Goal: Task Accomplishment & Management: Manage account settings

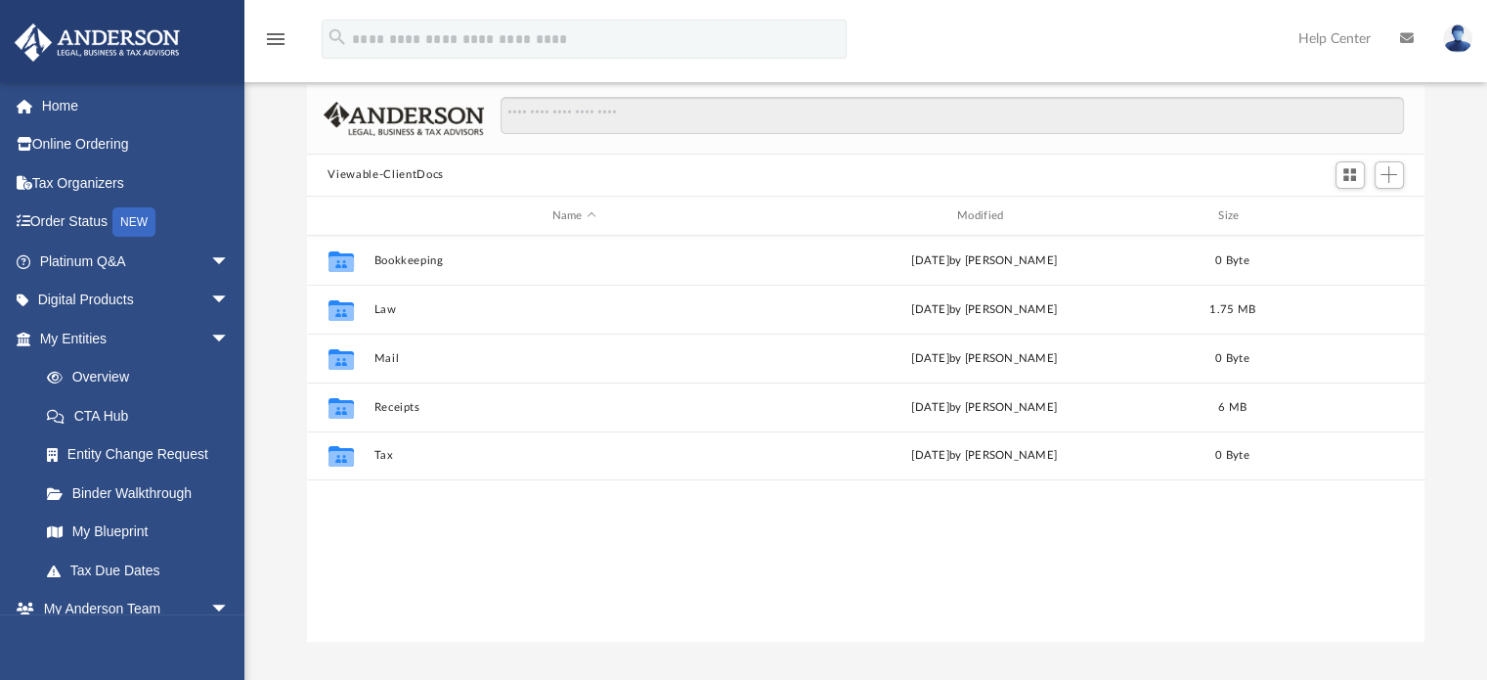
scroll to position [429, 1103]
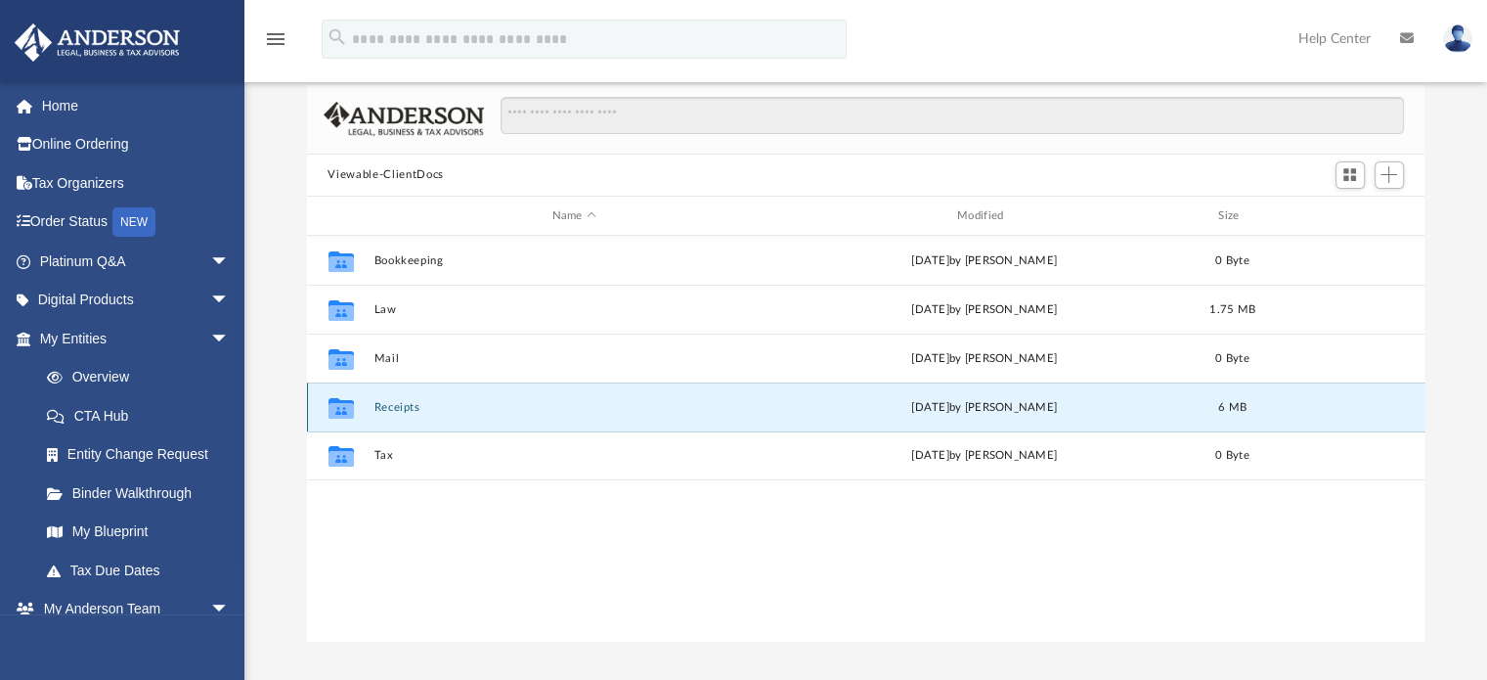
click at [387, 410] on button "Receipts" at bounding box center [574, 407] width 401 height 13
click at [111, 531] on link "My Blueprint" at bounding box center [143, 531] width 232 height 39
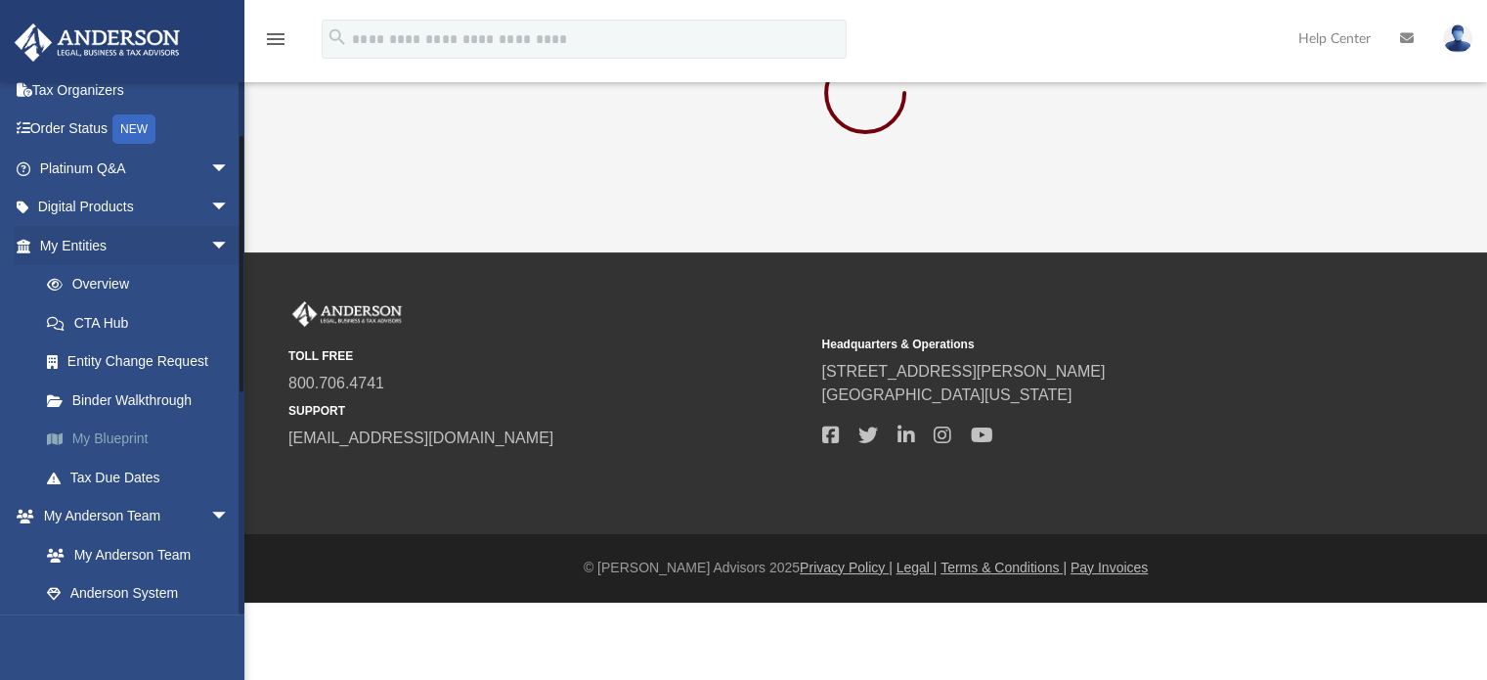
scroll to position [66, 0]
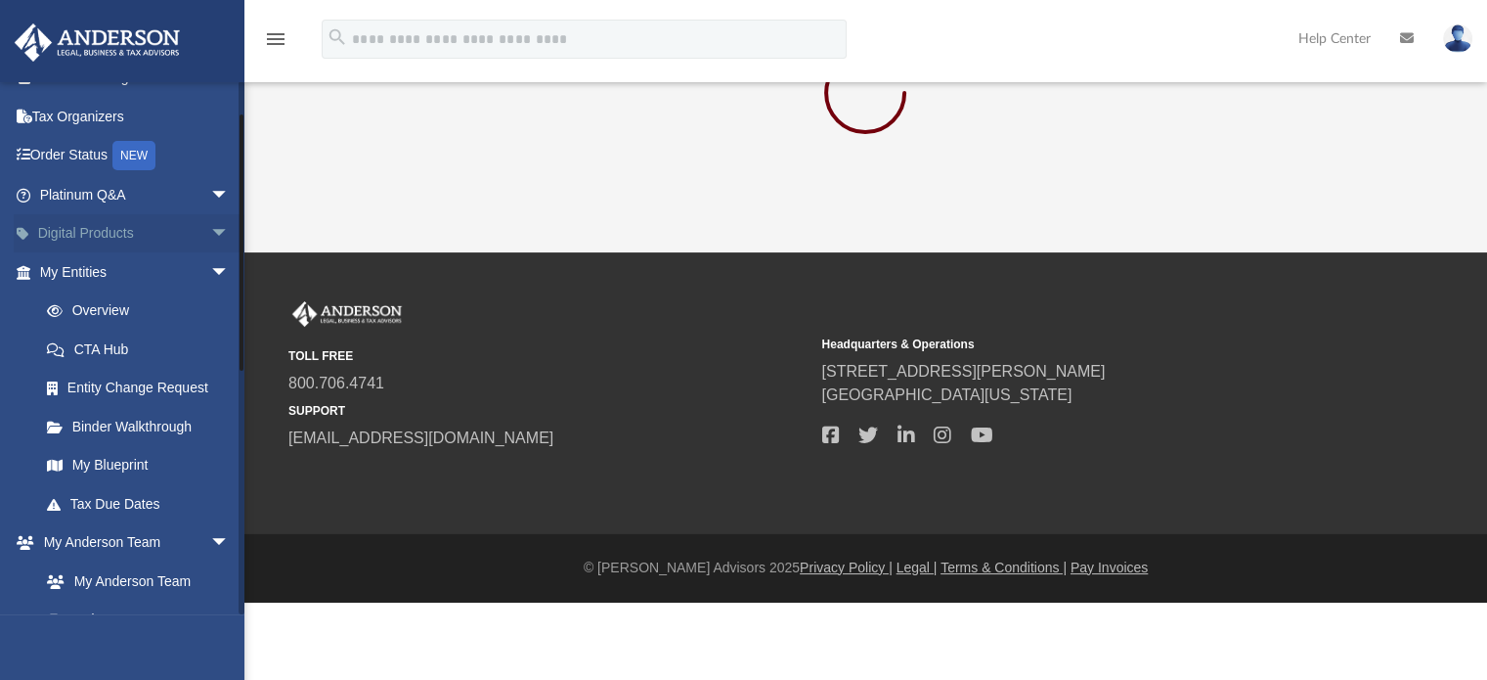
click at [210, 234] on span "arrow_drop_down" at bounding box center [229, 234] width 39 height 40
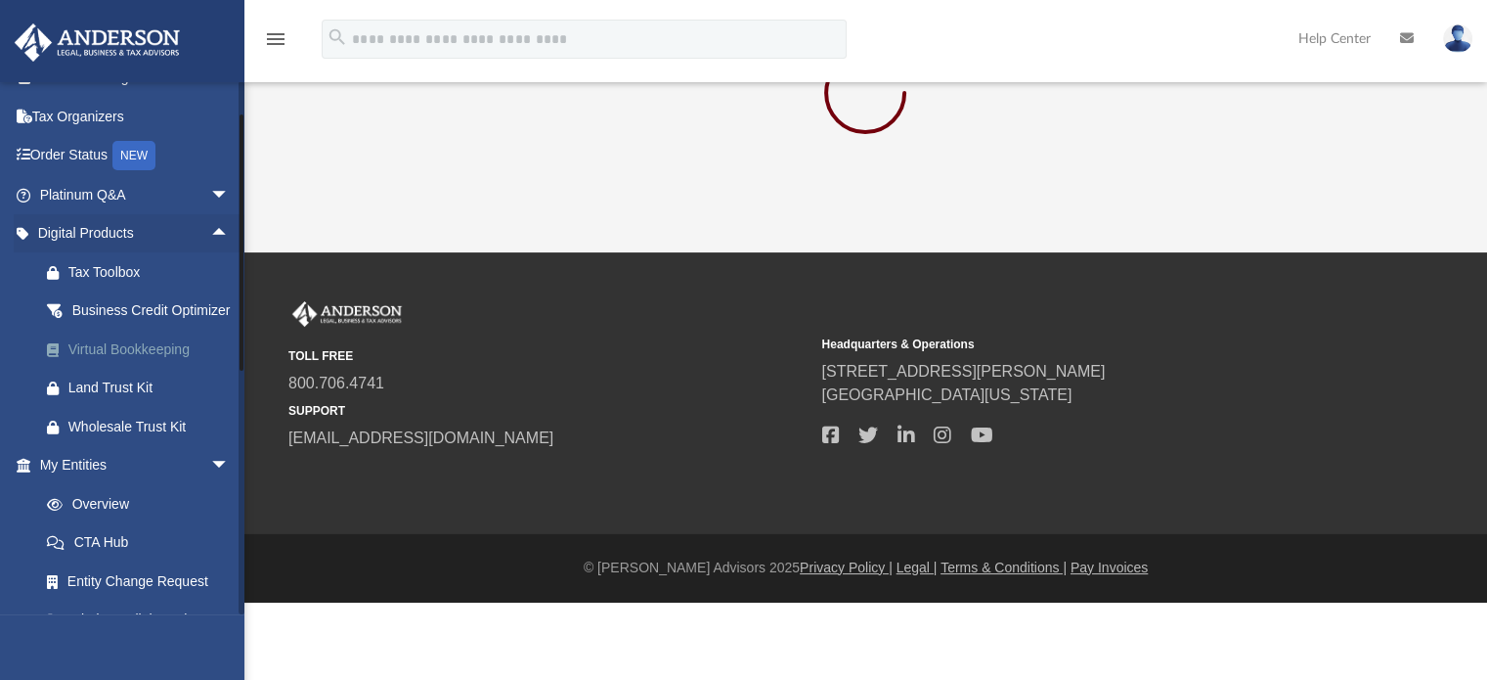
click at [131, 362] on div "Virtual Bookkeeping" at bounding box center [151, 349] width 166 height 24
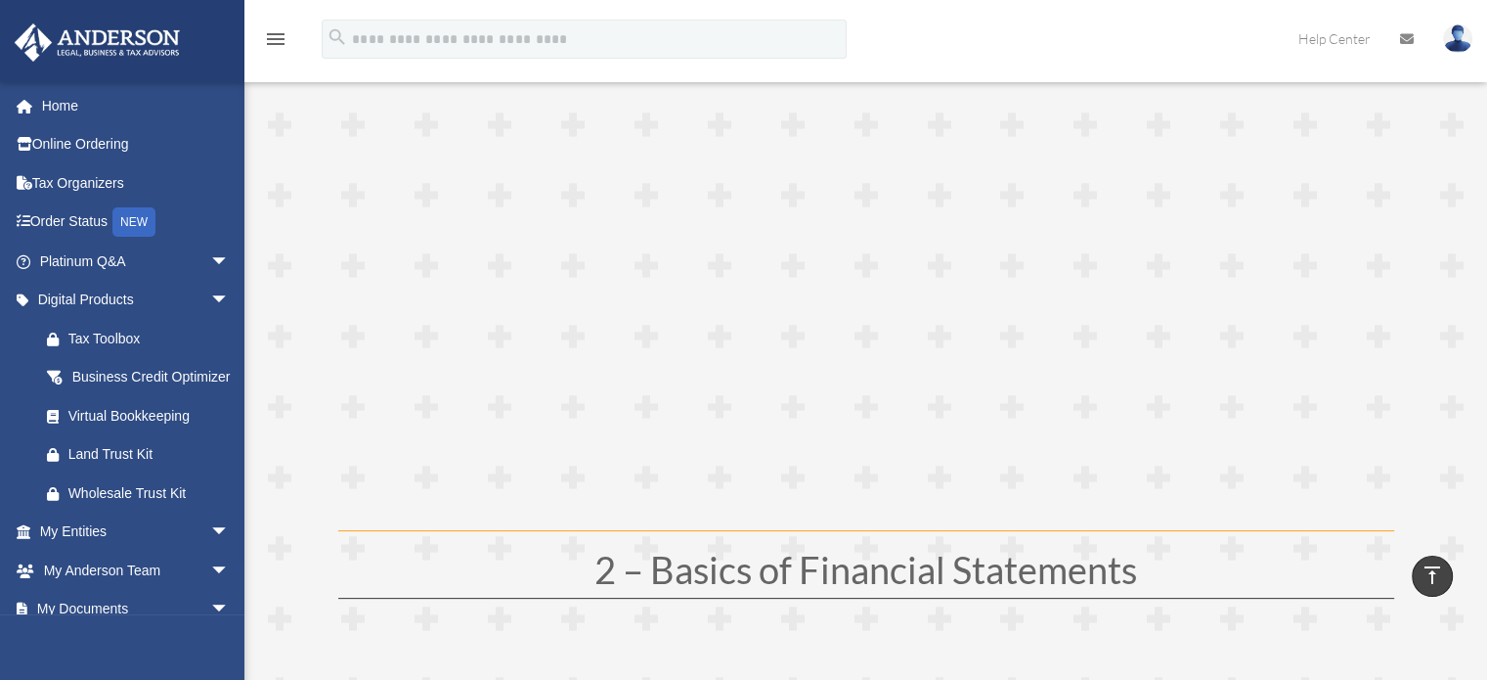
scroll to position [483, 0]
click at [154, 466] on div "Land Trust Kit" at bounding box center [151, 454] width 166 height 24
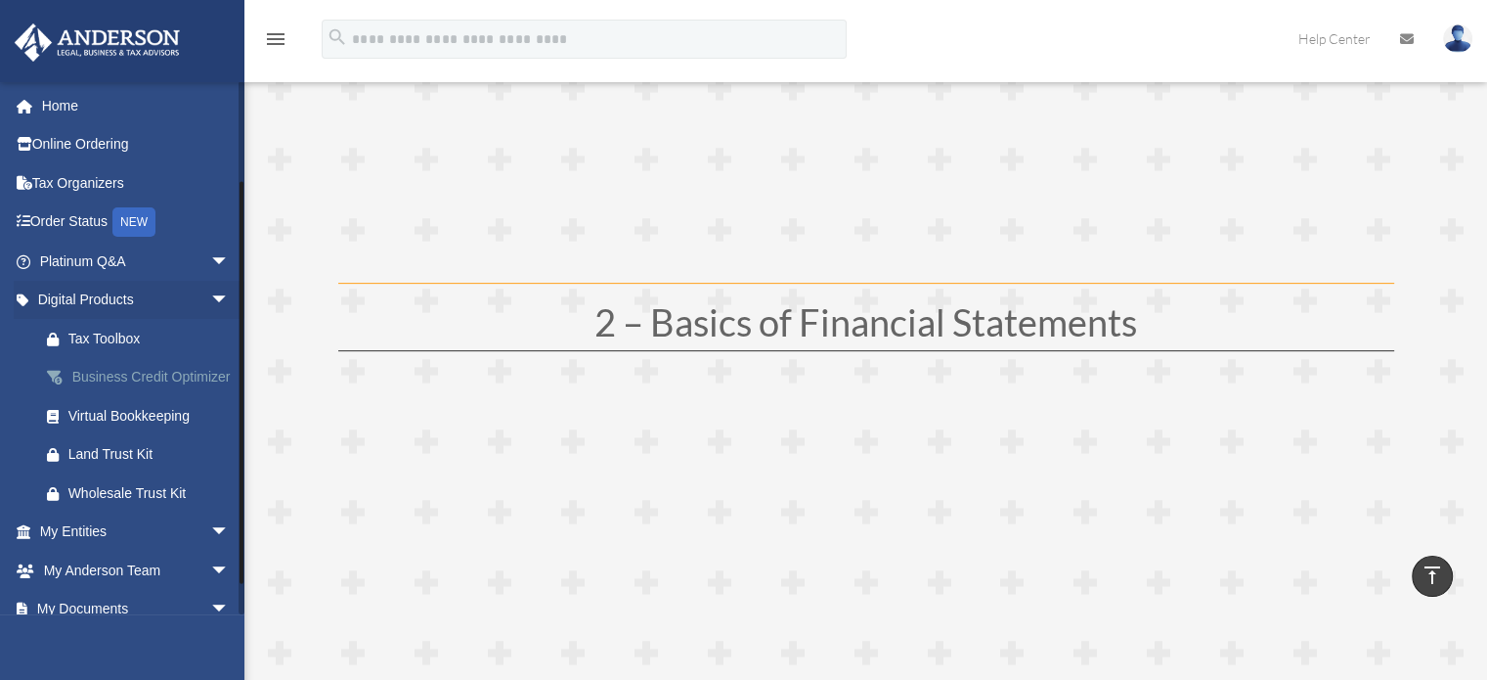
scroll to position [157, 0]
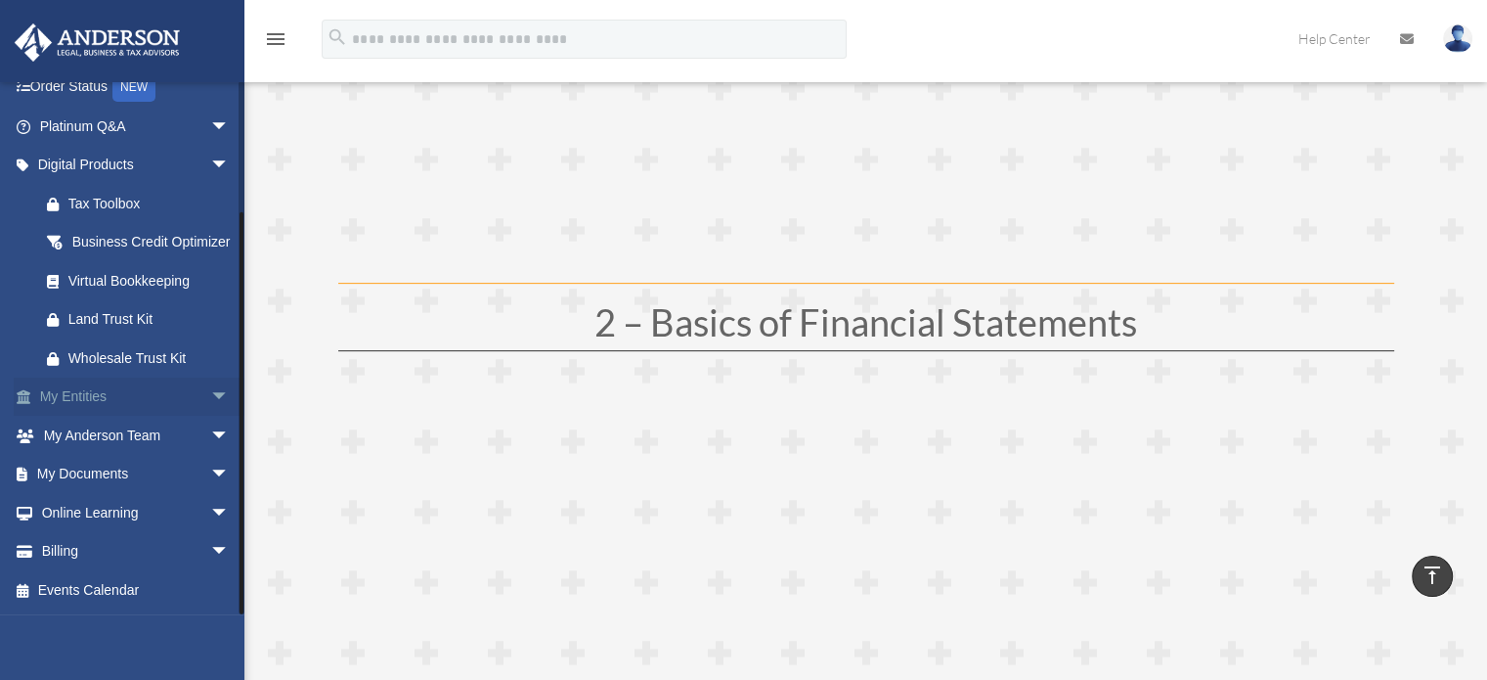
click at [210, 397] on span "arrow_drop_down" at bounding box center [229, 397] width 39 height 40
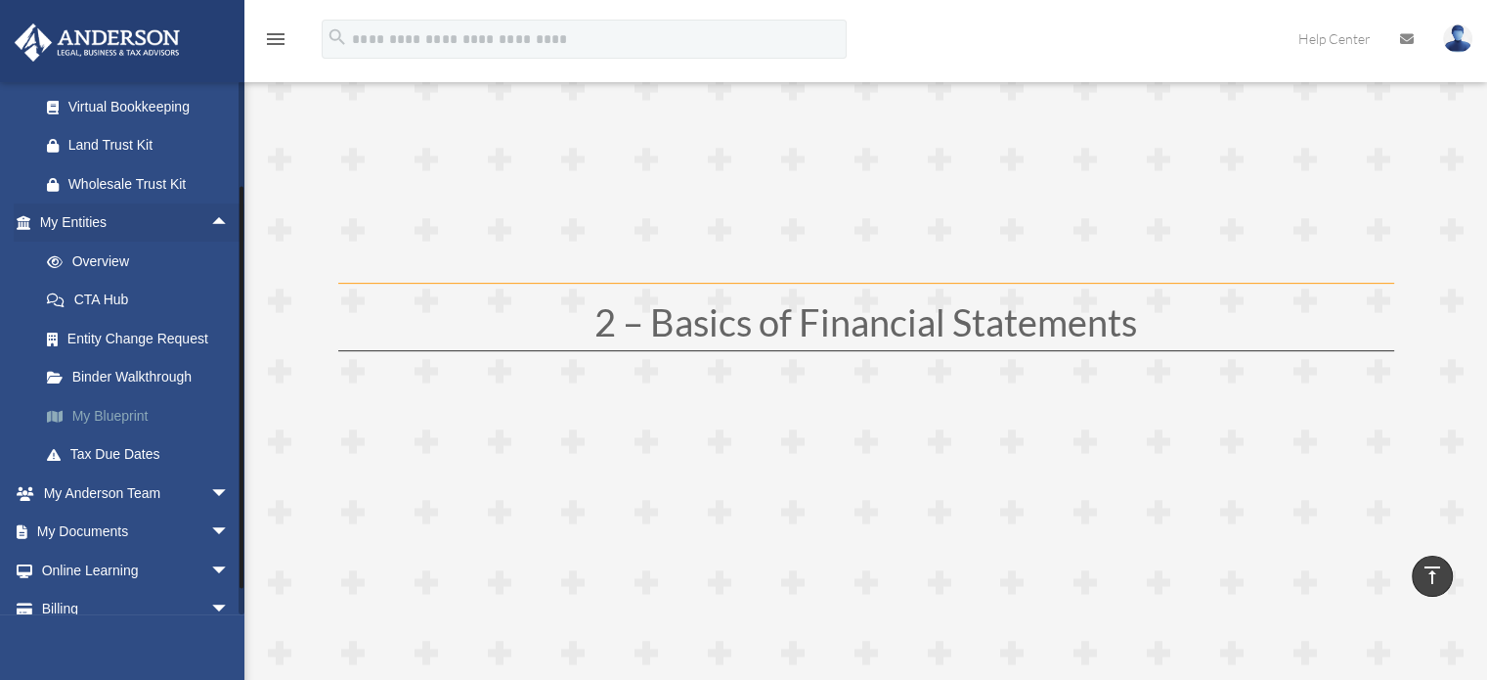
scroll to position [313, 0]
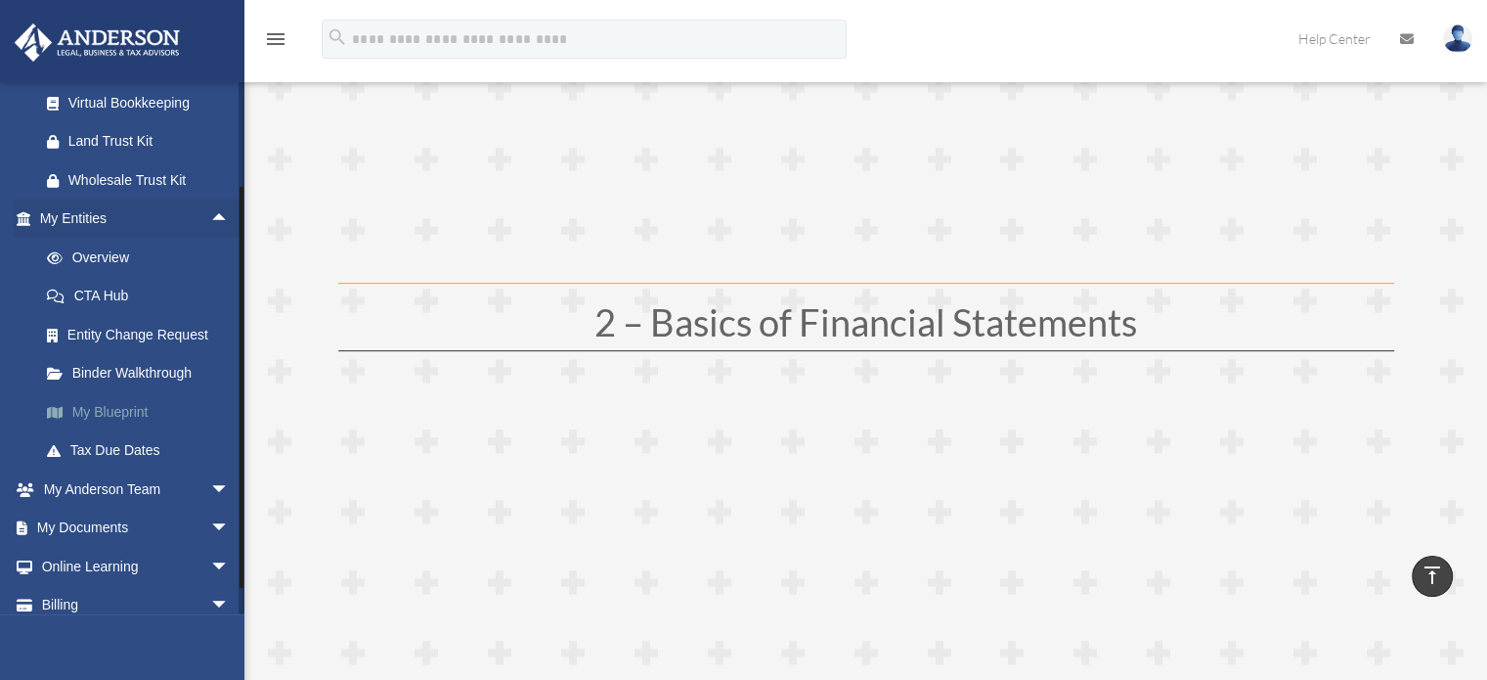
click at [124, 431] on link "My Blueprint" at bounding box center [143, 411] width 232 height 39
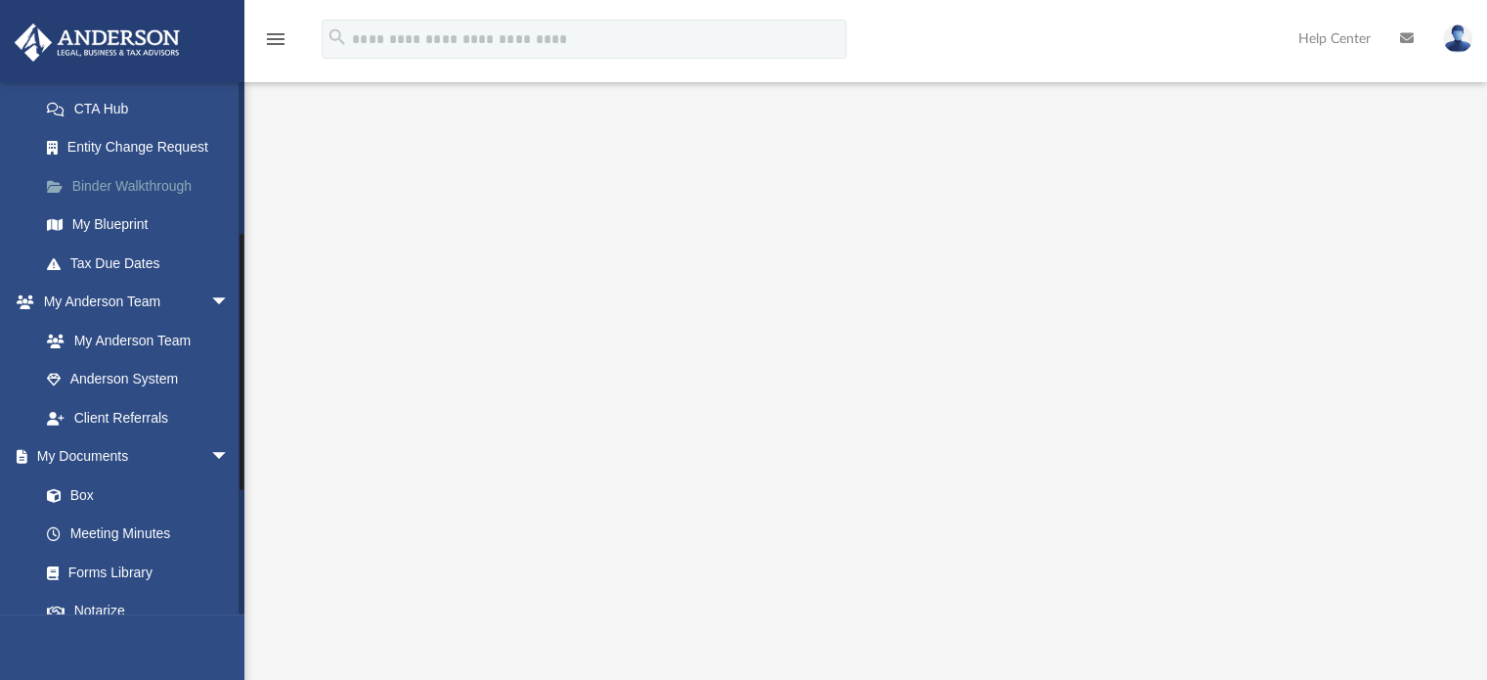
scroll to position [309, 0]
click at [133, 333] on link "My Anderson Team" at bounding box center [143, 338] width 232 height 39
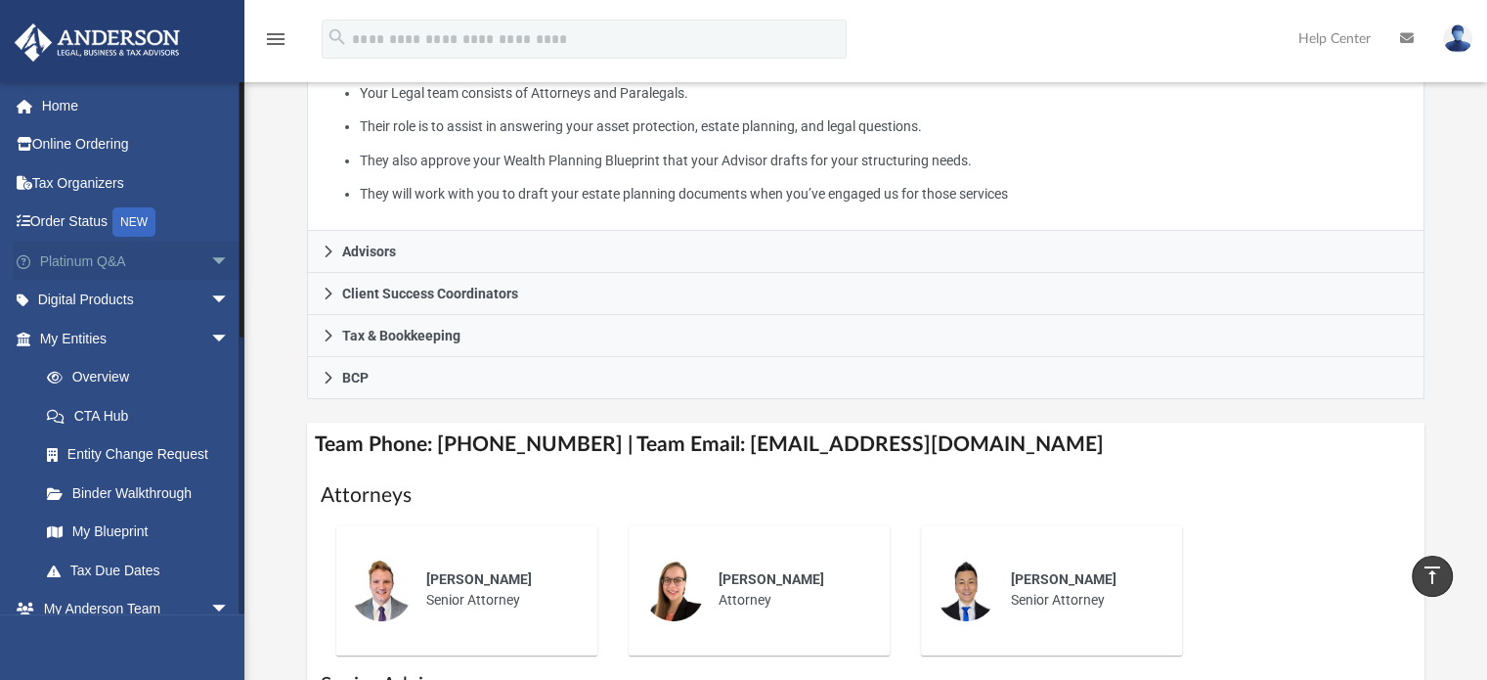
click at [210, 258] on span "arrow_drop_down" at bounding box center [229, 262] width 39 height 40
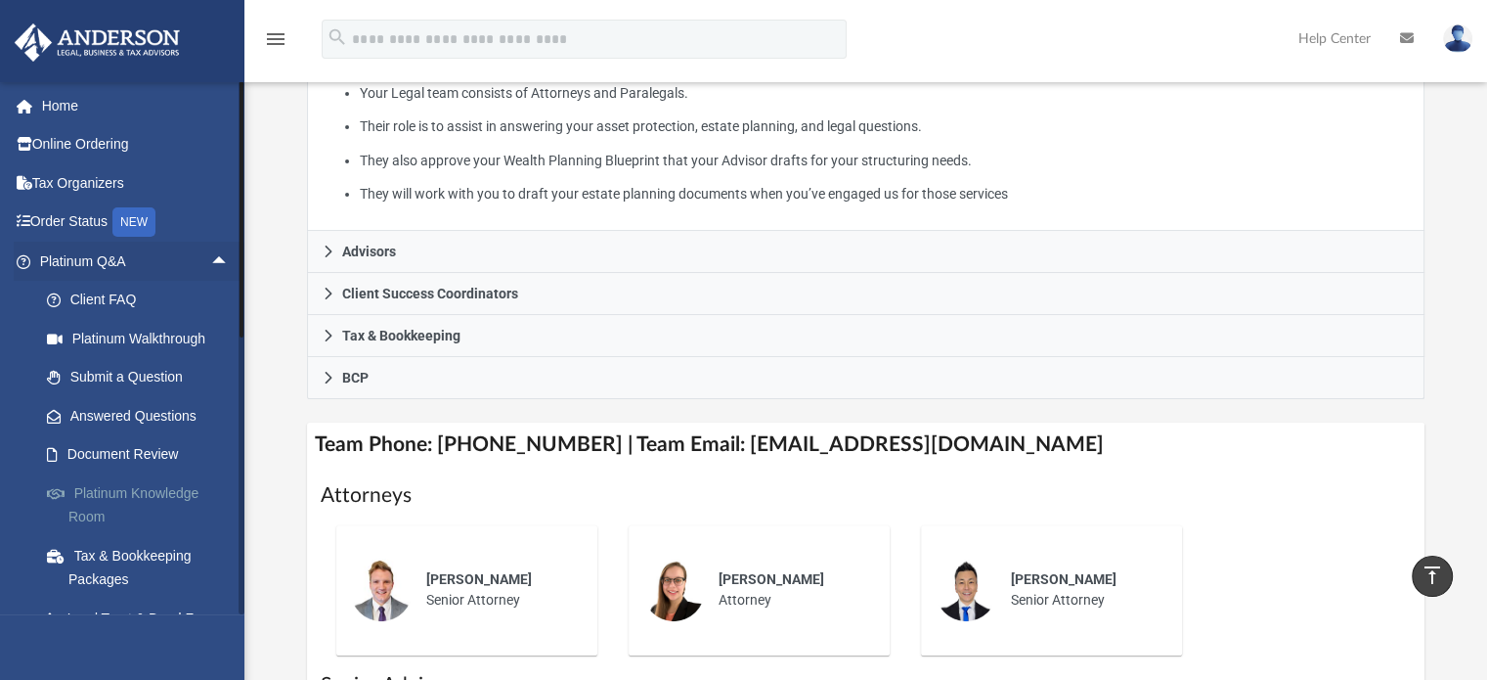
click at [113, 505] on link "Platinum Knowledge Room" at bounding box center [143, 504] width 232 height 63
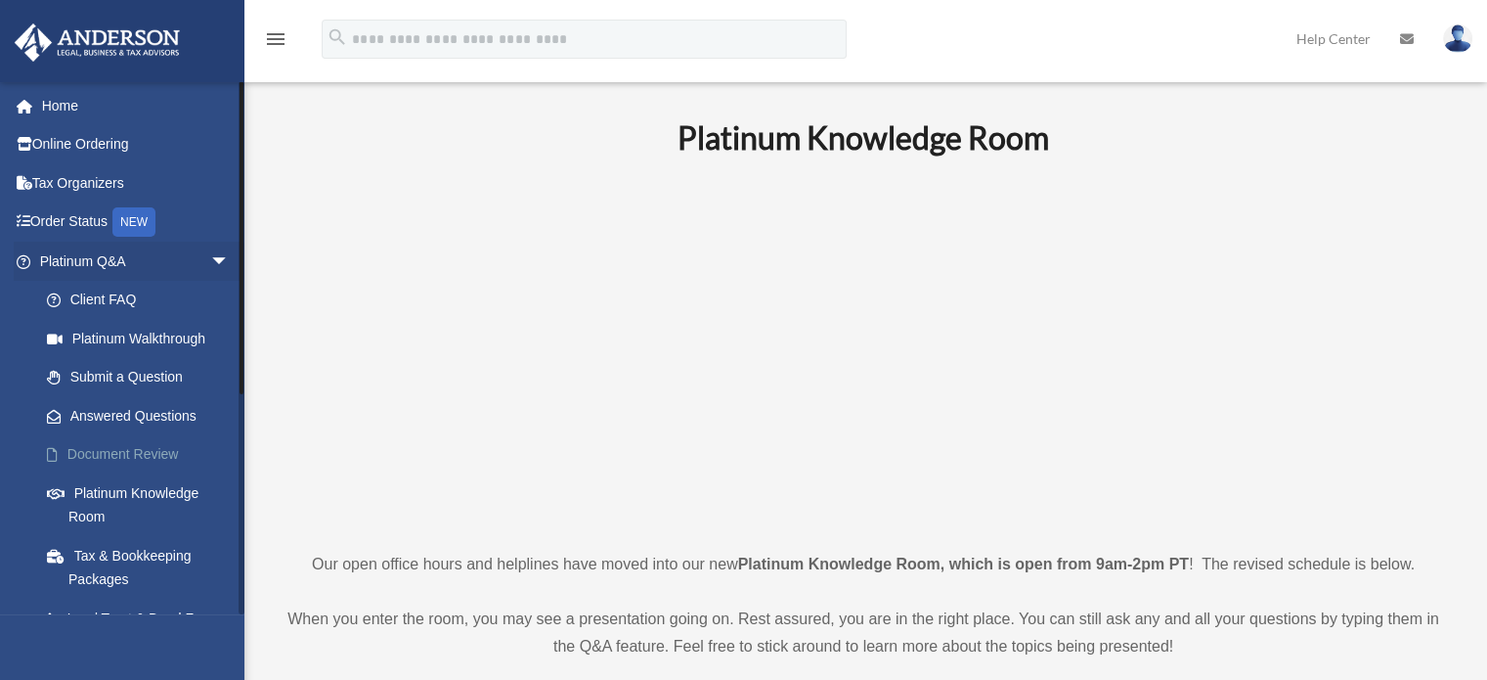
click at [115, 454] on link "Document Review" at bounding box center [143, 454] width 232 height 39
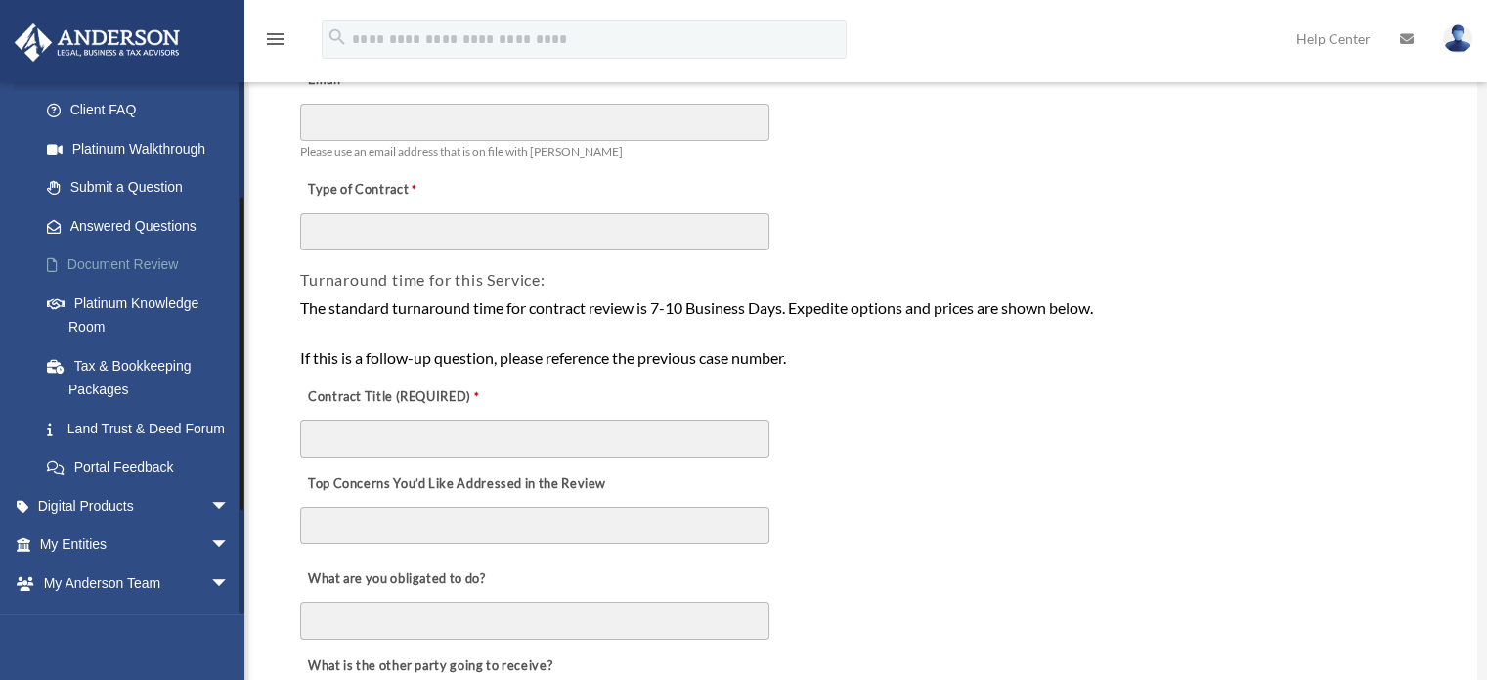
scroll to position [188, 0]
click at [121, 430] on link "Land Trust & Deed Forum" at bounding box center [143, 430] width 232 height 39
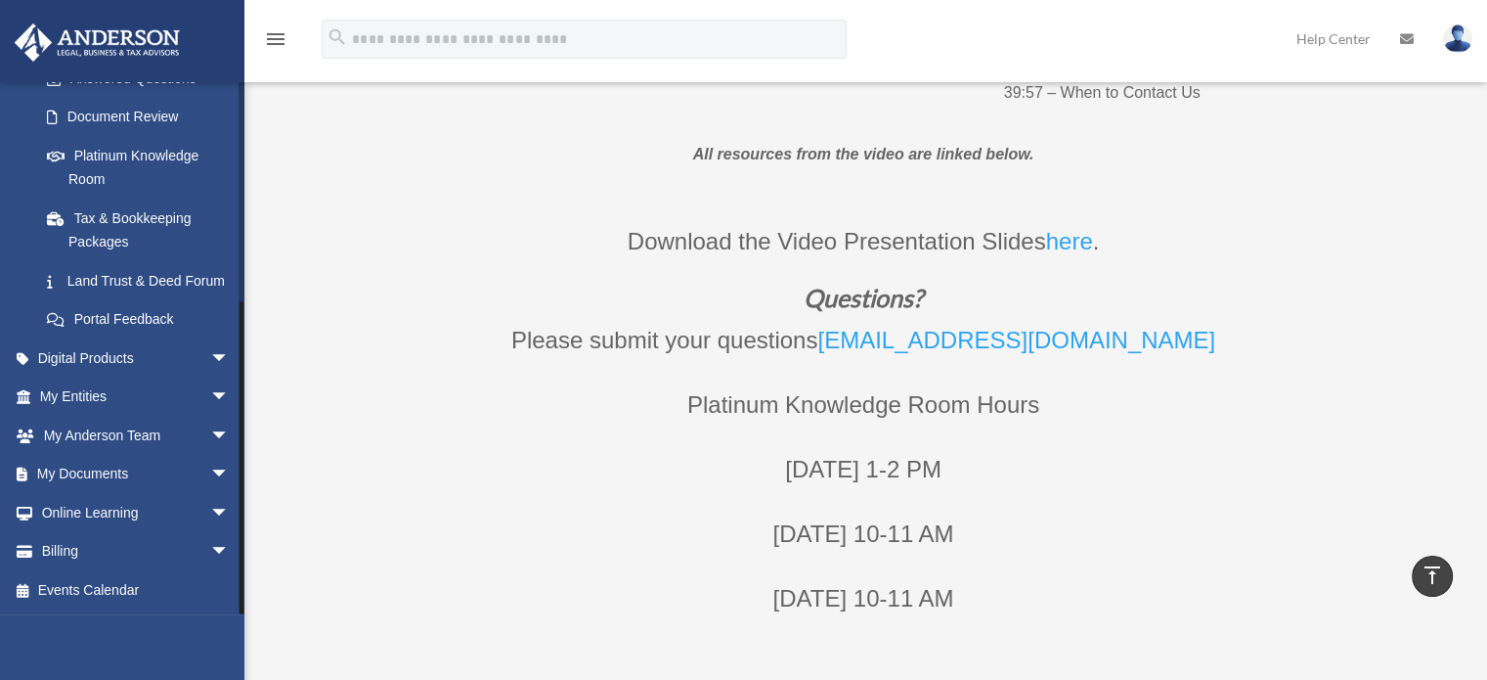
scroll to position [712, 0]
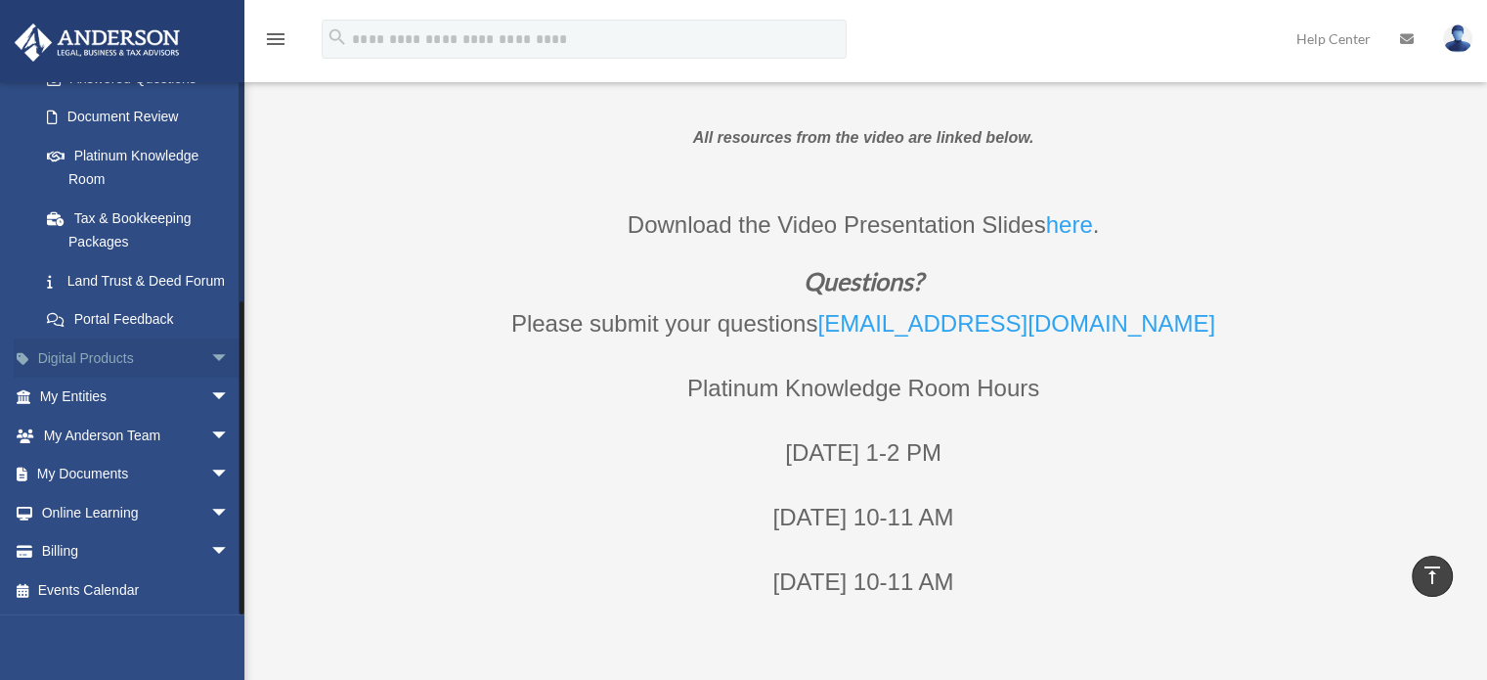
click at [210, 362] on span "arrow_drop_down" at bounding box center [229, 358] width 39 height 40
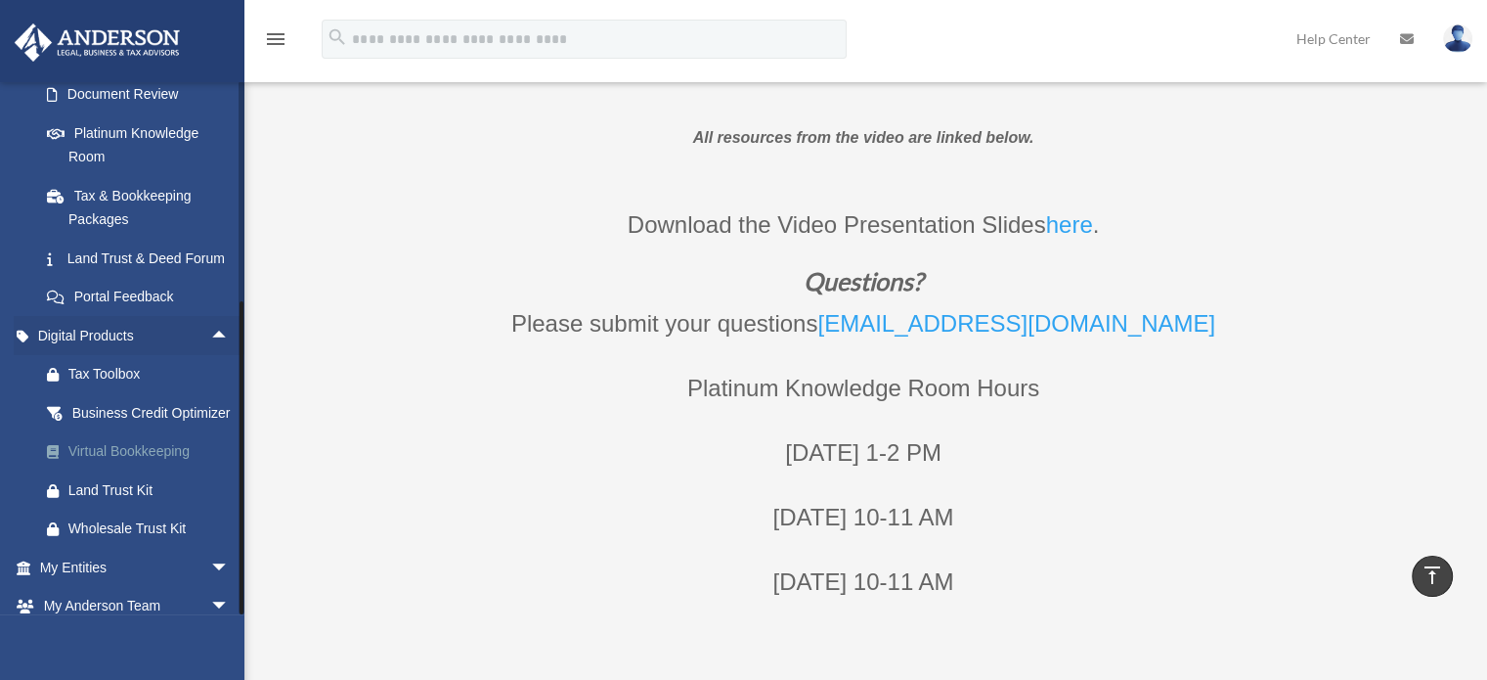
click at [144, 463] on div "Virtual Bookkeeping" at bounding box center [151, 451] width 166 height 24
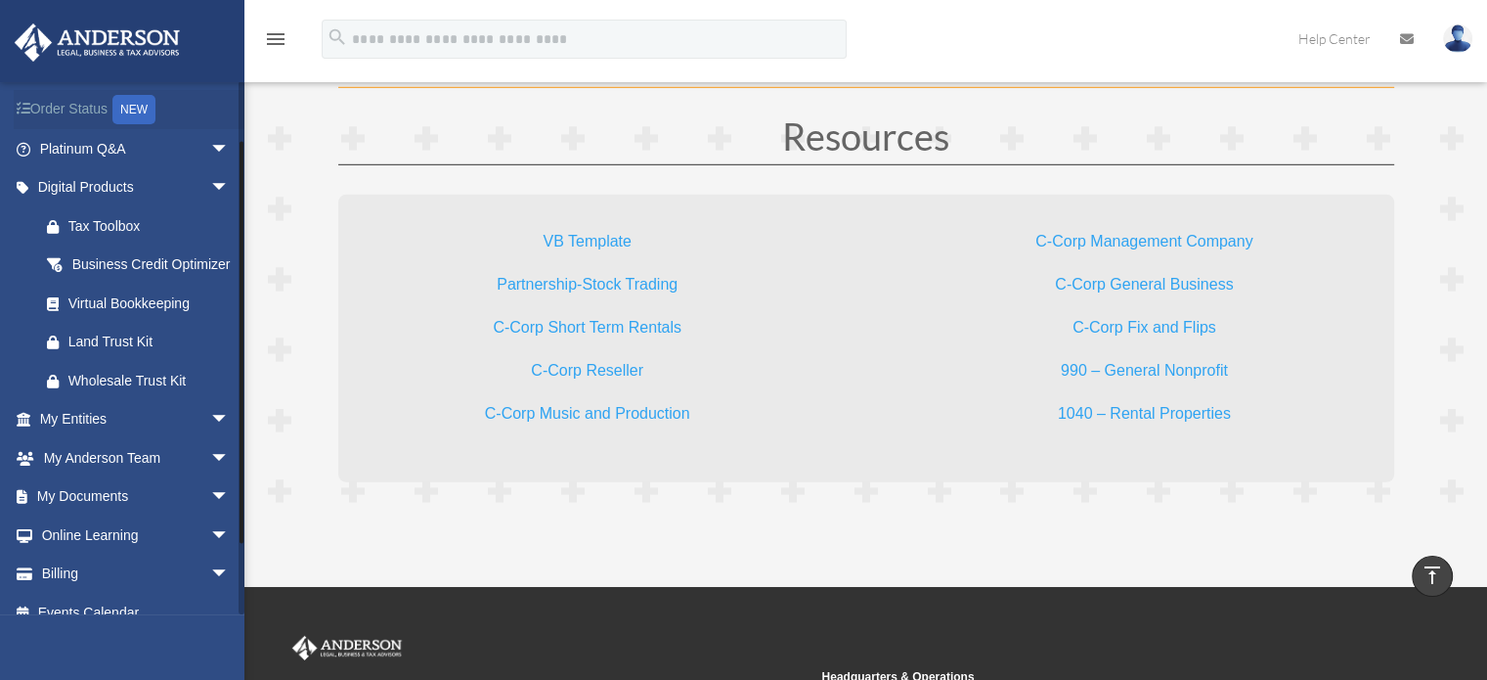
scroll to position [157, 0]
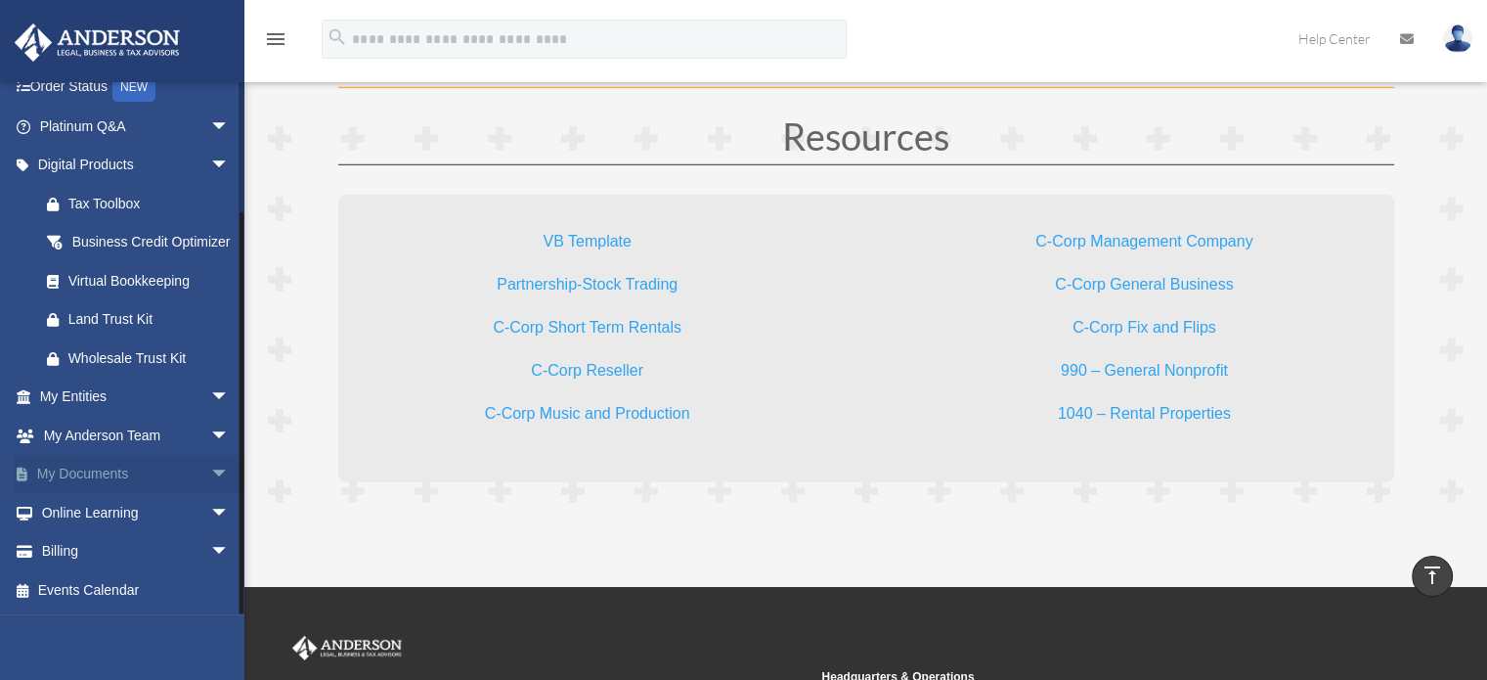
click at [210, 476] on span "arrow_drop_down" at bounding box center [229, 475] width 39 height 40
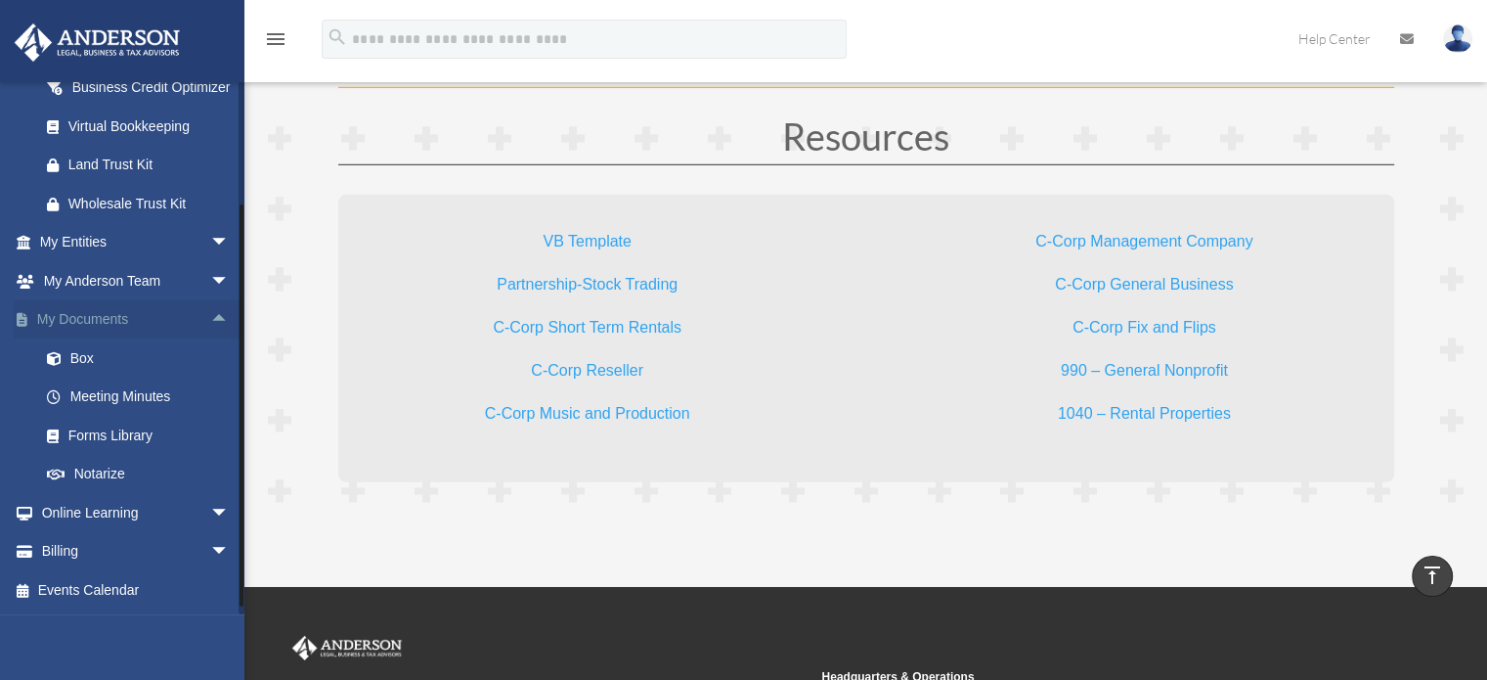
scroll to position [294, 0]
click at [105, 451] on link "Forms Library" at bounding box center [143, 435] width 232 height 39
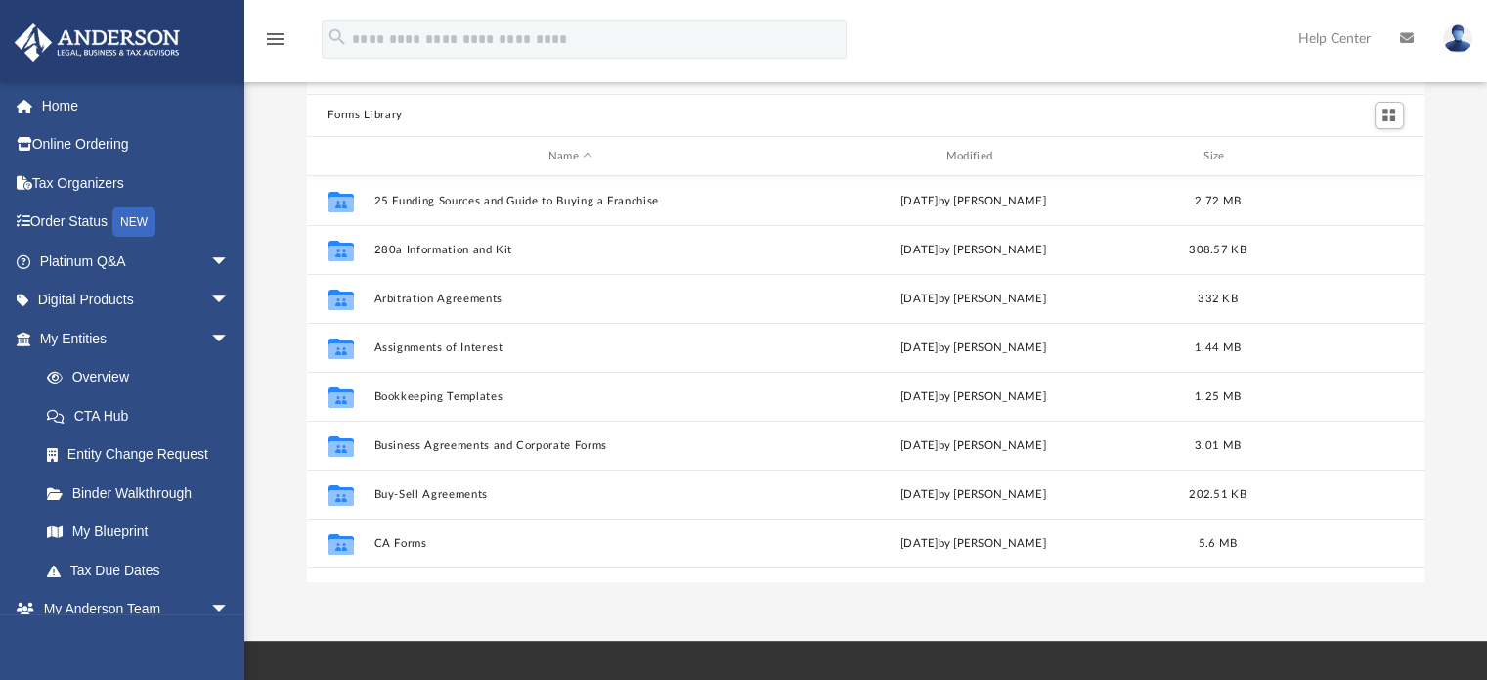
scroll to position [94, 0]
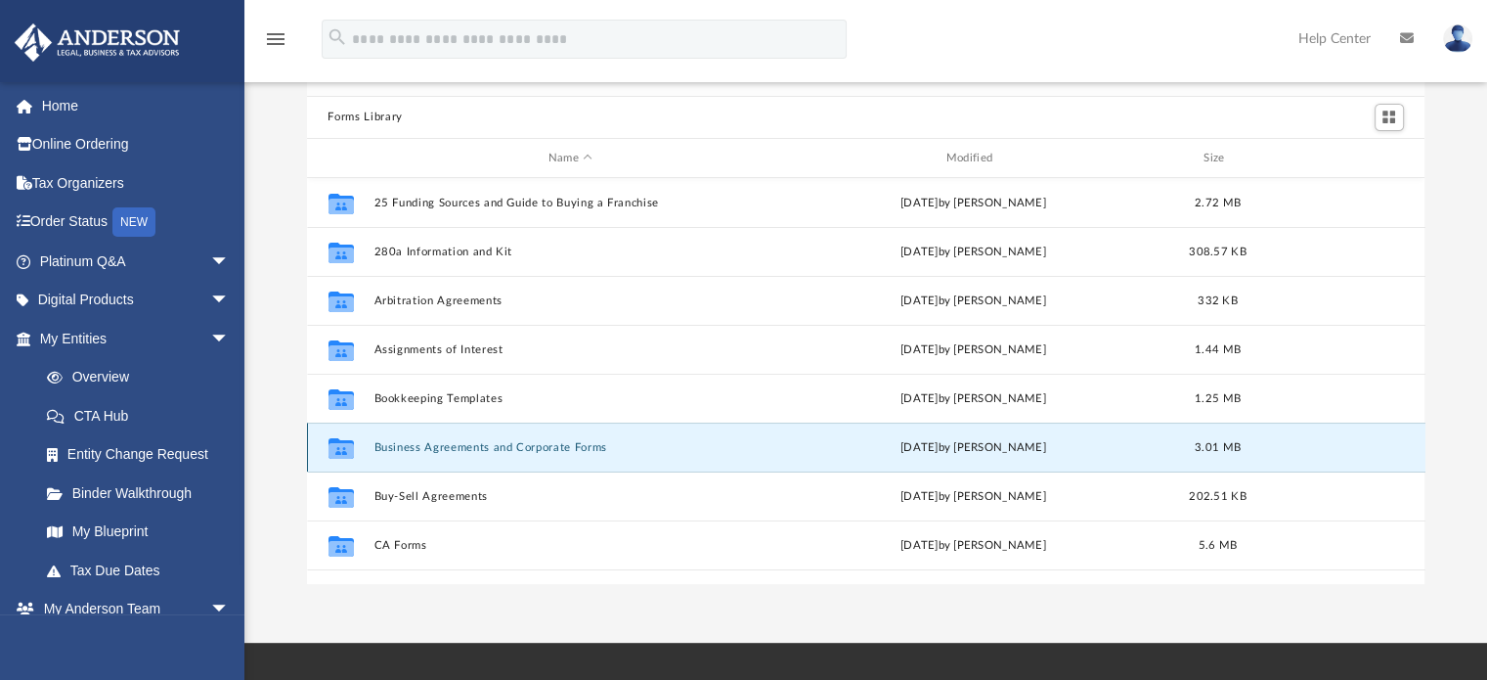
click at [398, 447] on button "Business Agreements and Corporate Forms" at bounding box center [571, 447] width 394 height 13
click at [426, 445] on button "Business Agreements and Corporate Forms" at bounding box center [571, 447] width 394 height 13
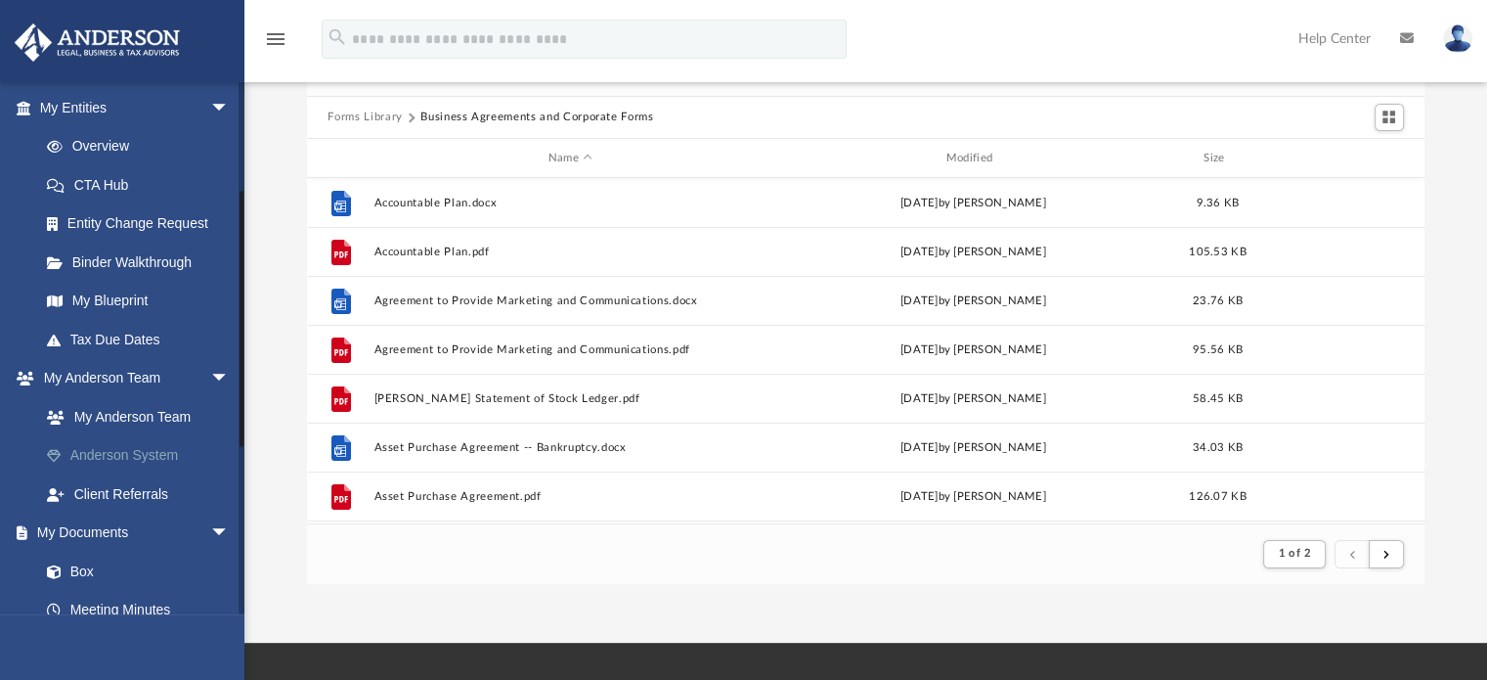
scroll to position [214, 0]
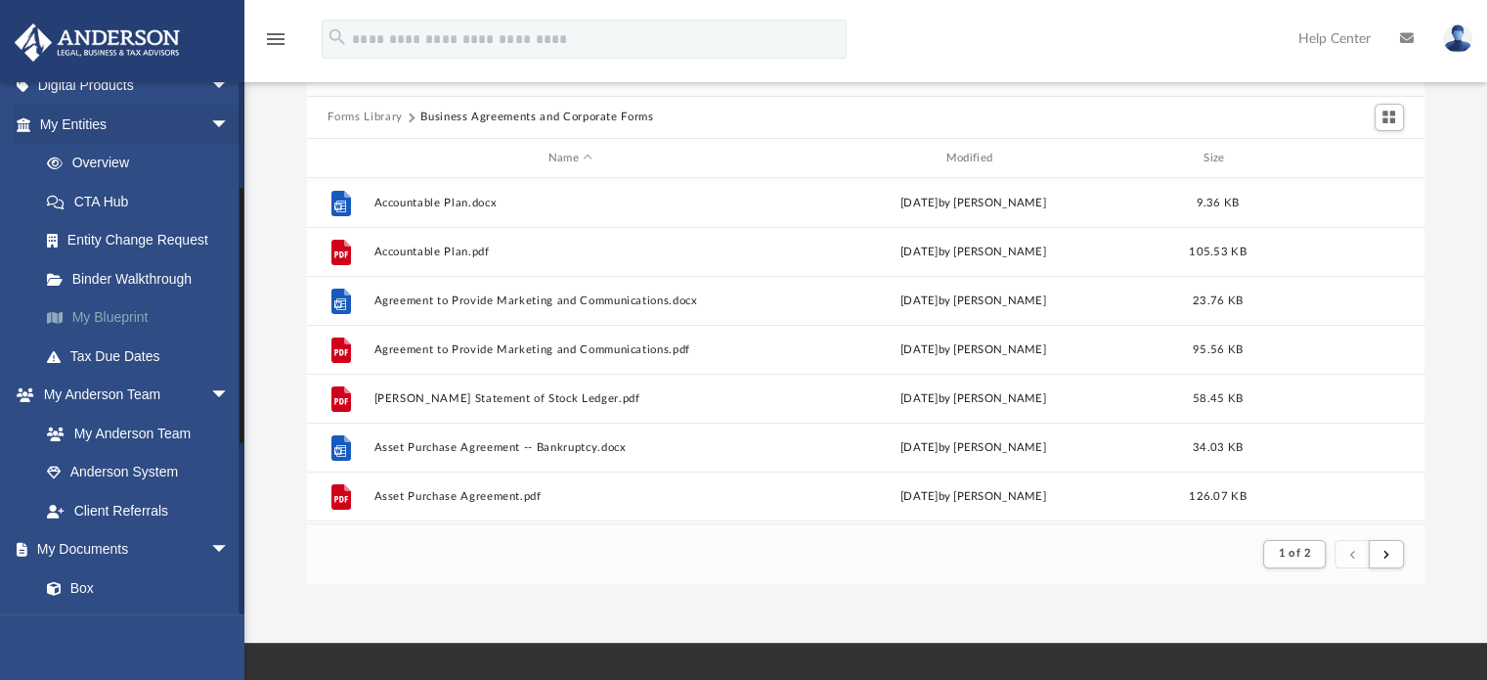
click at [131, 316] on link "My Blueprint" at bounding box center [143, 317] width 232 height 39
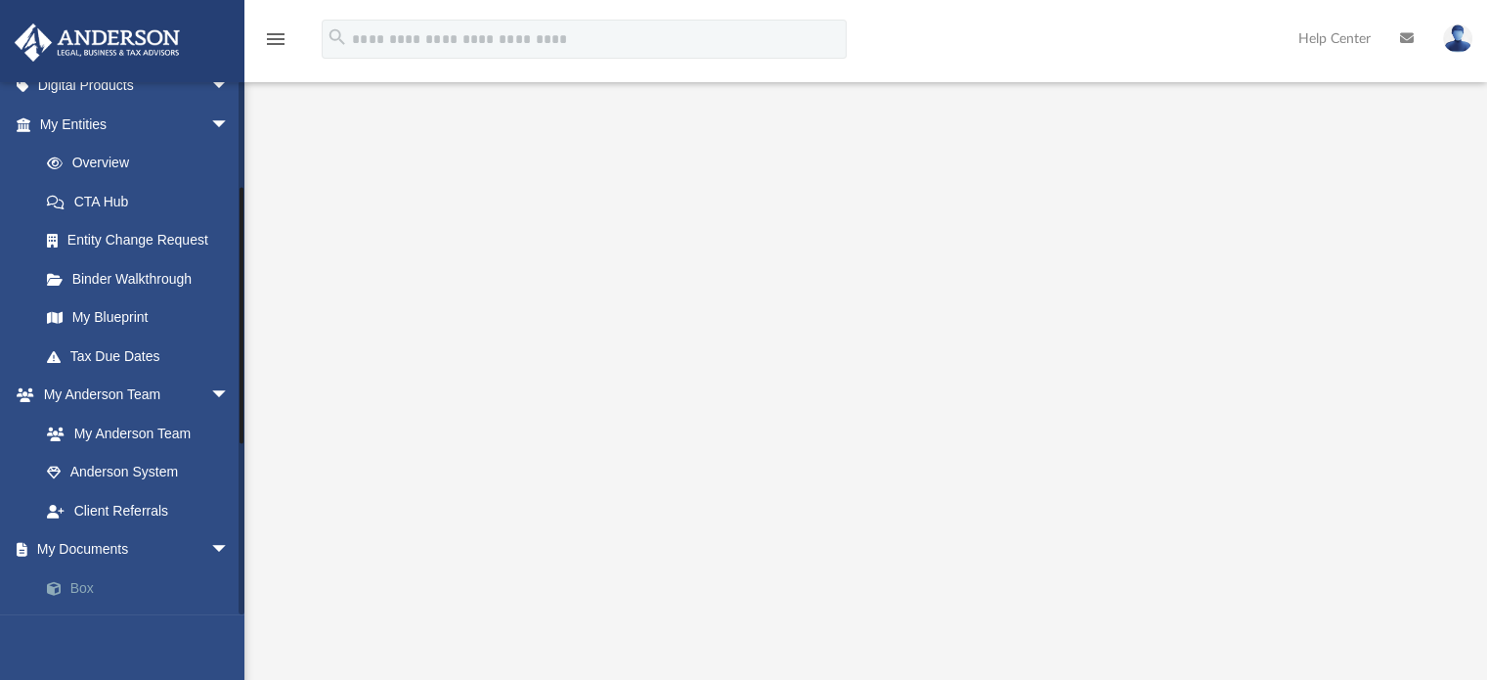
click at [82, 594] on link "Box" at bounding box center [143, 587] width 232 height 39
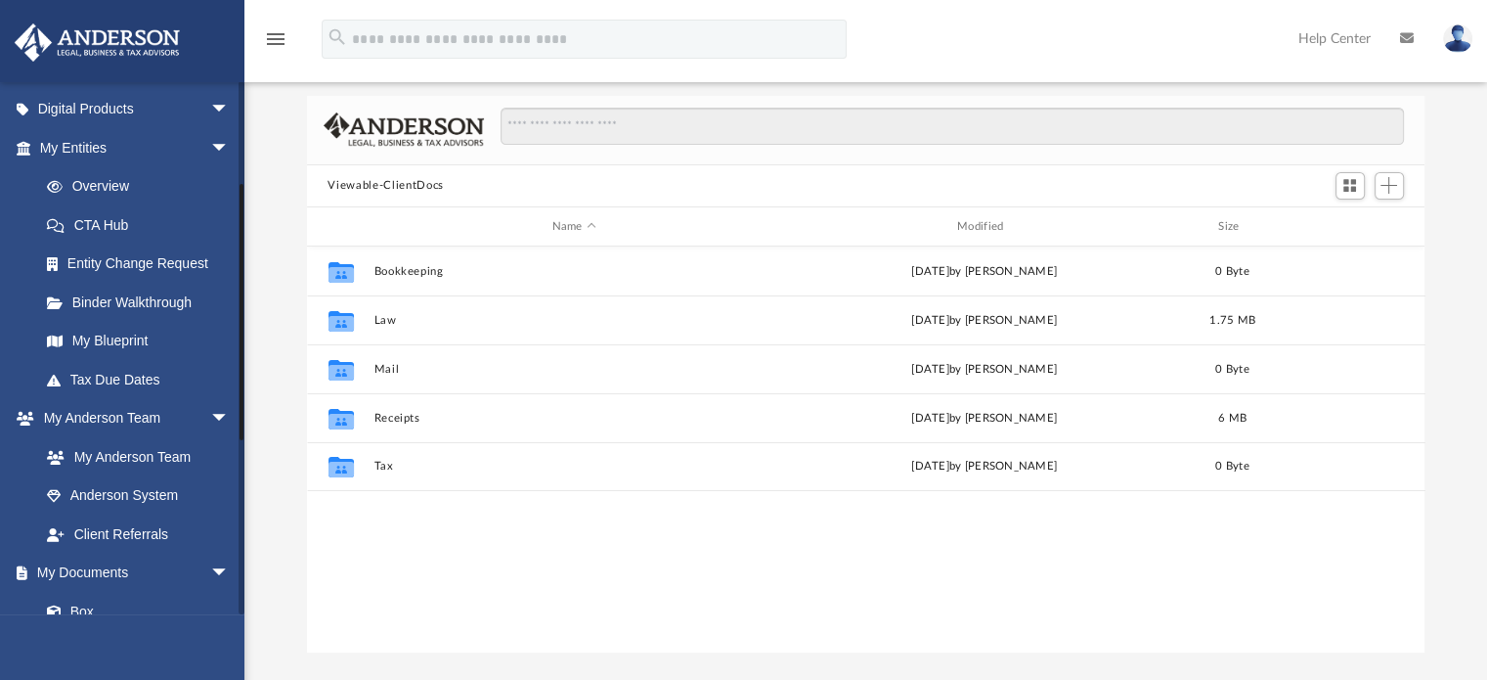
scroll to position [190, 0]
click at [125, 343] on link "My Blueprint" at bounding box center [143, 342] width 232 height 39
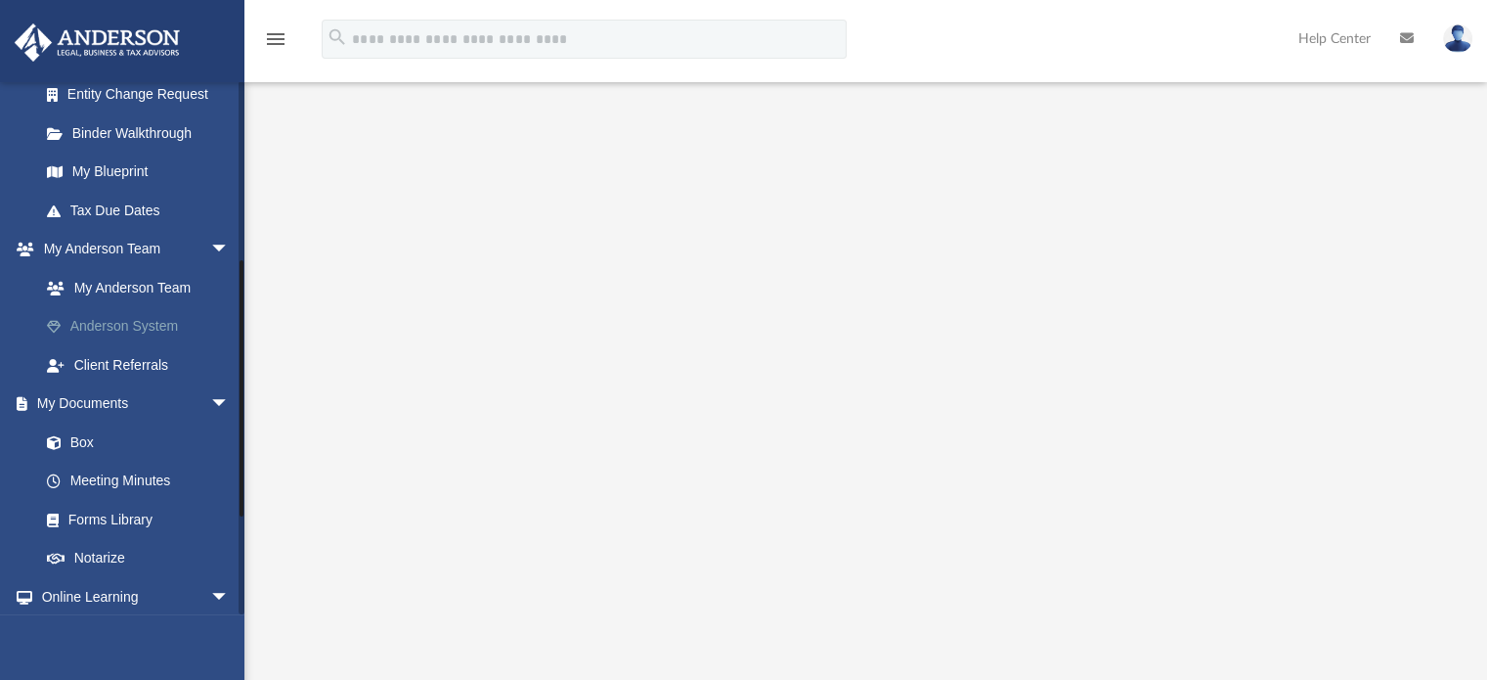
scroll to position [361, 0]
click at [86, 437] on link "Box" at bounding box center [143, 440] width 232 height 39
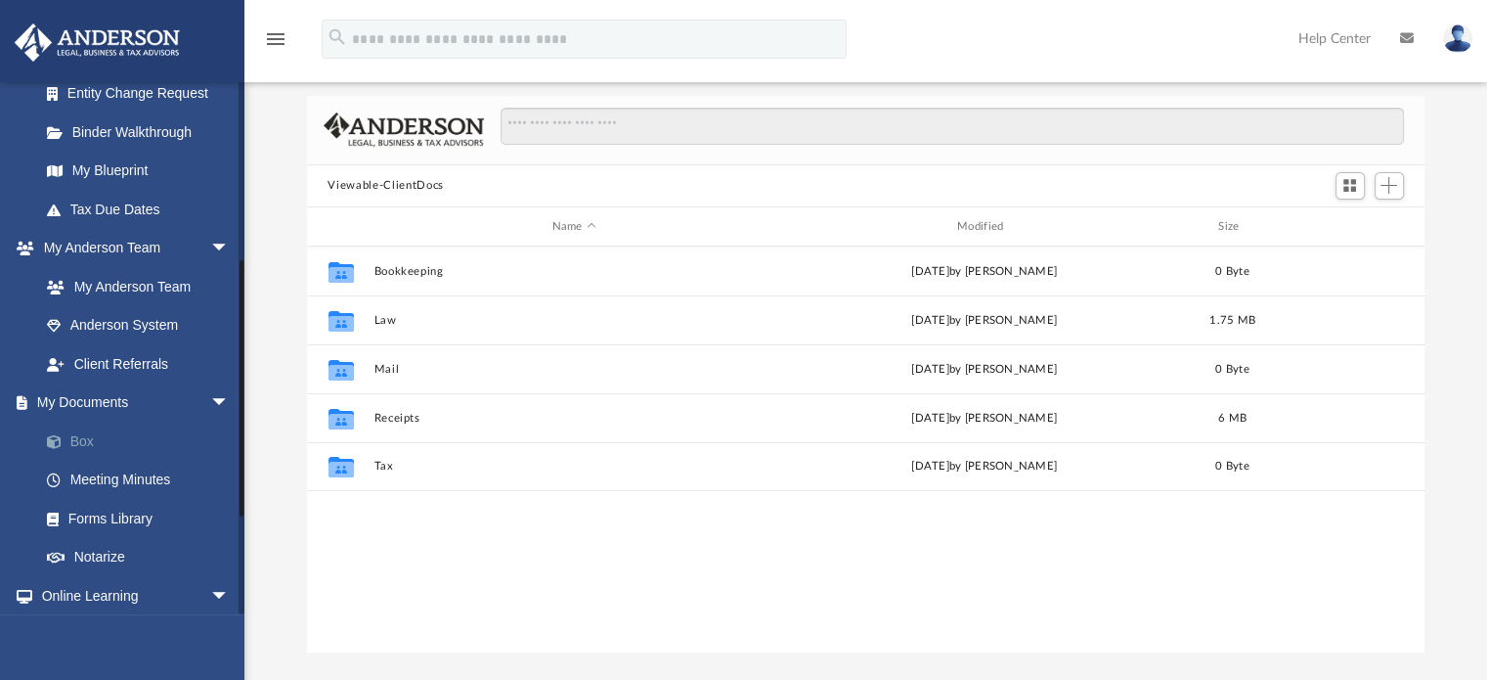
scroll to position [429, 1103]
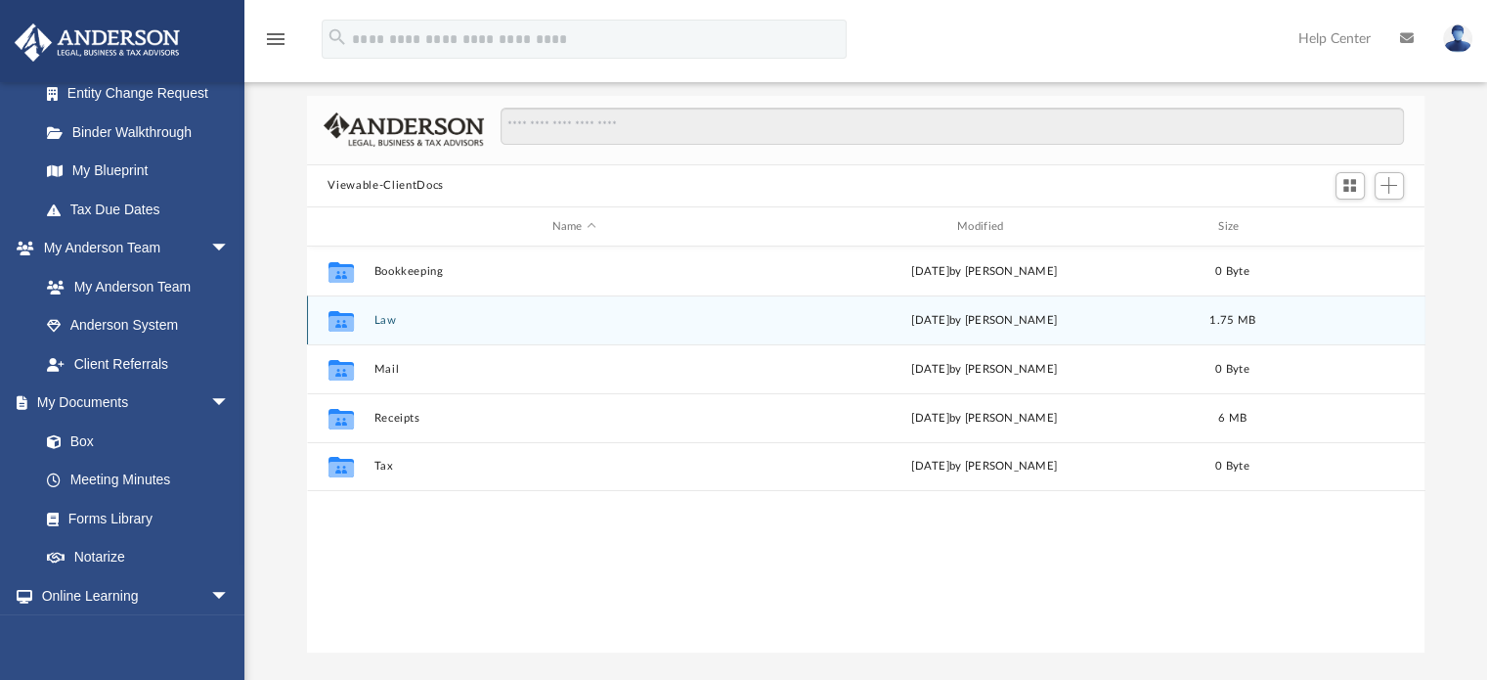
click at [387, 320] on button "Law" at bounding box center [574, 320] width 401 height 13
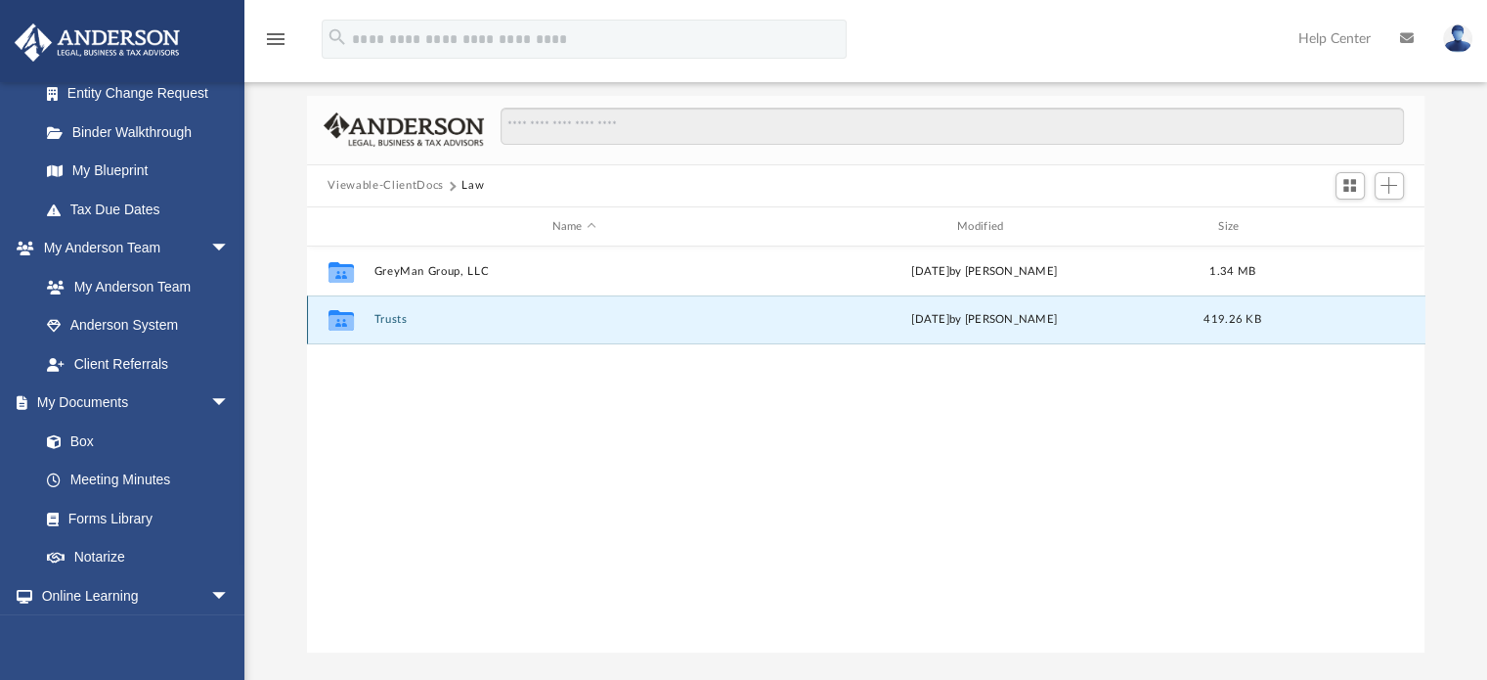
click at [391, 320] on button "Trusts" at bounding box center [574, 320] width 401 height 13
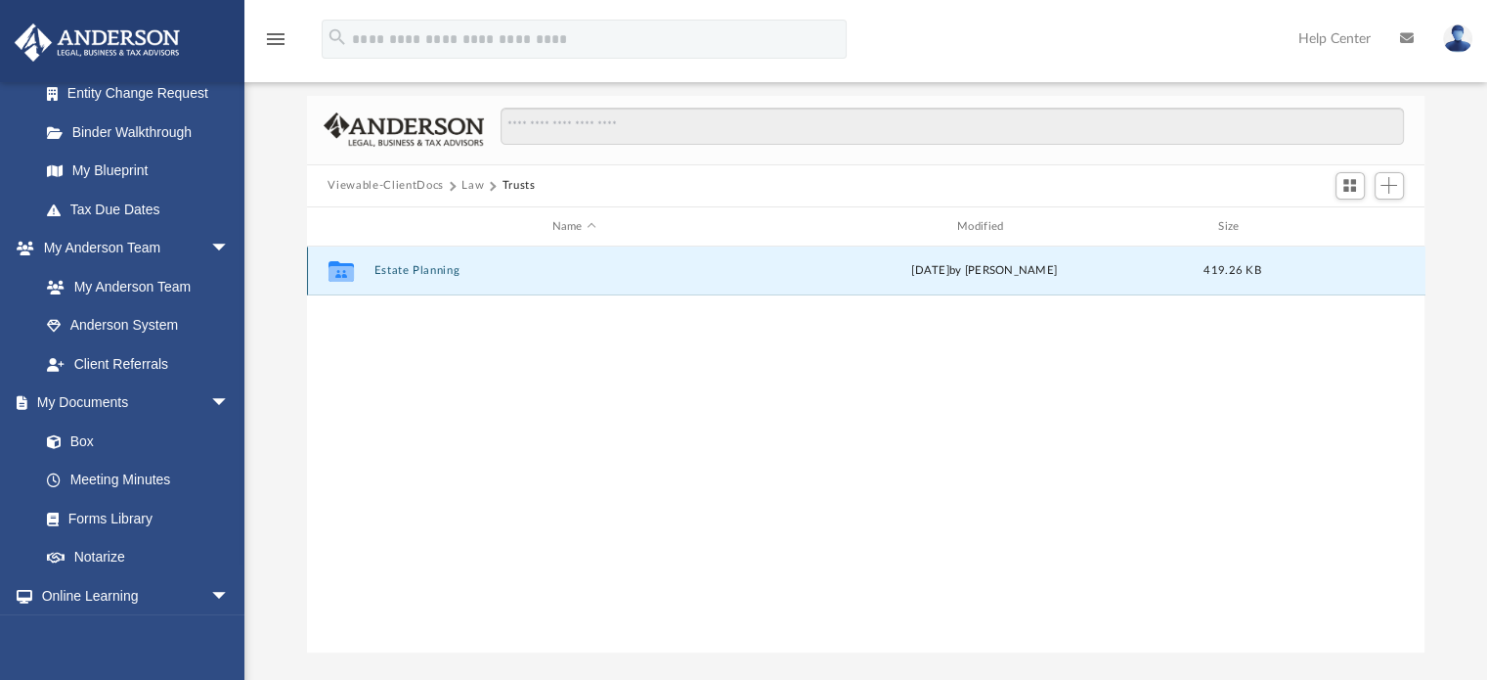
click at [432, 268] on button "Estate Planning" at bounding box center [574, 271] width 401 height 13
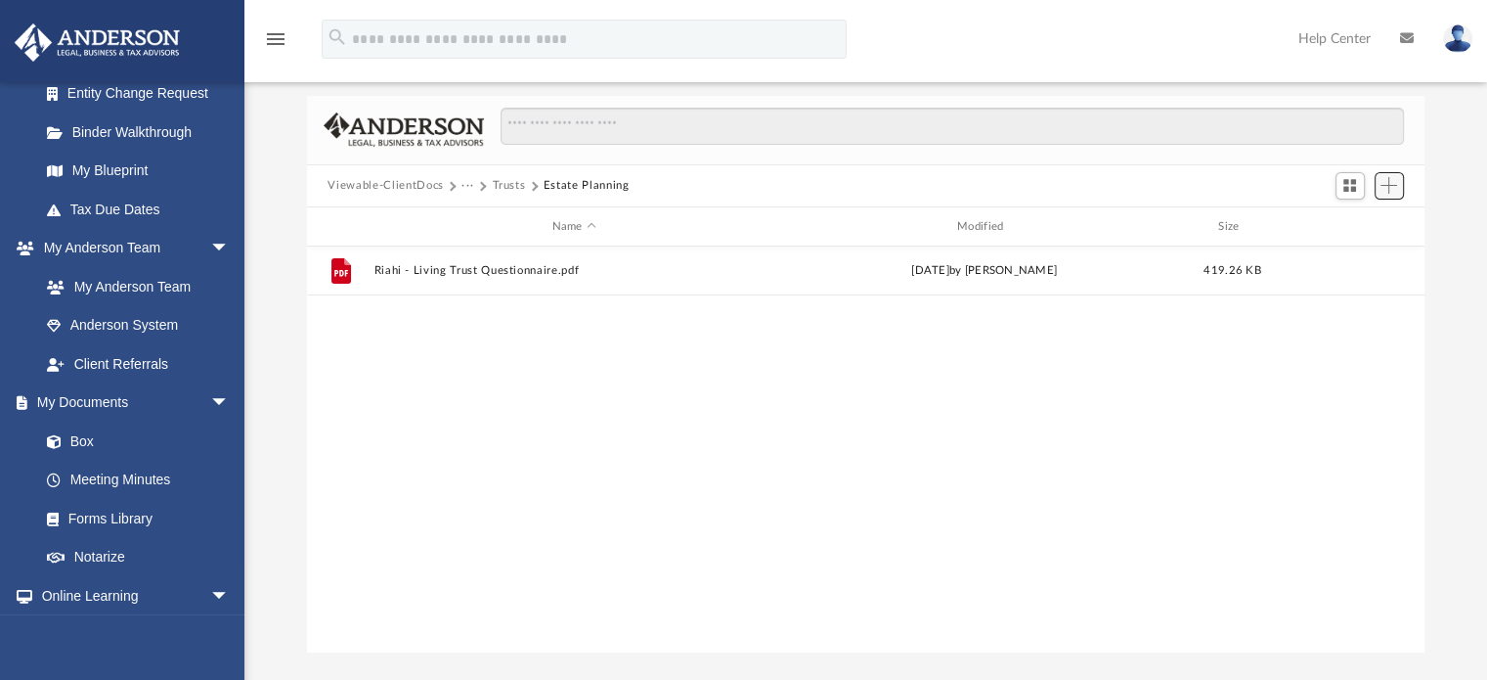
click at [1398, 191] on button "Add" at bounding box center [1389, 185] width 29 height 27
click at [1356, 220] on li "Upload" at bounding box center [1361, 224] width 63 height 21
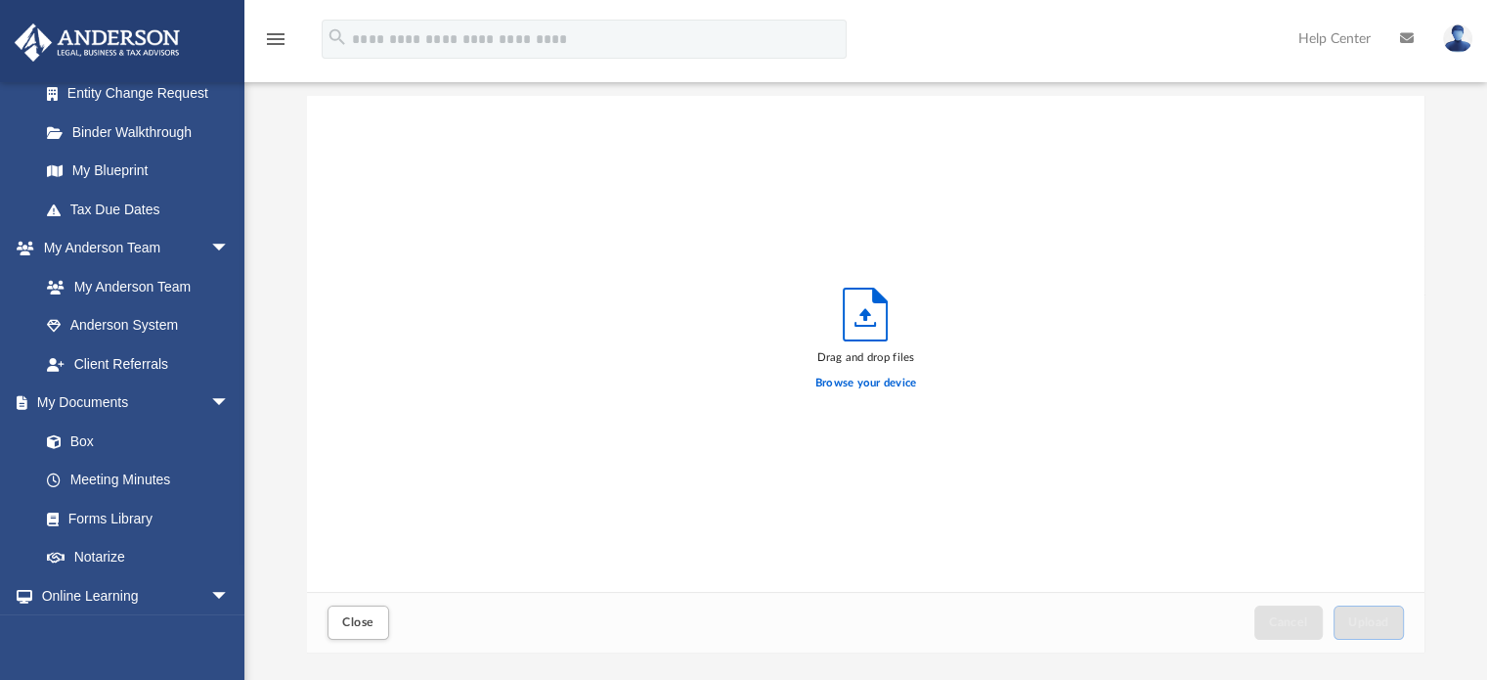
scroll to position [481, 1103]
click at [864, 385] on label "Browse your device" at bounding box center [866, 384] width 102 height 18
click at [0, 0] on input "Browse your device" at bounding box center [0, 0] width 0 height 0
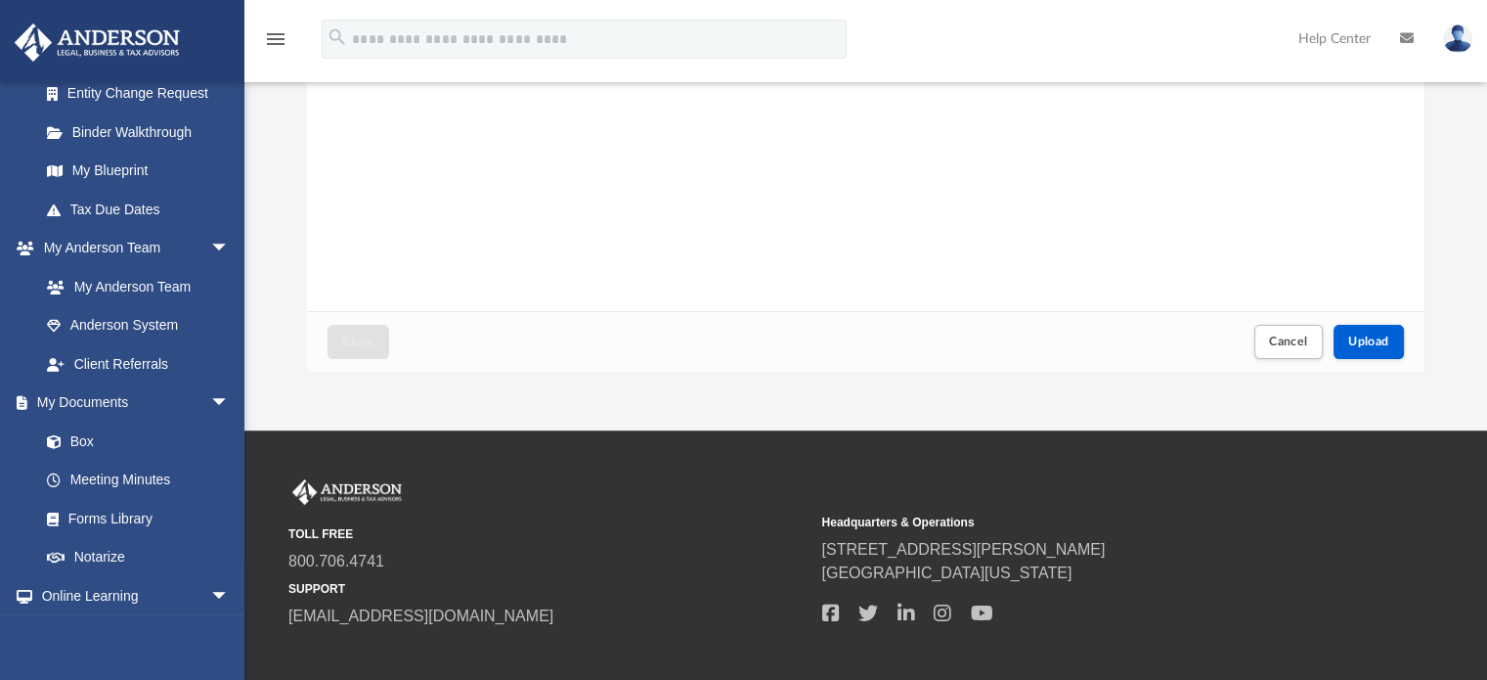
scroll to position [377, 0]
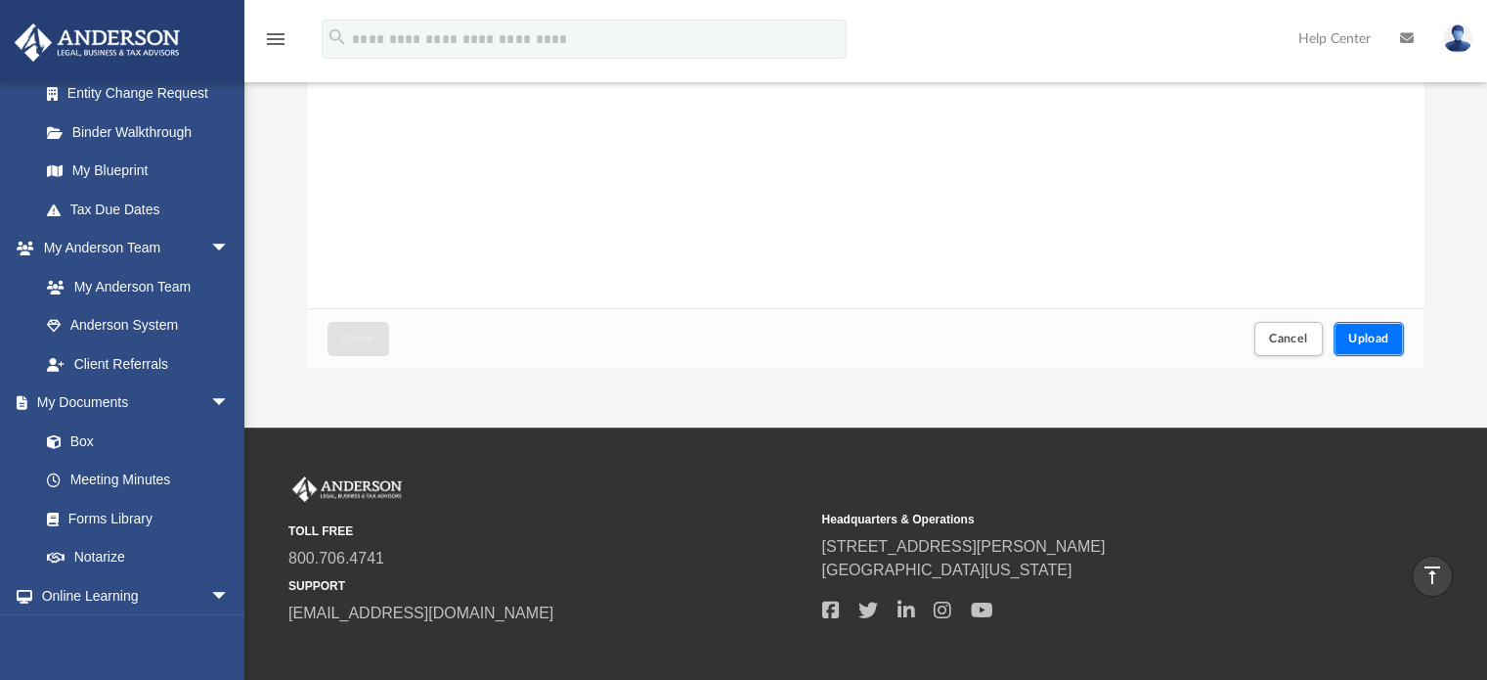
click at [1377, 347] on button "Upload" at bounding box center [1369, 339] width 70 height 34
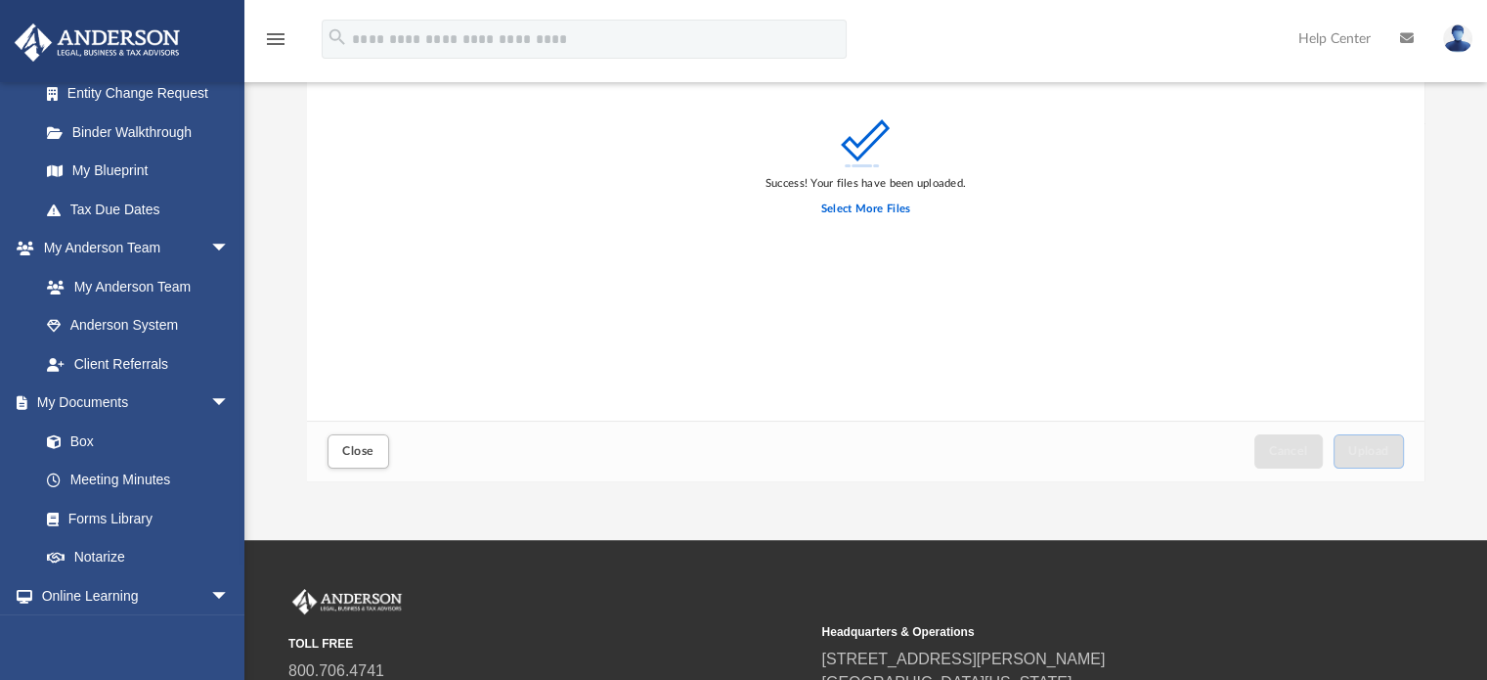
scroll to position [270, 0]
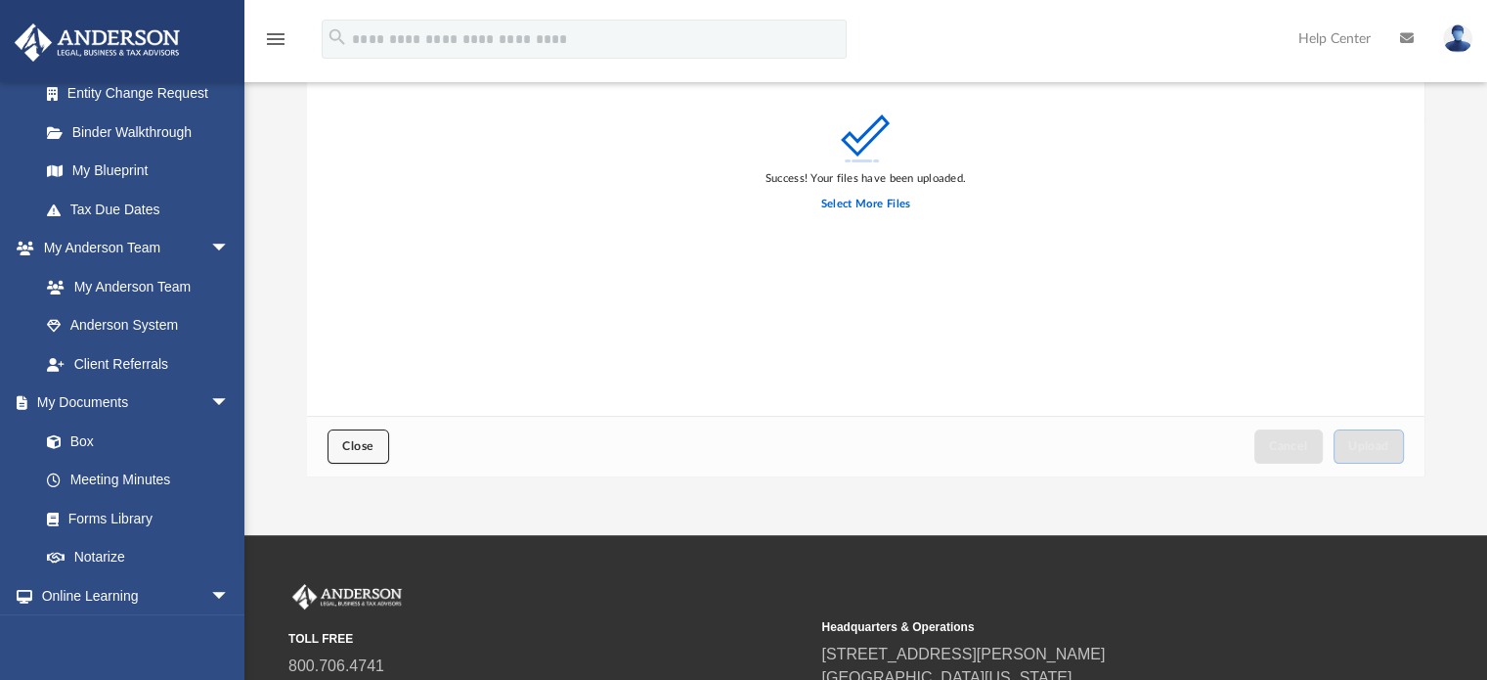
click at [371, 446] on span "Close" at bounding box center [357, 446] width 31 height 12
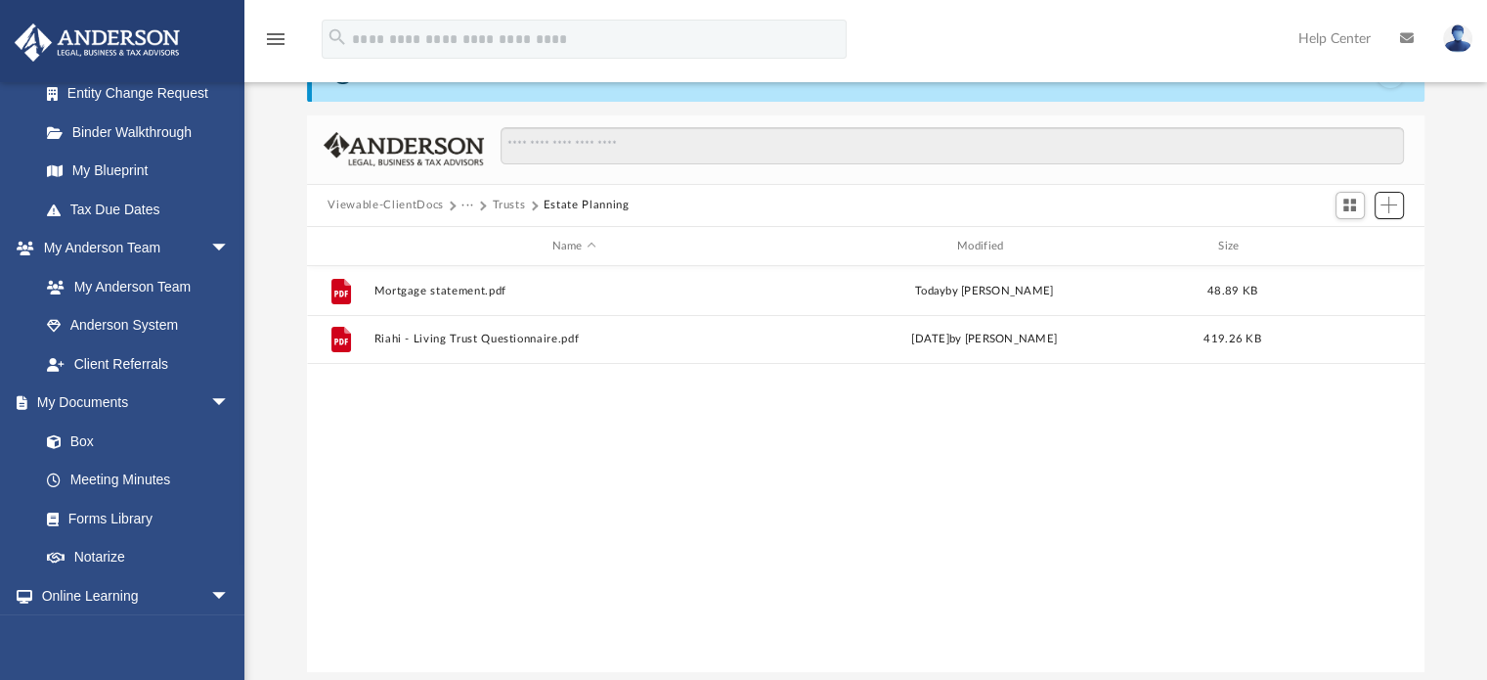
scroll to position [74, 0]
click at [507, 201] on button "Trusts" at bounding box center [508, 206] width 33 height 18
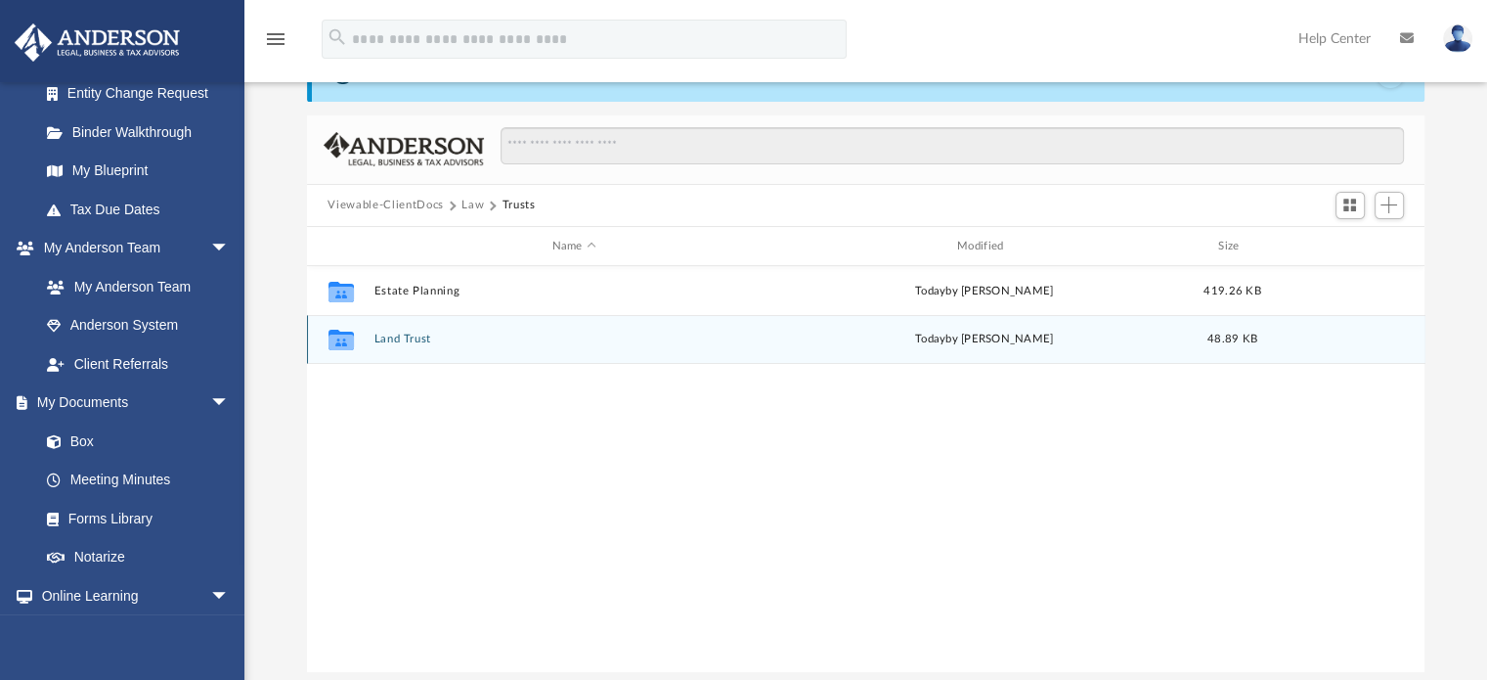
click at [394, 341] on button "Land Trust" at bounding box center [574, 339] width 401 height 13
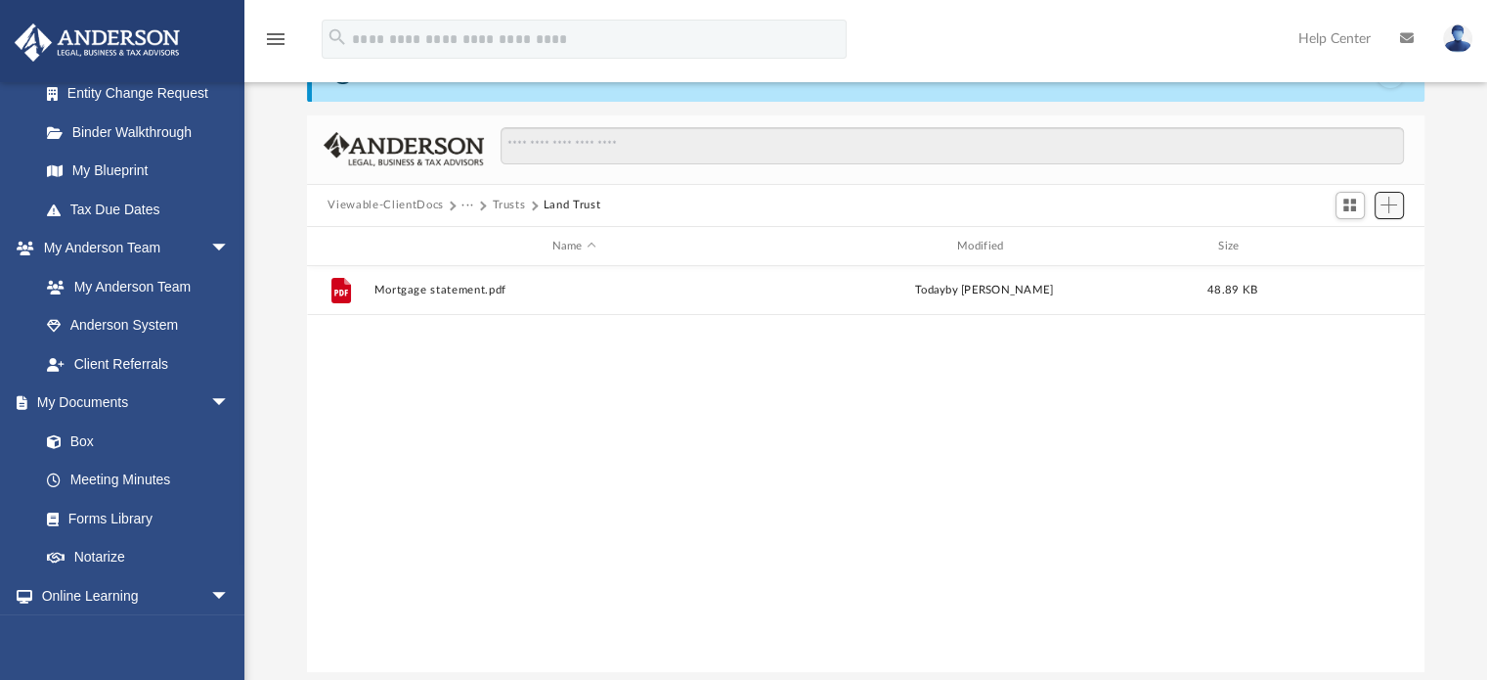
click at [1389, 217] on button "Add" at bounding box center [1389, 205] width 29 height 27
click at [1338, 242] on li "Upload" at bounding box center [1361, 244] width 63 height 21
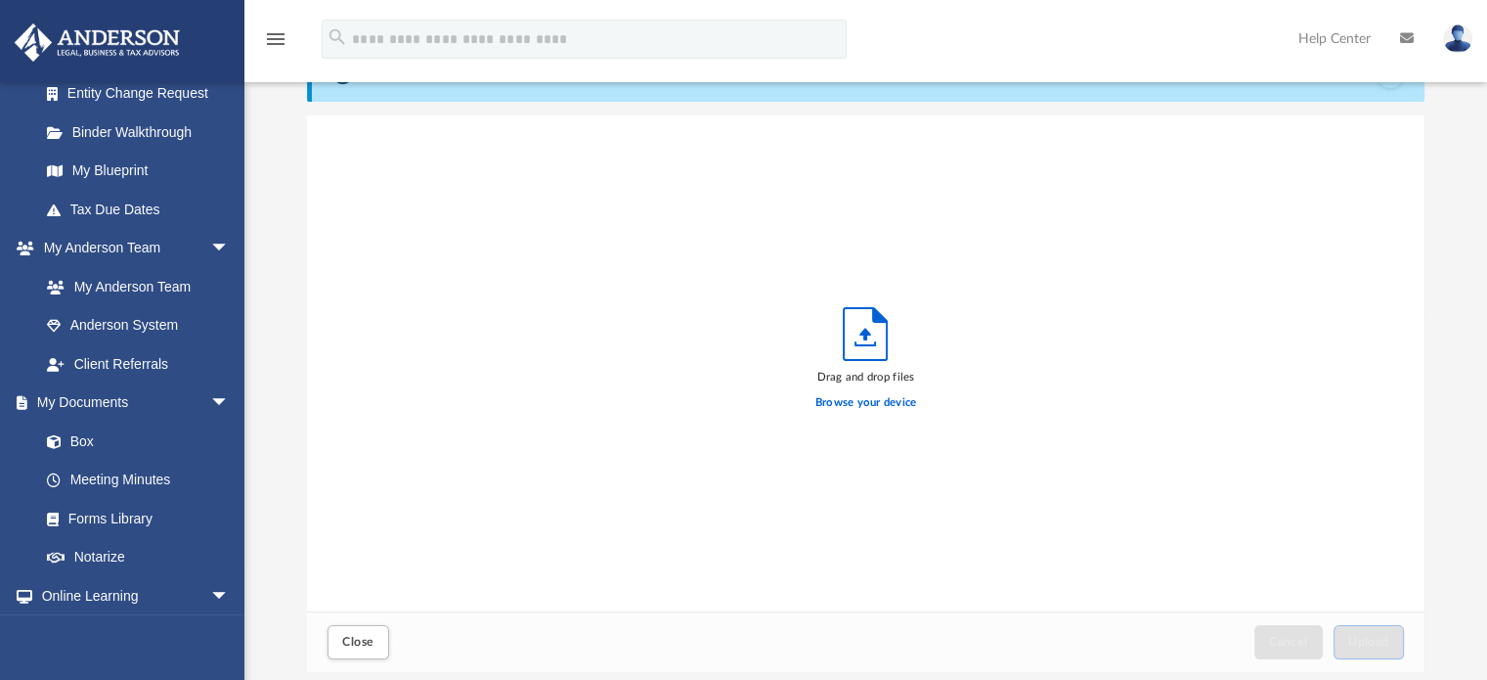
scroll to position [481, 1103]
click at [860, 407] on label "Browse your device" at bounding box center [866, 403] width 102 height 18
click at [0, 0] on input "Browse your device" at bounding box center [0, 0] width 0 height 0
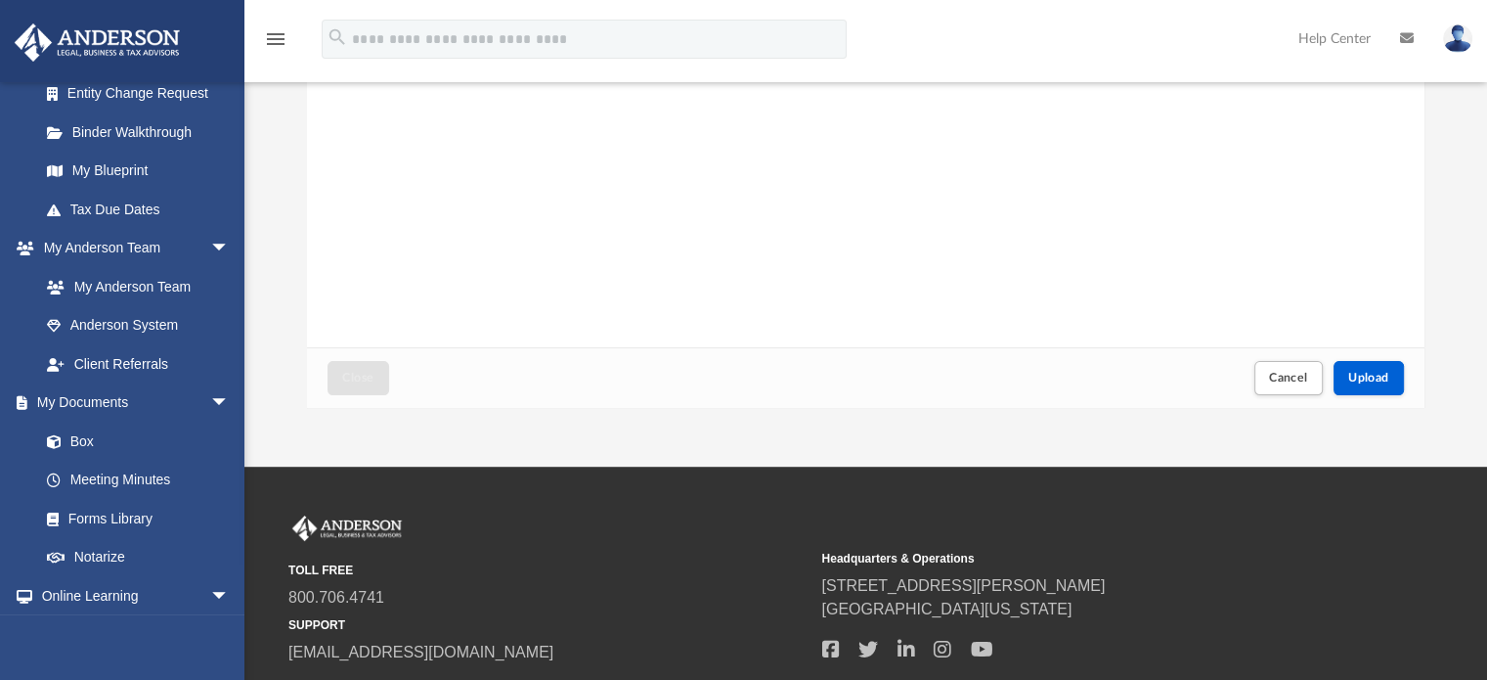
scroll to position [340, 0]
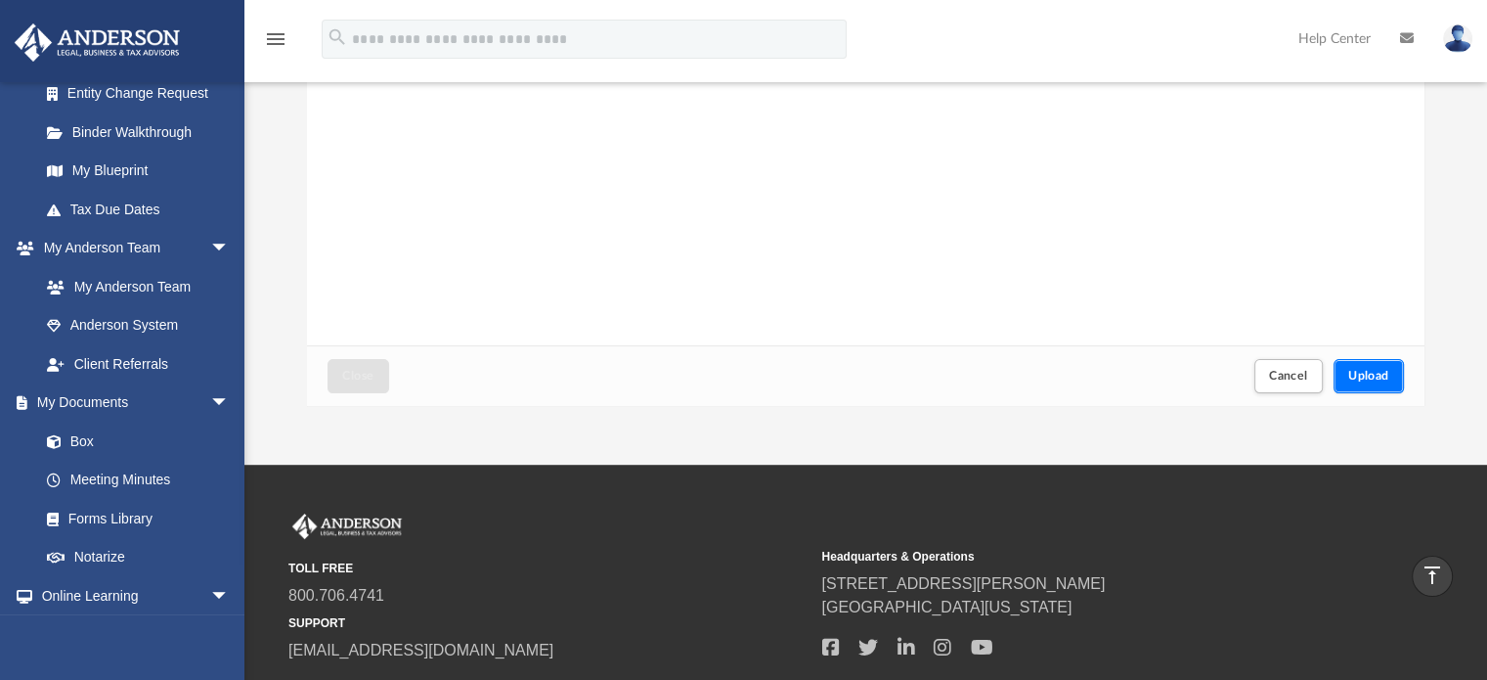
click at [1367, 377] on span "Upload" at bounding box center [1368, 376] width 41 height 12
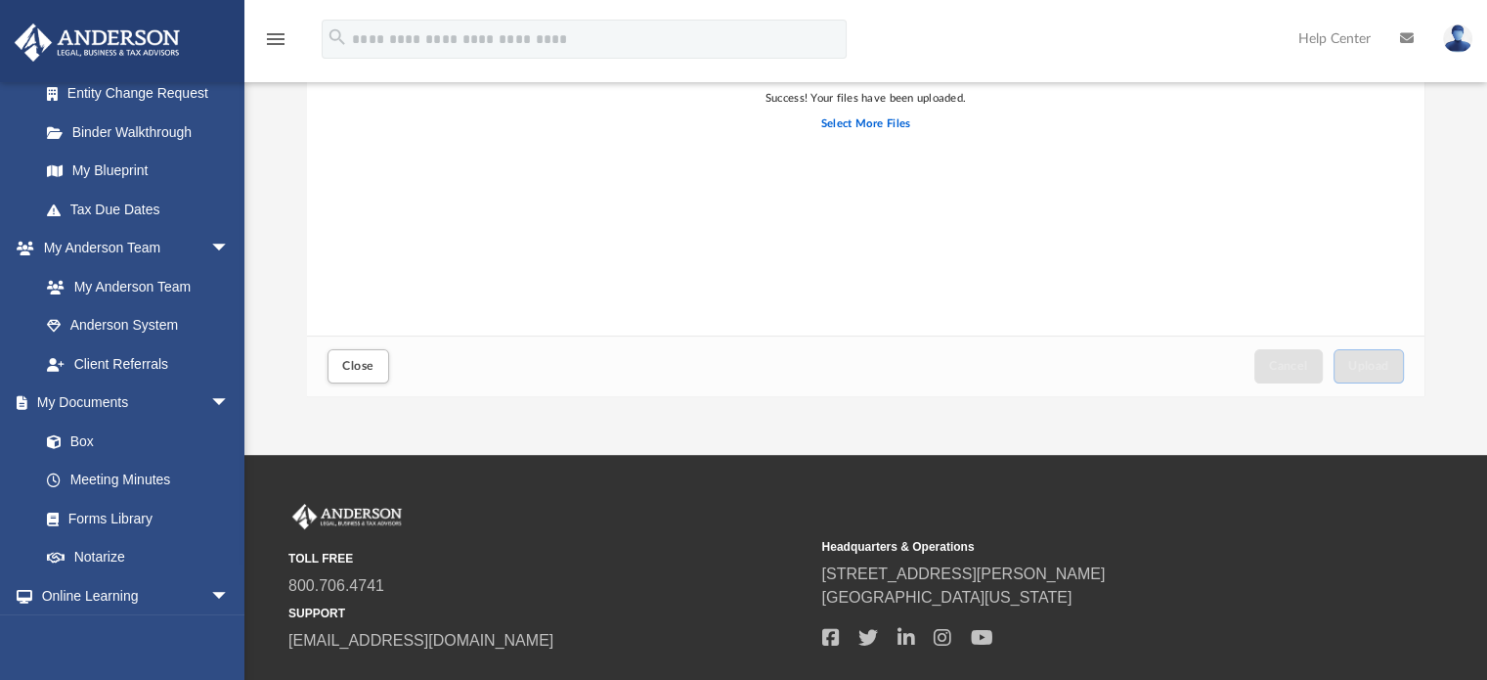
scroll to position [354, 0]
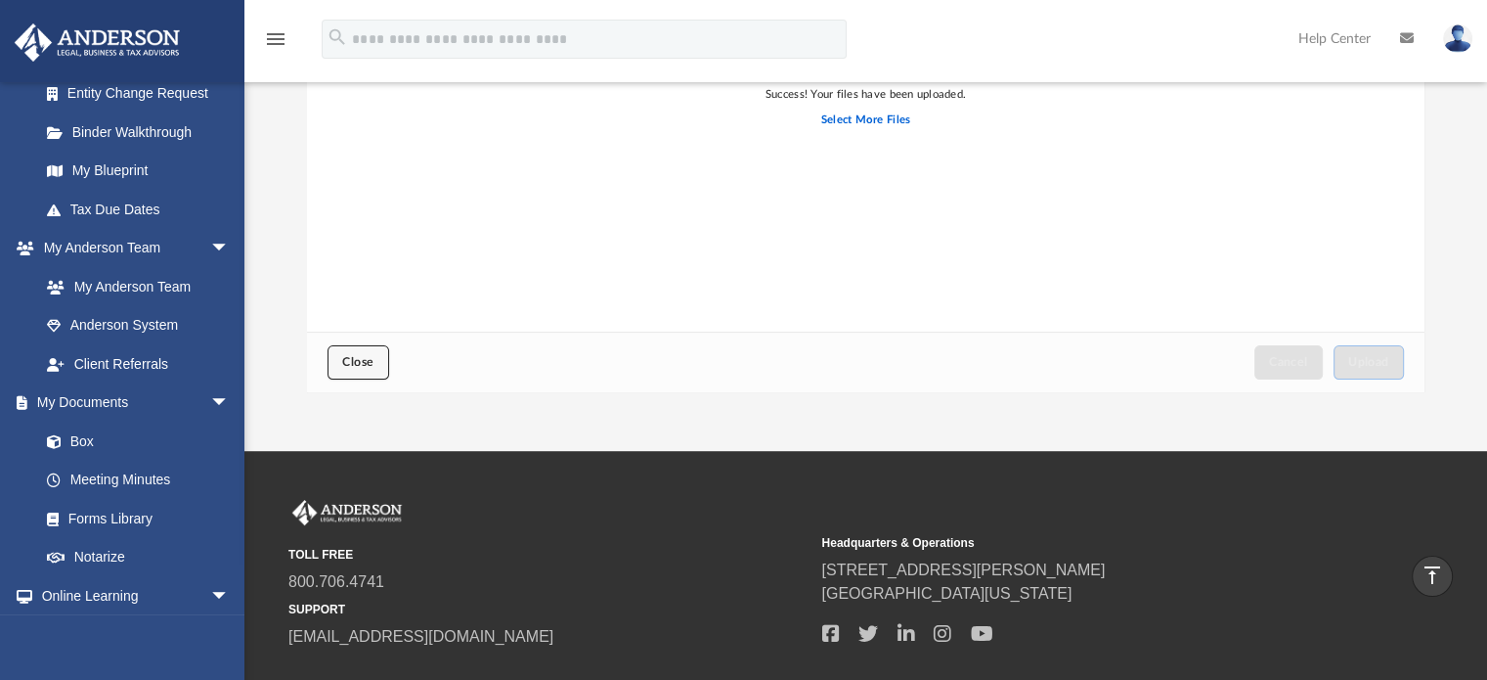
click at [360, 369] on button "Close" at bounding box center [358, 362] width 61 height 34
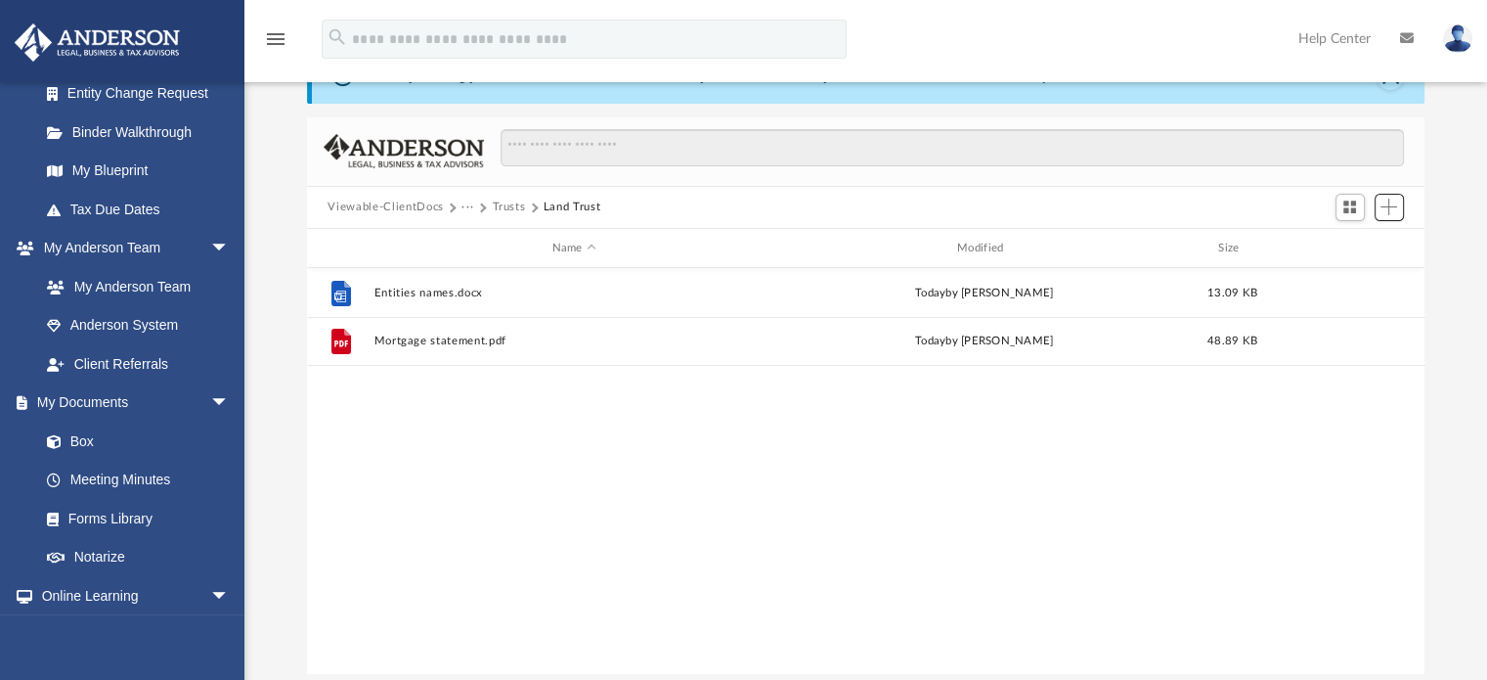
scroll to position [85, 0]
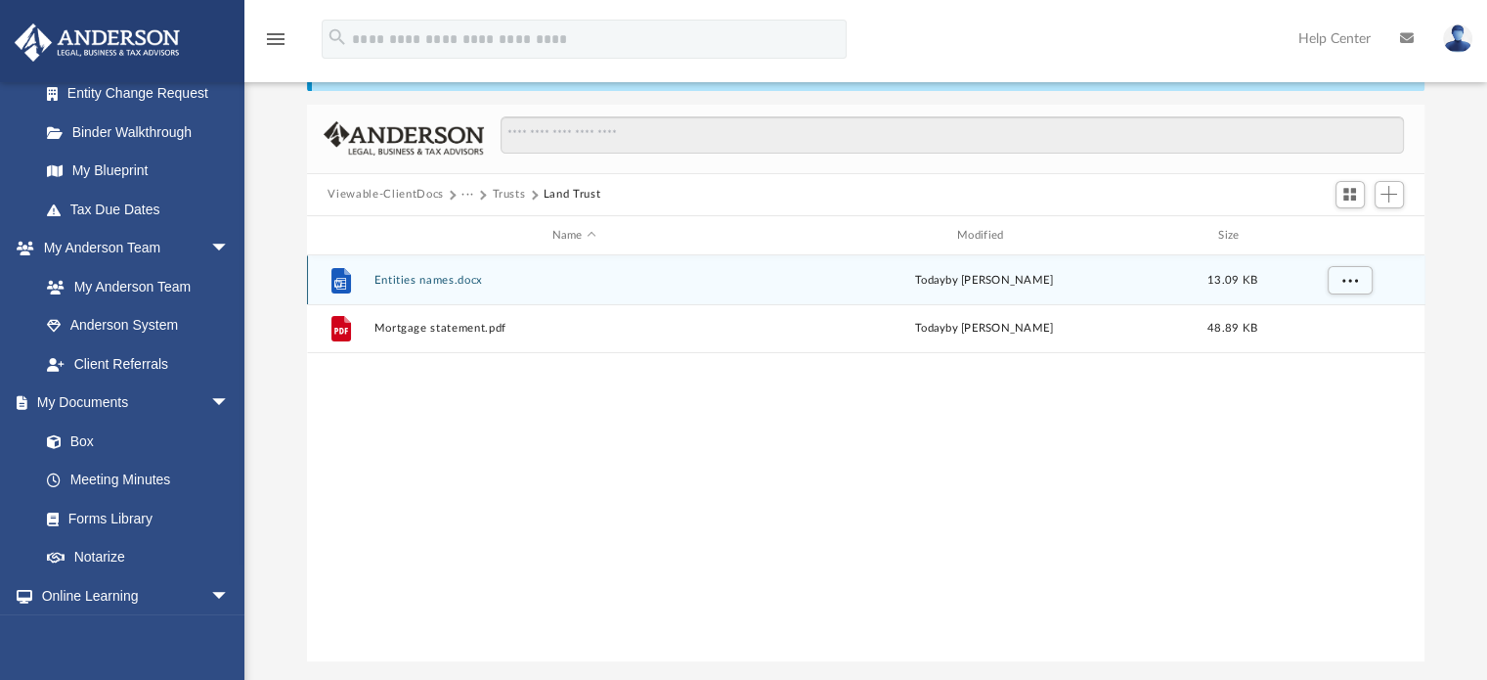
click at [424, 280] on button "Entities names.docx" at bounding box center [574, 280] width 401 height 13
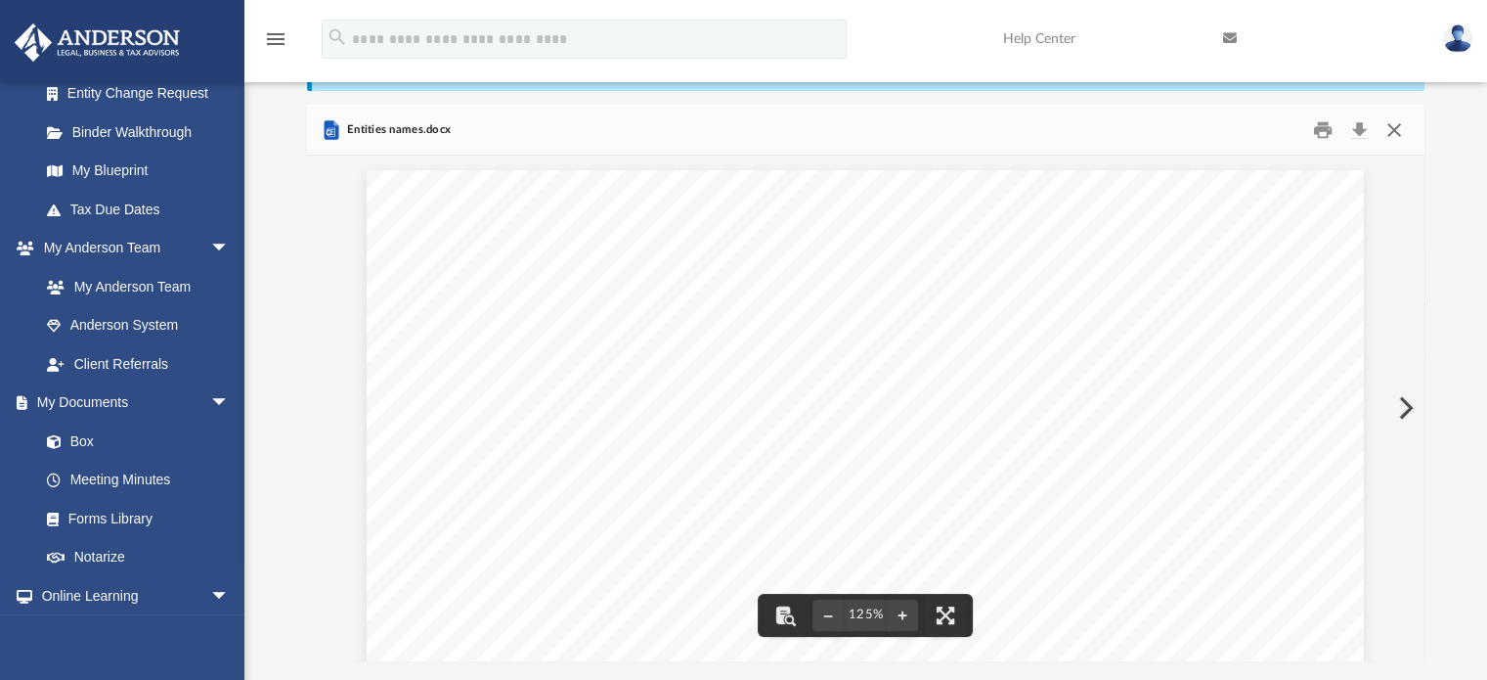
click at [1395, 132] on button "Close" at bounding box center [1394, 129] width 35 height 30
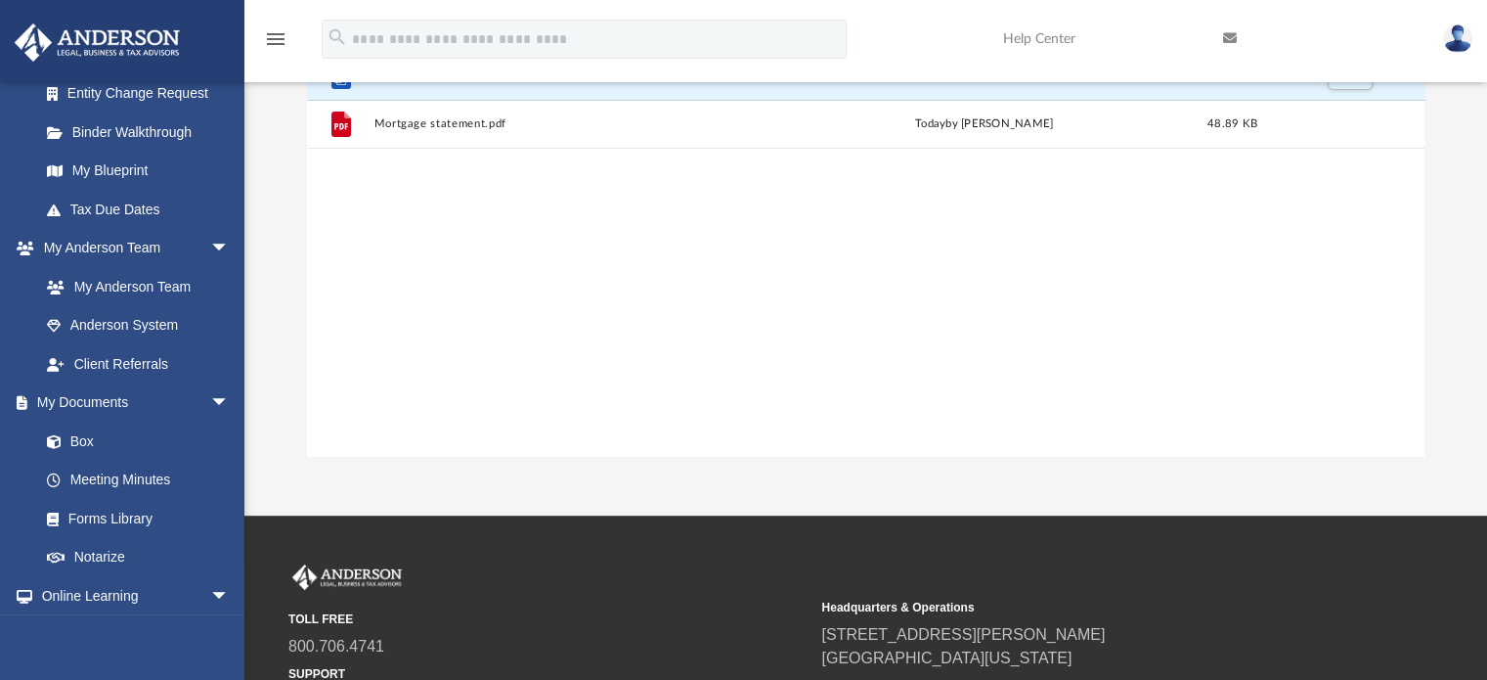
scroll to position [0, 0]
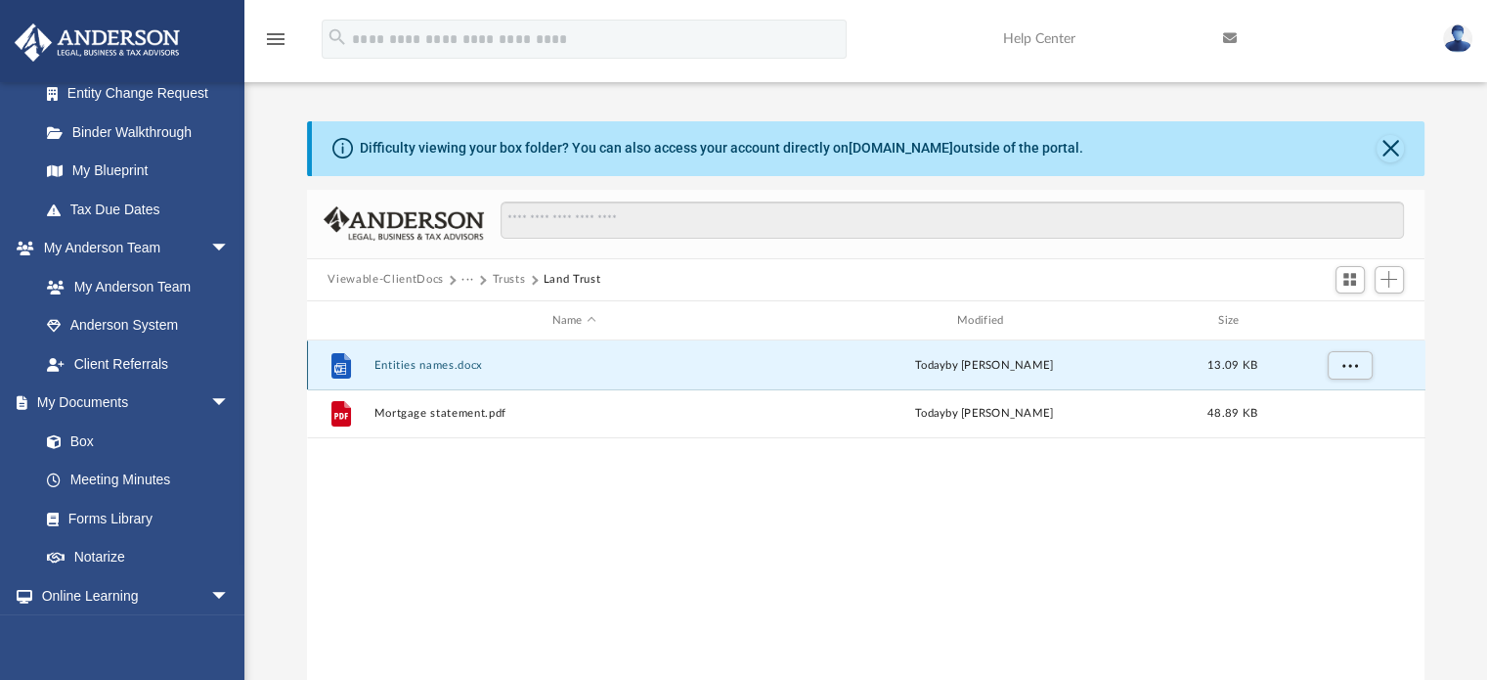
click at [429, 366] on button "Entities names.docx" at bounding box center [574, 365] width 401 height 13
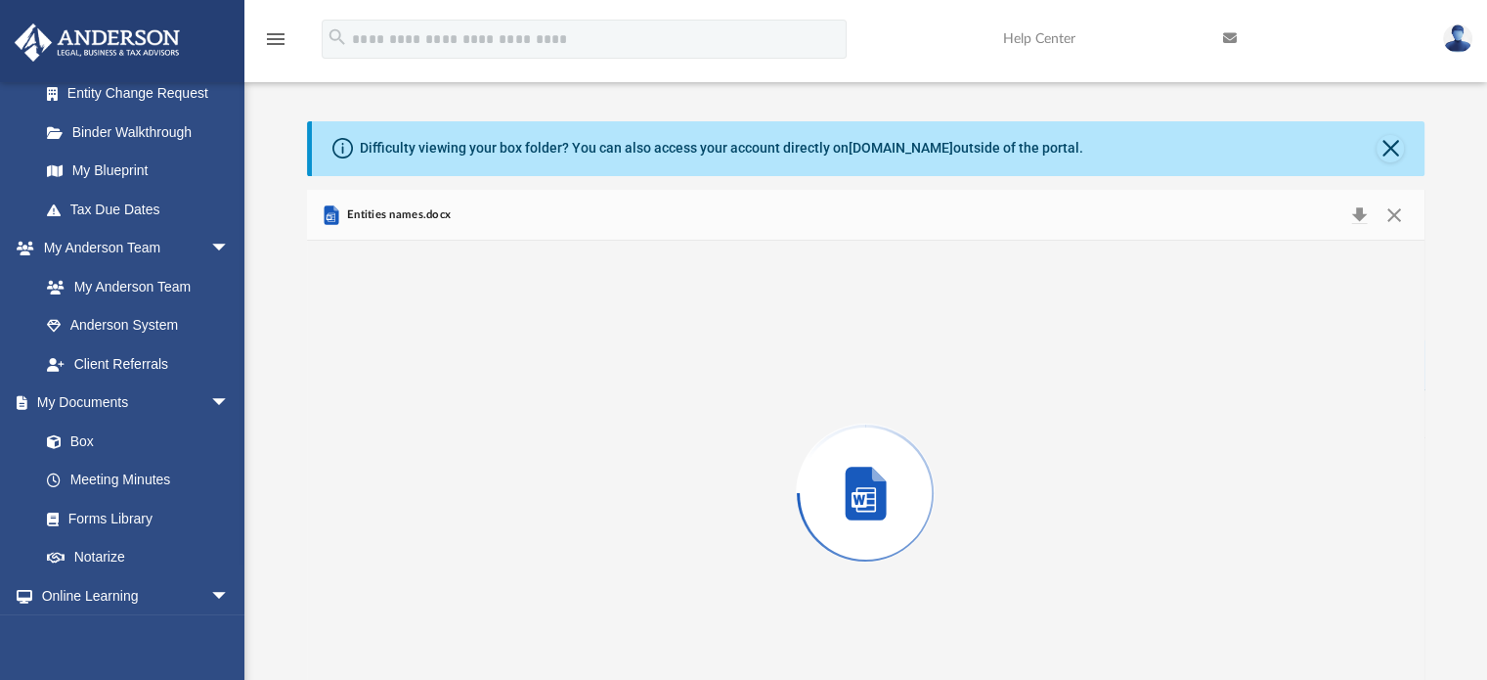
scroll to position [66, 0]
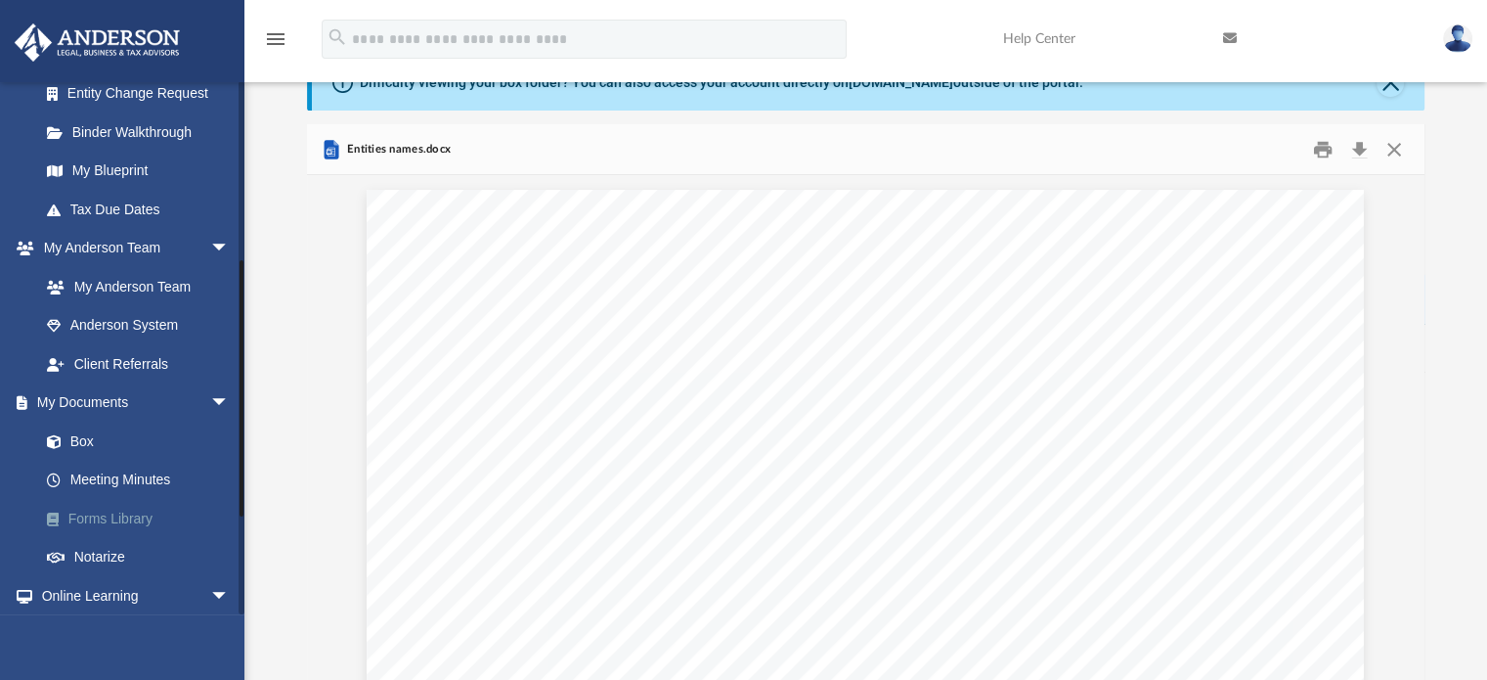
click at [154, 522] on link "Forms Library" at bounding box center [143, 518] width 232 height 39
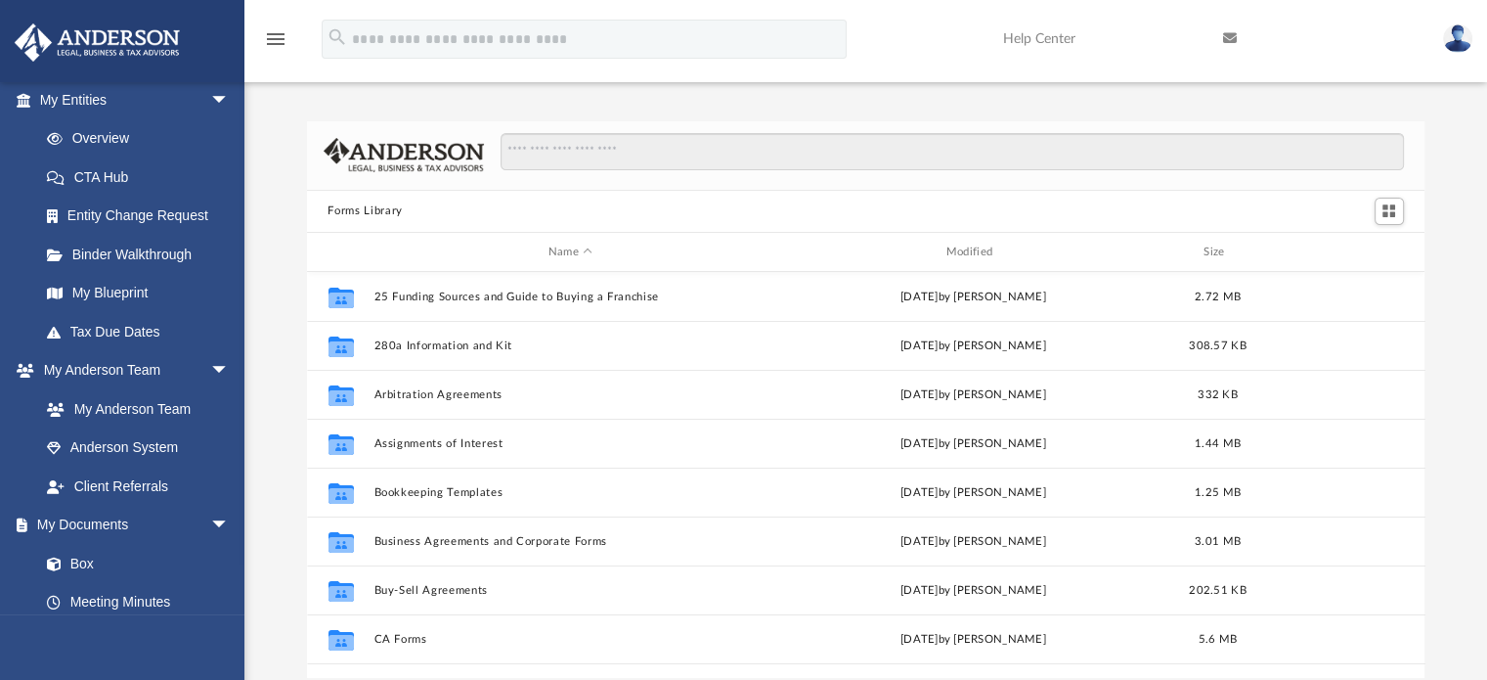
scroll to position [429, 1103]
click at [182, 418] on link "My Anderson Team" at bounding box center [143, 408] width 232 height 39
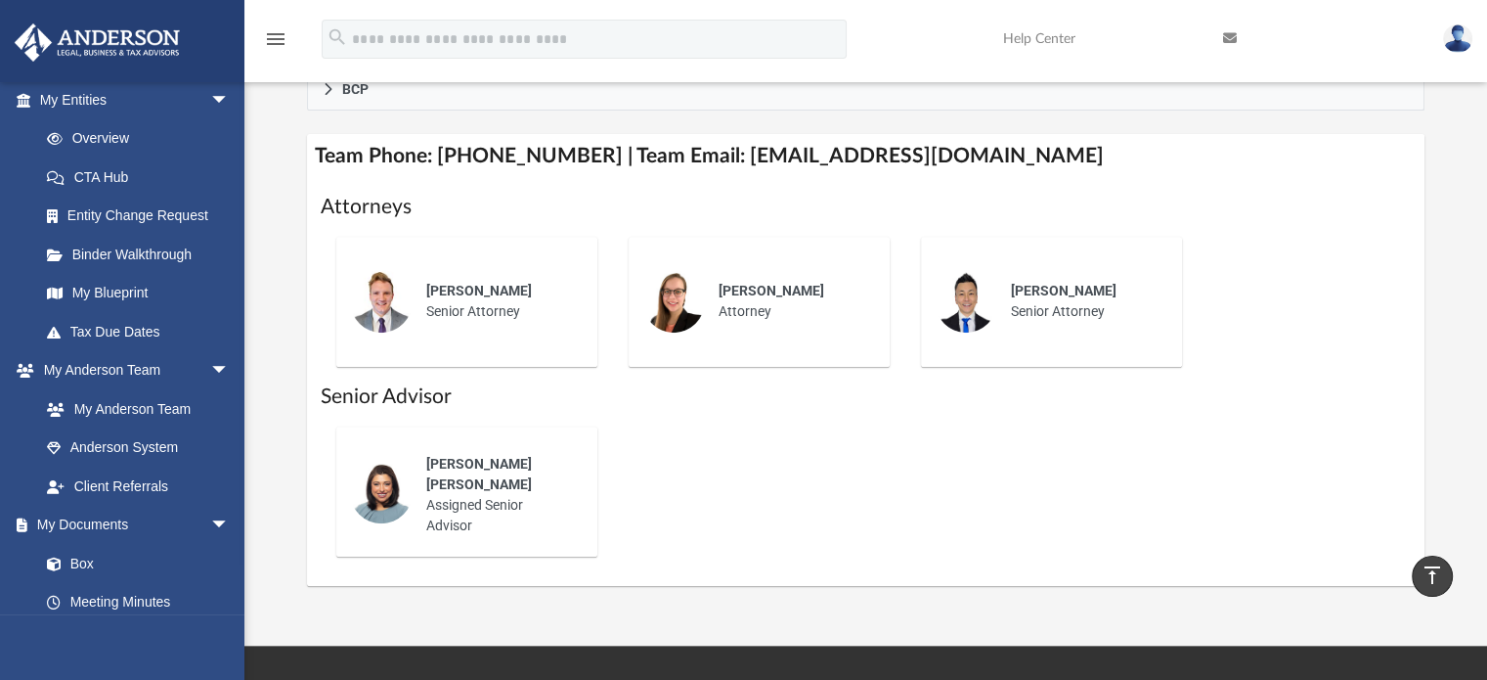
scroll to position [709, 0]
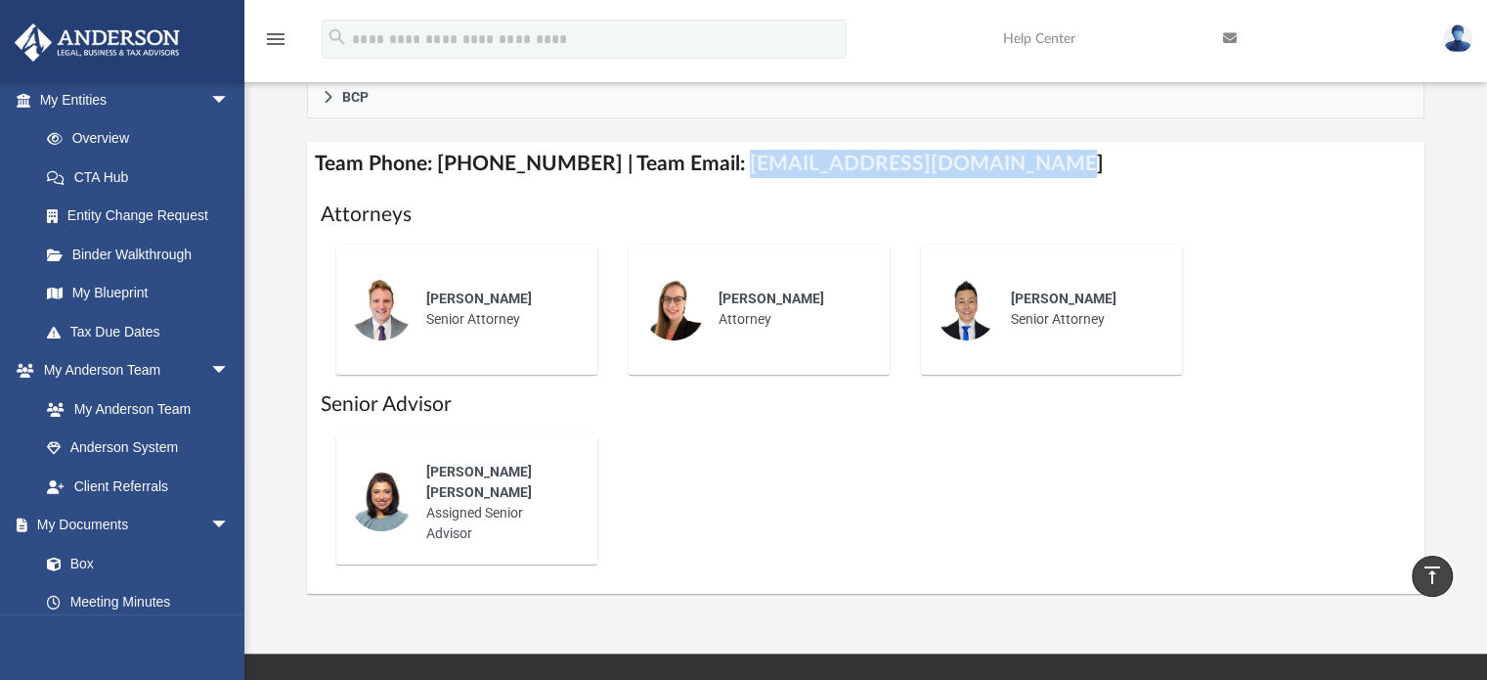
drag, startPoint x: 1008, startPoint y: 165, endPoint x: 708, endPoint y: 163, distance: 300.2
click at [708, 163] on h4 "Team Phone: [PHONE_NUMBER] | Team Email: [EMAIL_ADDRESS][DOMAIN_NAME]" at bounding box center [866, 164] width 1119 height 44
copy h4 "[EMAIL_ADDRESS][DOMAIN_NAME]"
click at [94, 567] on link "Box" at bounding box center [143, 563] width 232 height 39
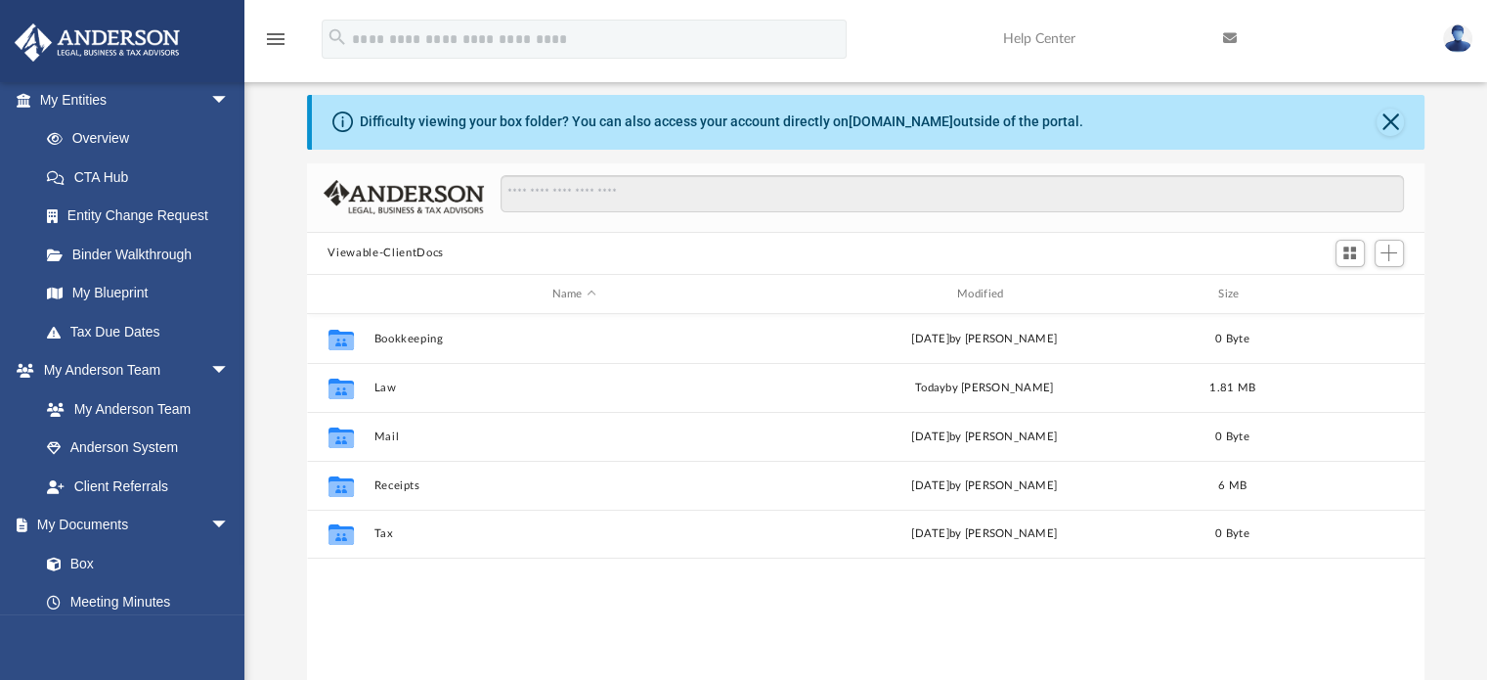
scroll to position [429, 1103]
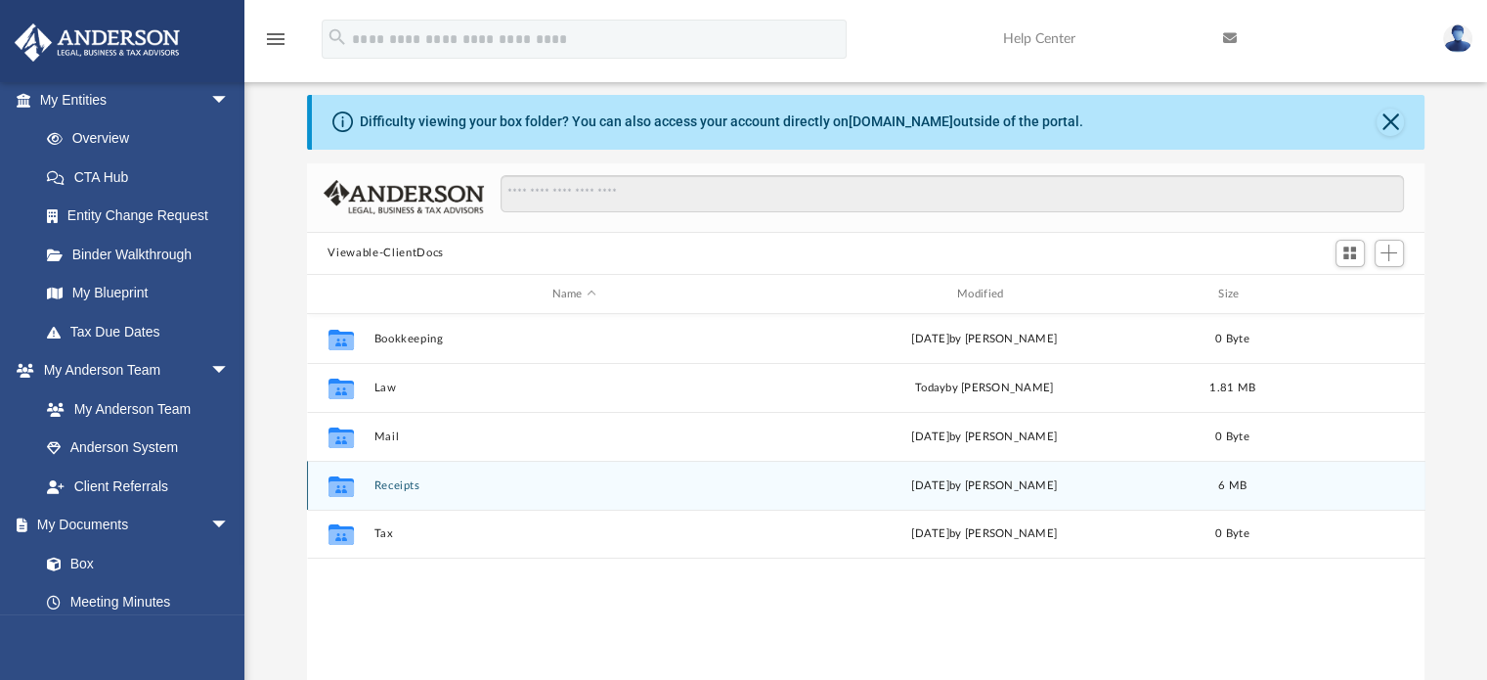
click at [393, 482] on button "Receipts" at bounding box center [574, 485] width 401 height 13
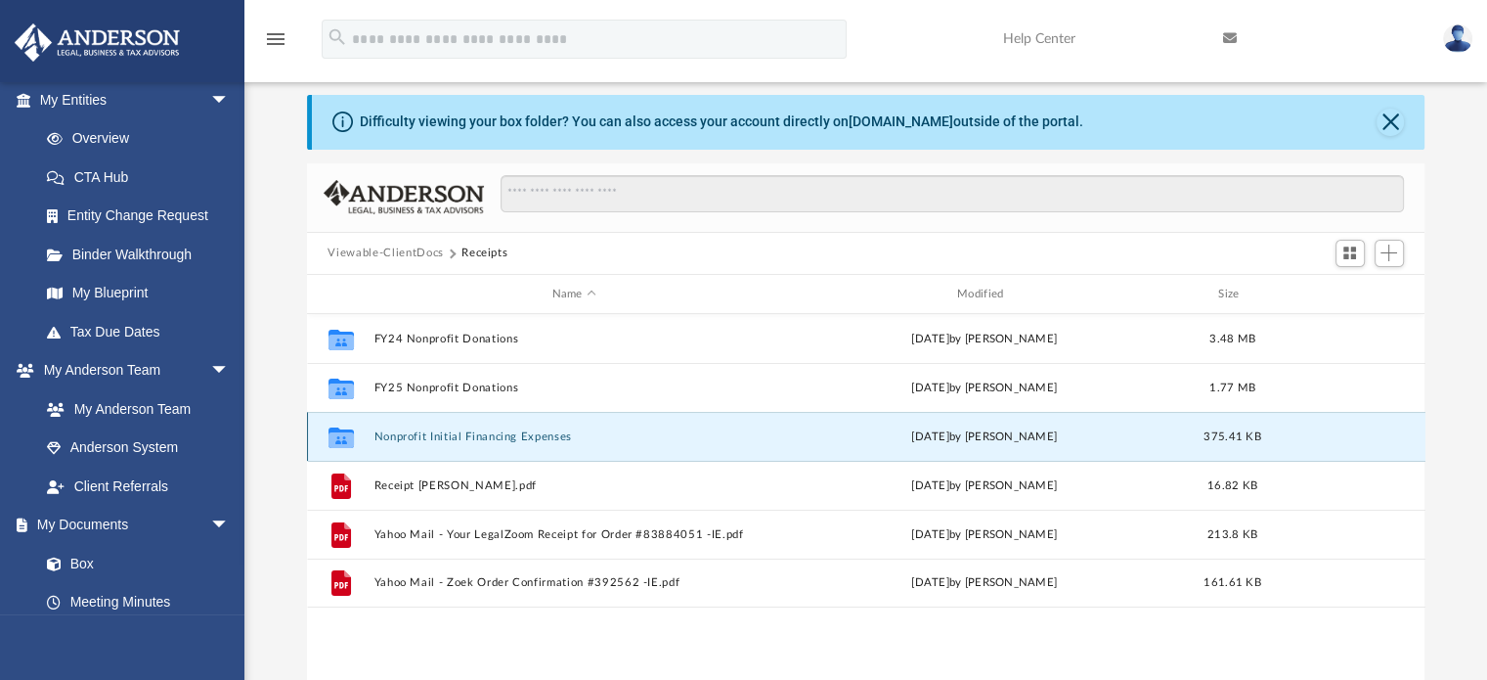
click at [455, 436] on button "Nonprofit Initial Financing Expenses" at bounding box center [574, 436] width 401 height 13
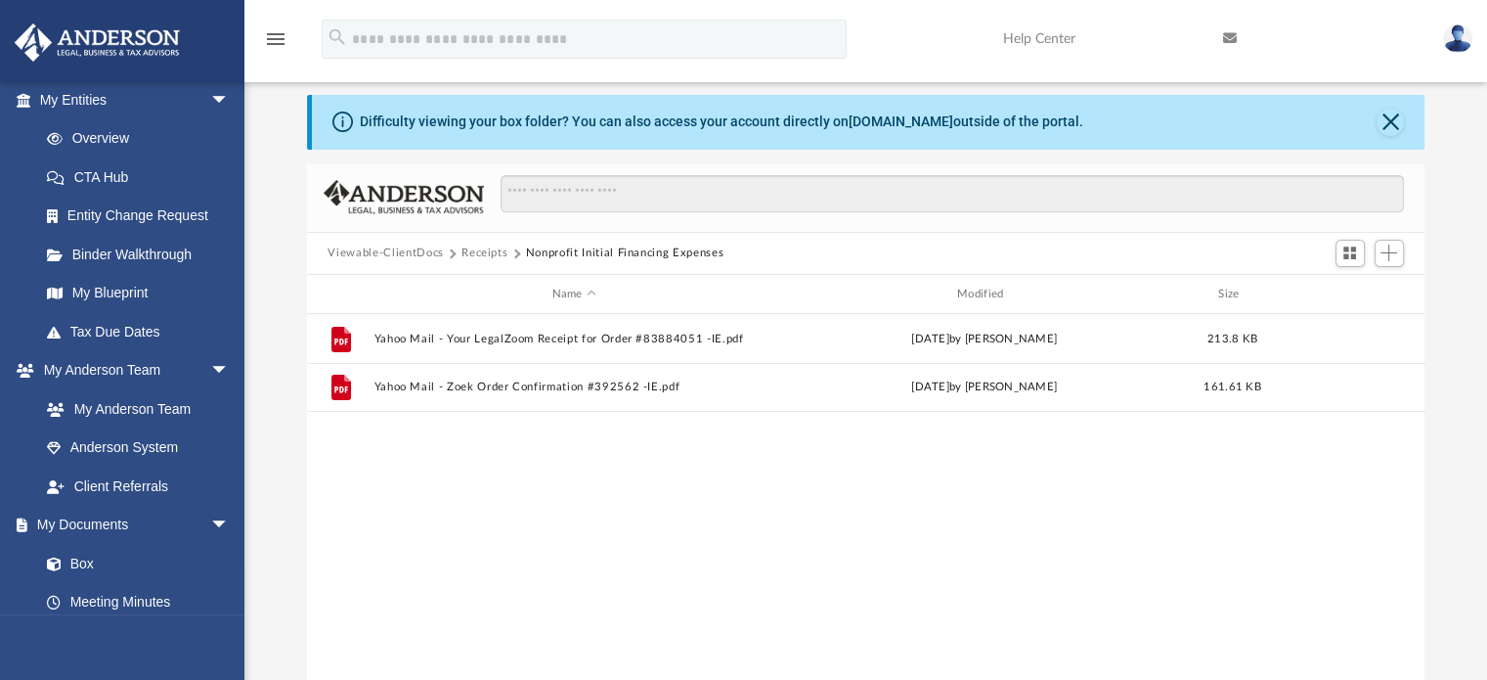
click at [471, 247] on button "Receipts" at bounding box center [485, 253] width 46 height 18
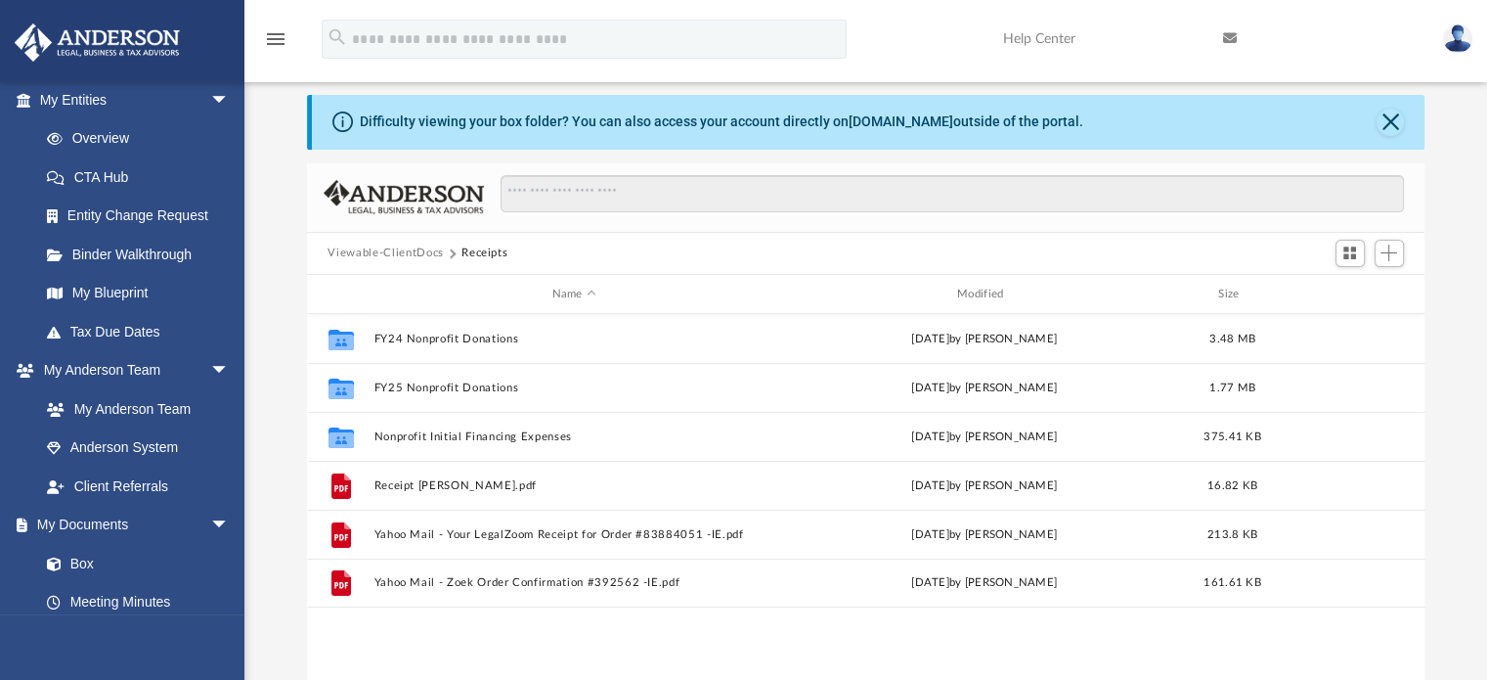
click at [1440, 305] on div "Difficulty viewing your box folder? You can also access your account directly o…" at bounding box center [865, 407] width 1243 height 625
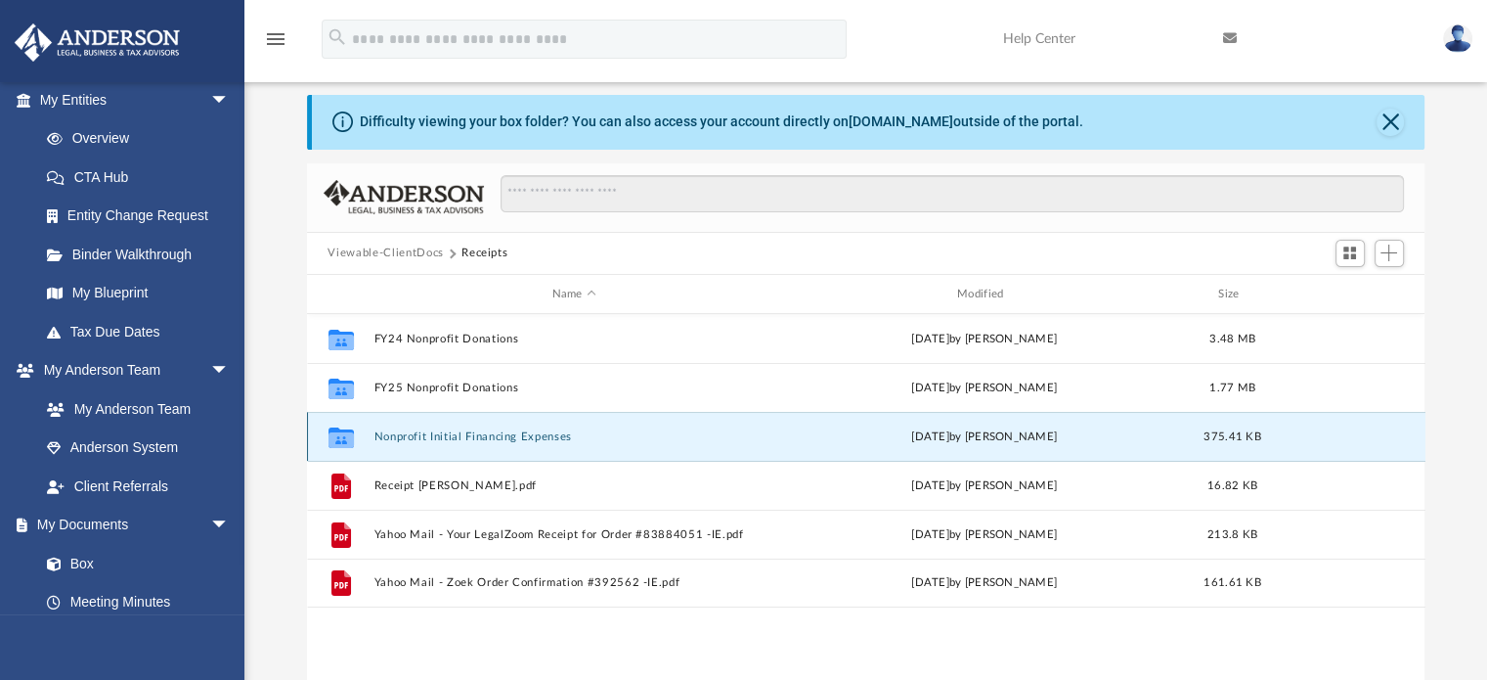
click at [484, 434] on button "Nonprofit Initial Financing Expenses" at bounding box center [574, 436] width 401 height 13
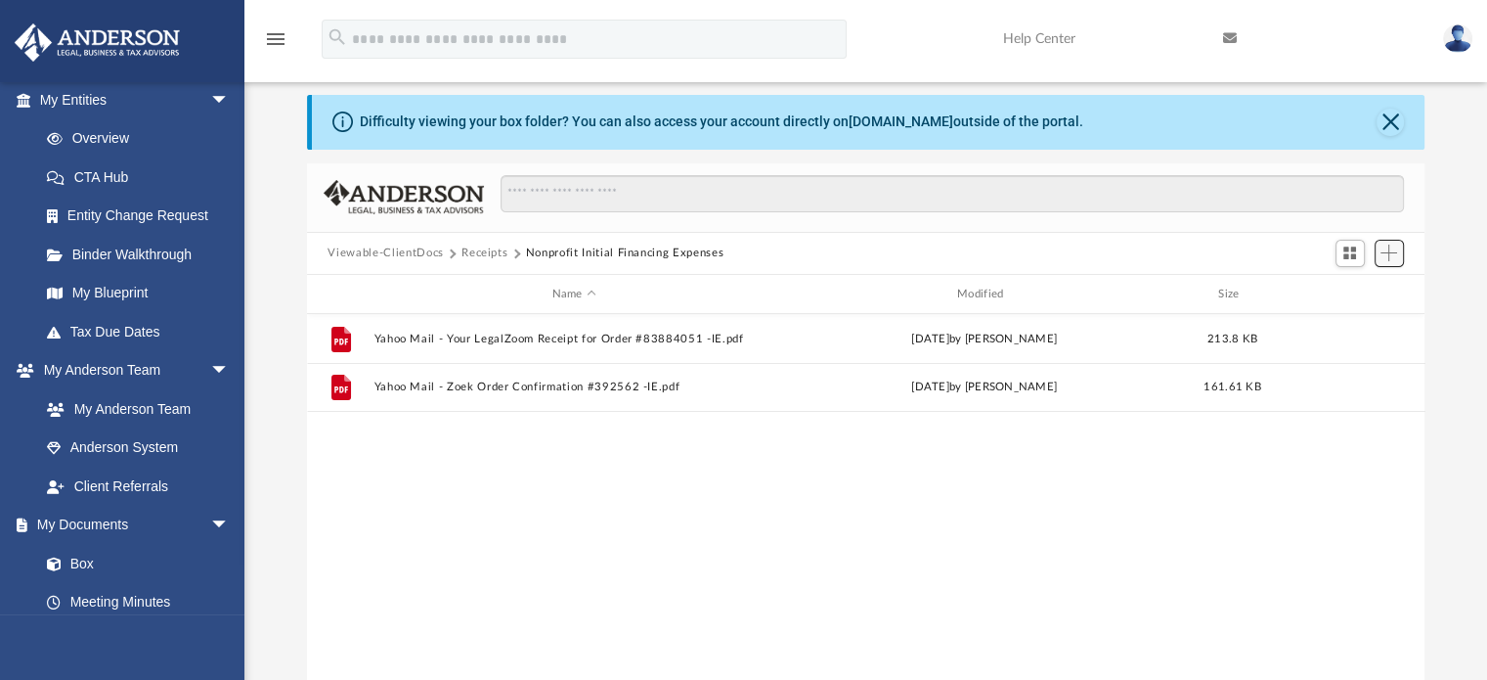
click at [1390, 260] on span "Add" at bounding box center [1389, 252] width 17 height 17
click at [1359, 288] on li "Upload" at bounding box center [1361, 292] width 63 height 21
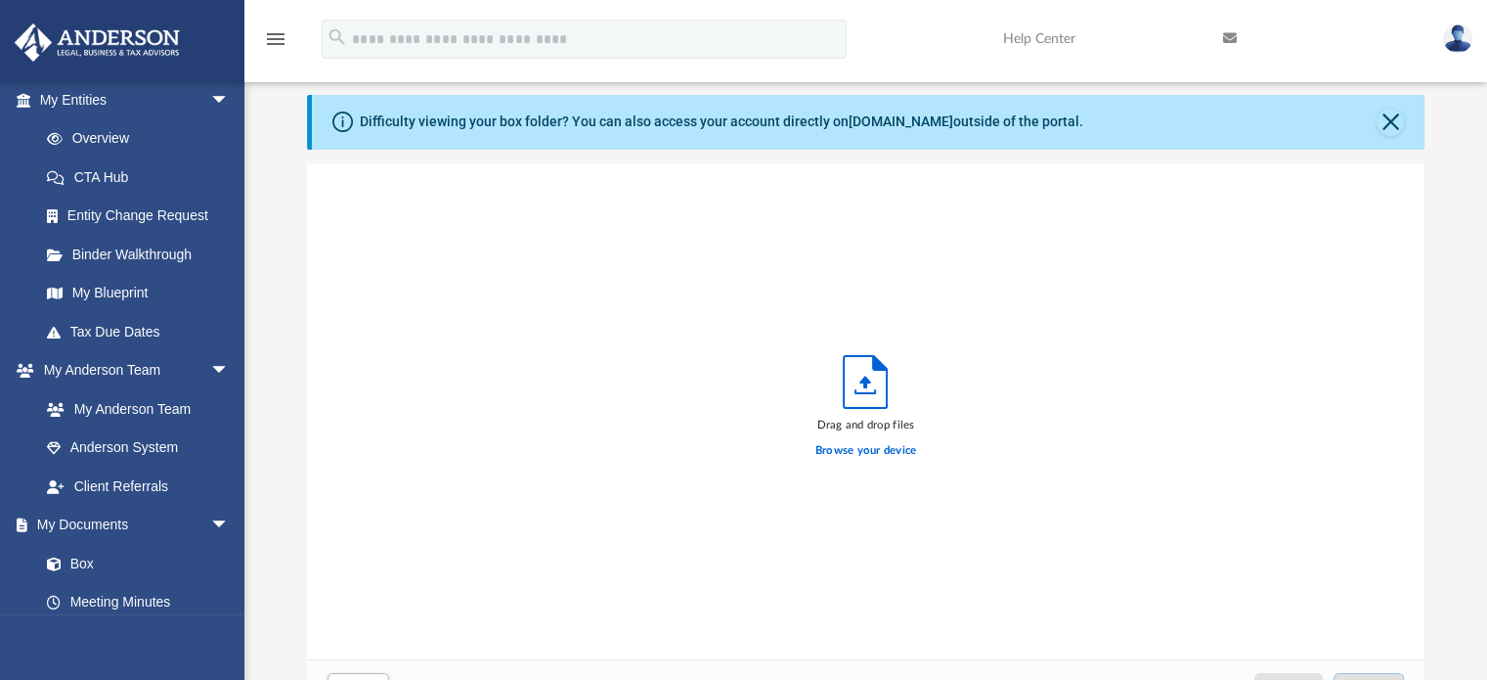
scroll to position [481, 1103]
click at [857, 453] on label "Browse your device" at bounding box center [866, 451] width 102 height 18
click at [0, 0] on input "Browse your device" at bounding box center [0, 0] width 0 height 0
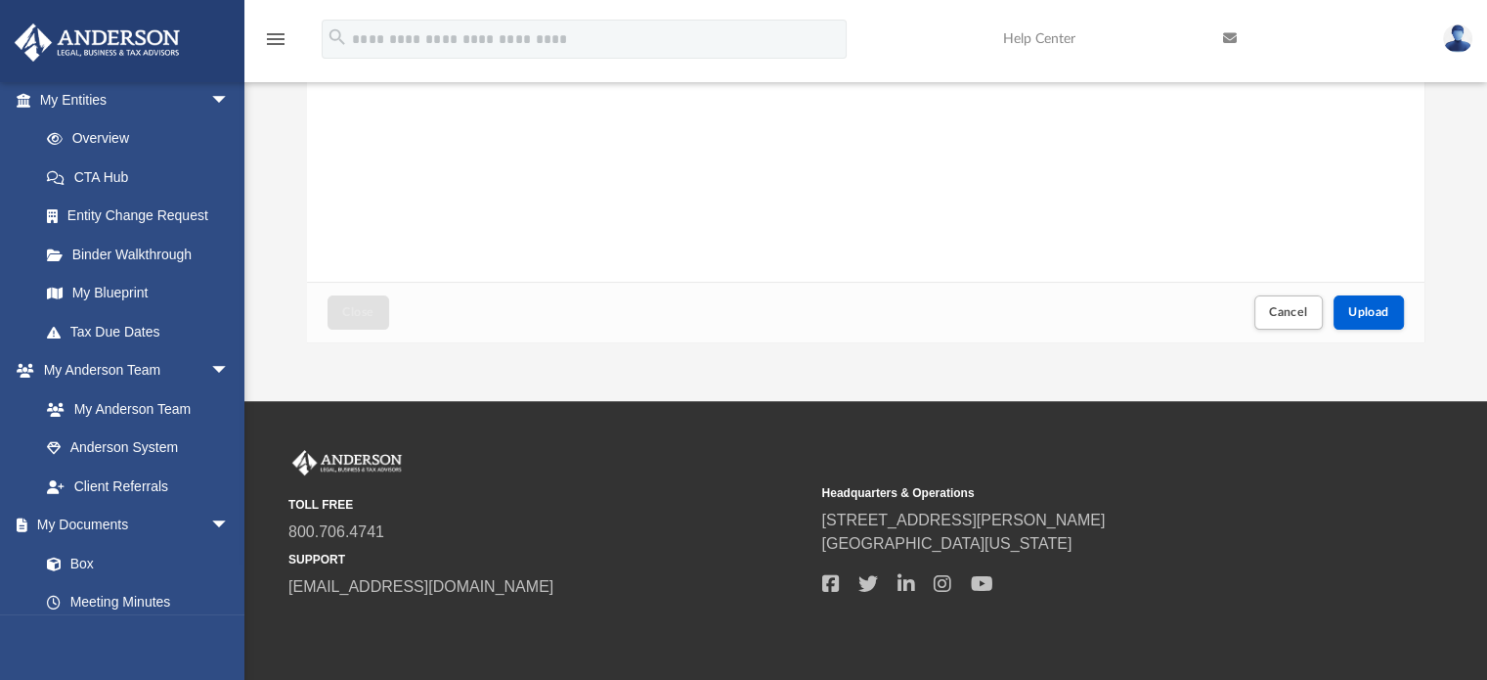
scroll to position [406, 0]
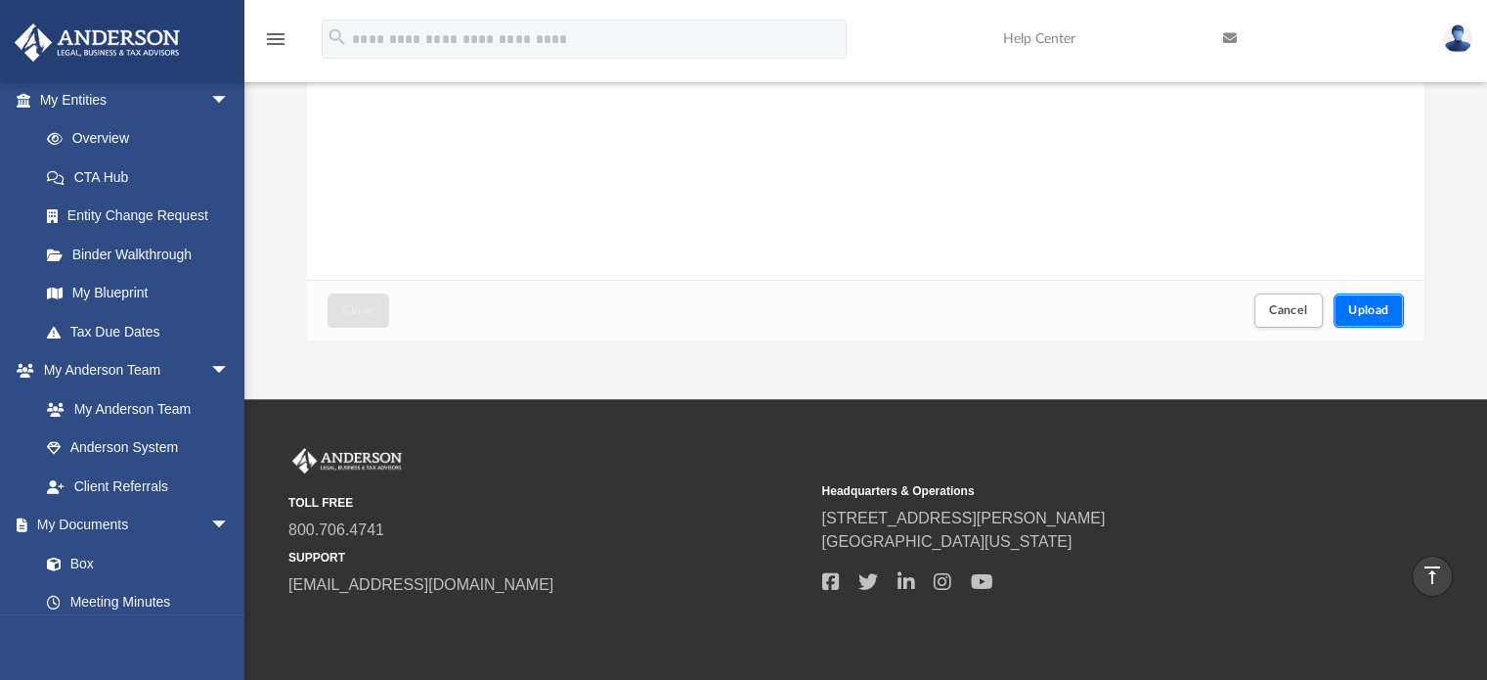
click at [1365, 315] on span "Upload" at bounding box center [1368, 310] width 41 height 12
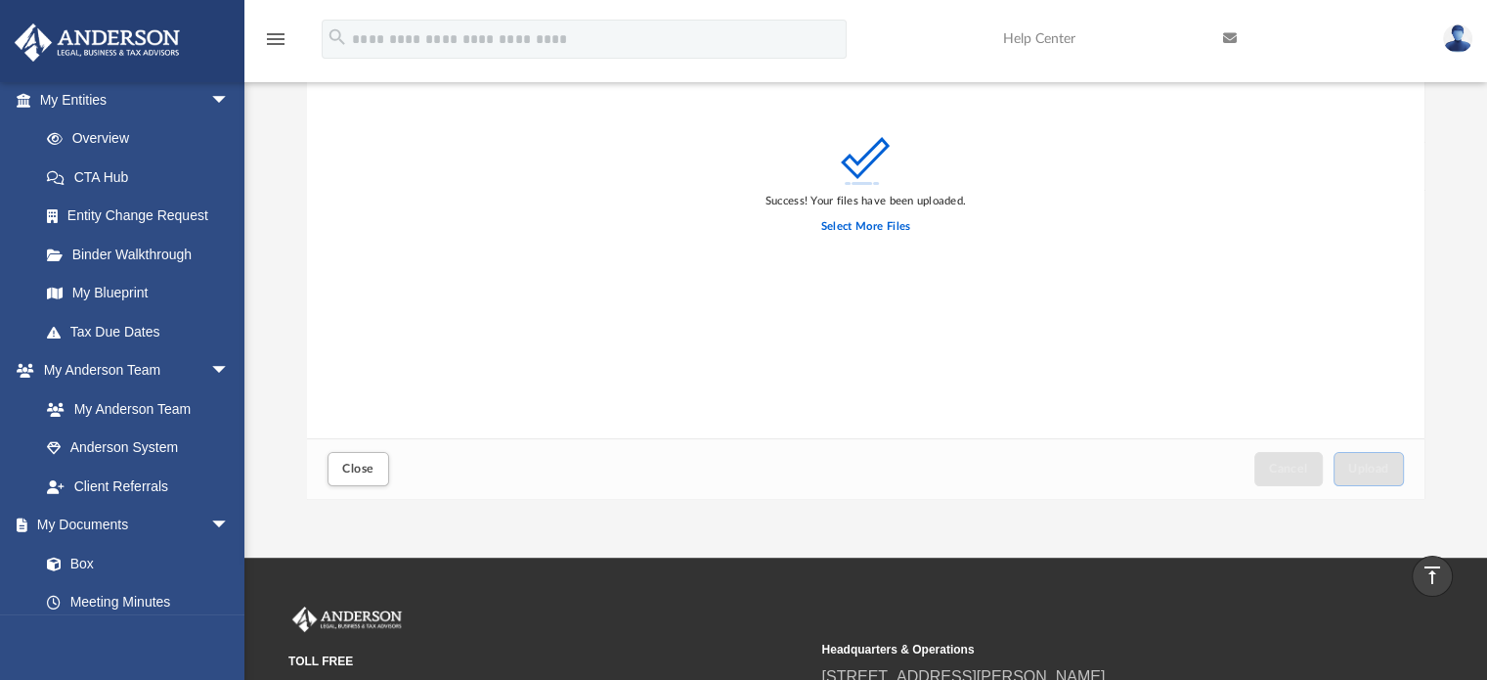
scroll to position [248, 0]
click at [381, 460] on button "Close" at bounding box center [358, 468] width 61 height 34
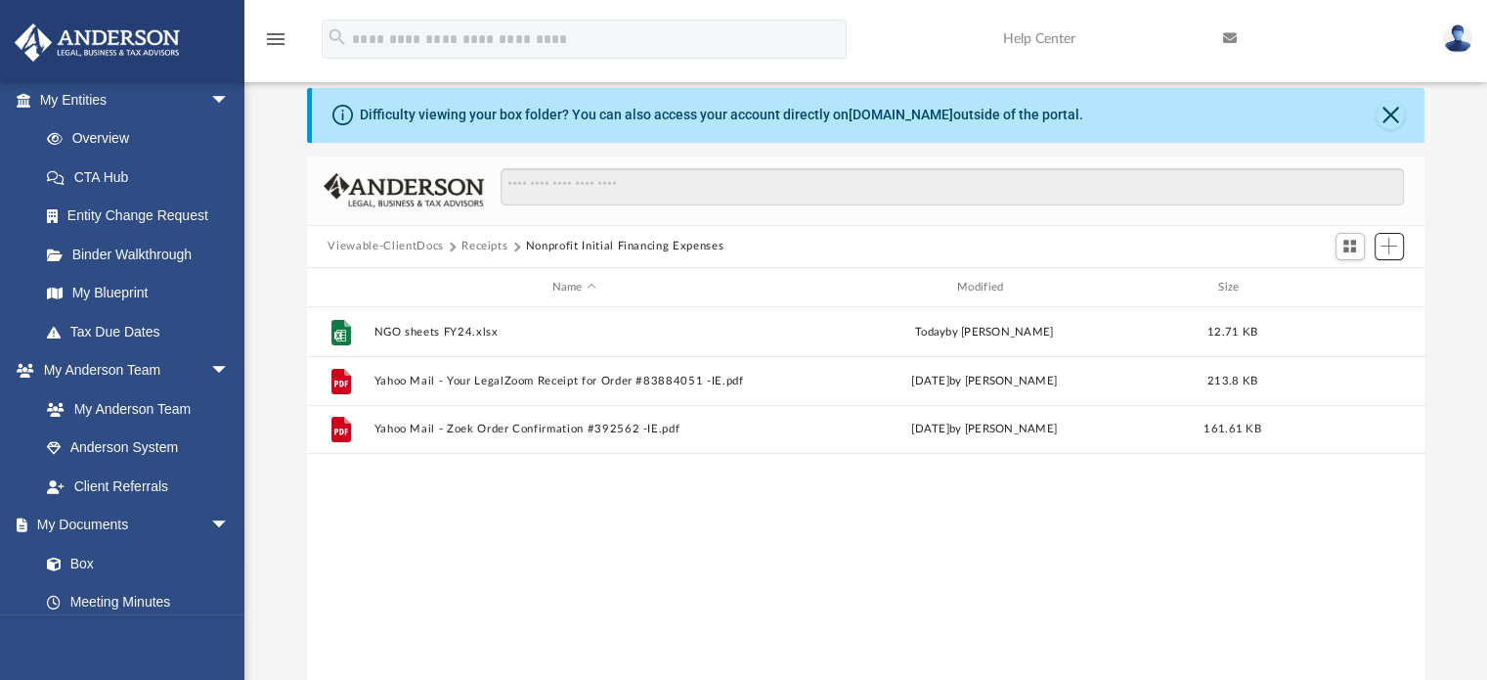
scroll to position [23, 0]
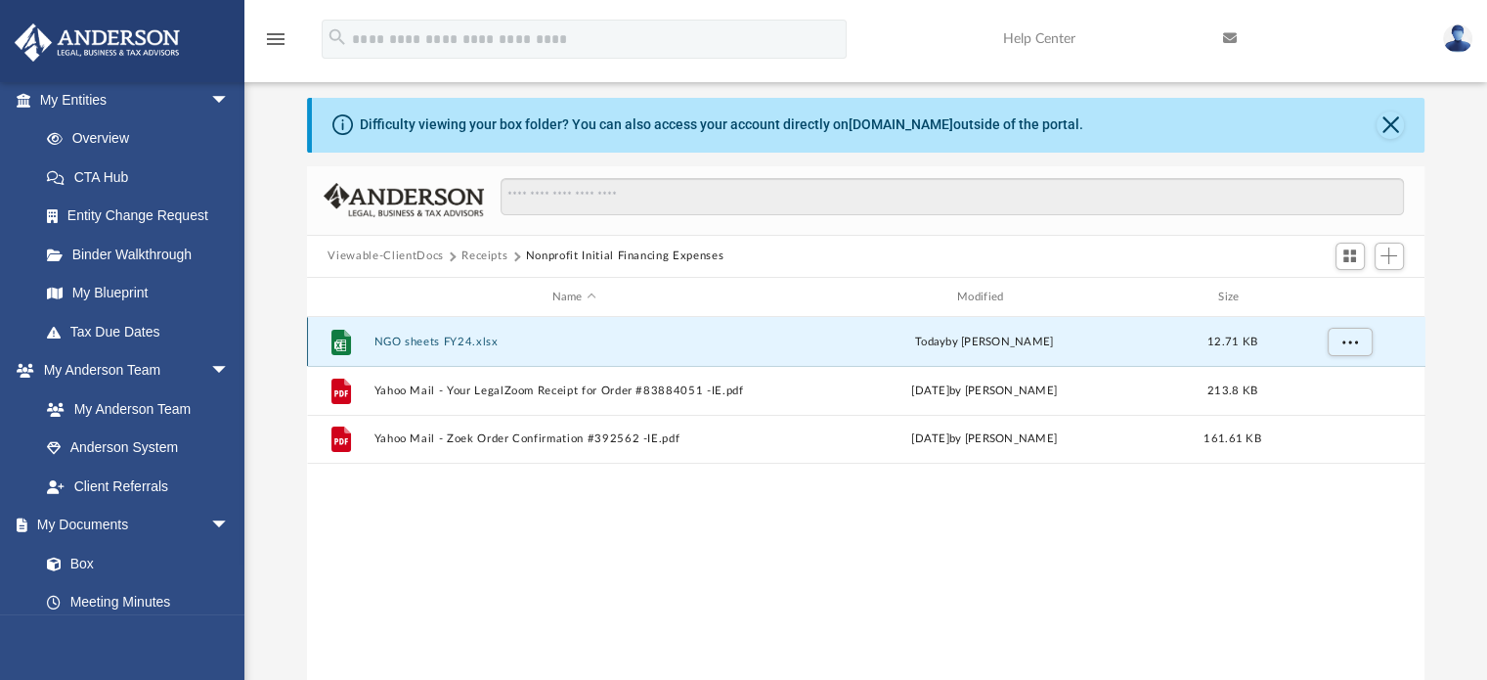
click at [422, 343] on button "NGO sheets FY24.xlsx" at bounding box center [574, 341] width 401 height 13
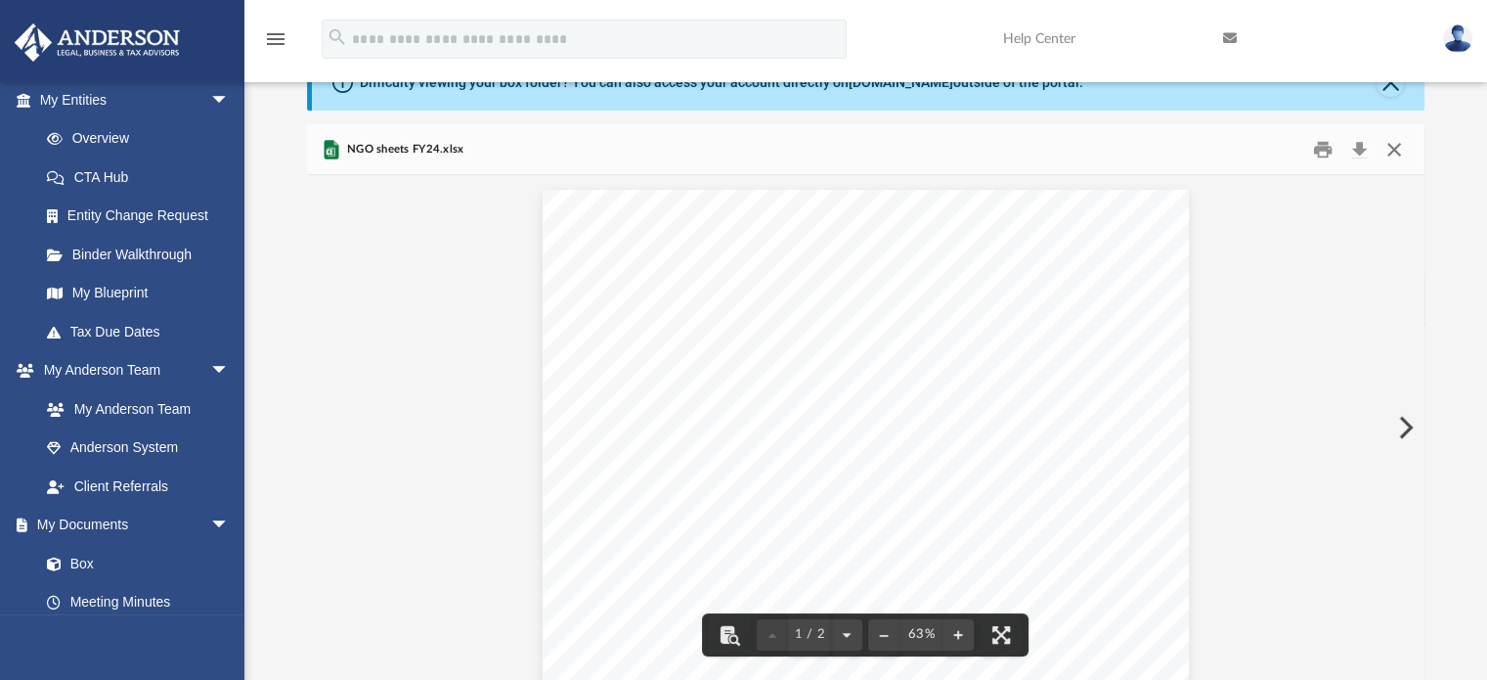
click at [1400, 152] on button "Close" at bounding box center [1394, 149] width 35 height 30
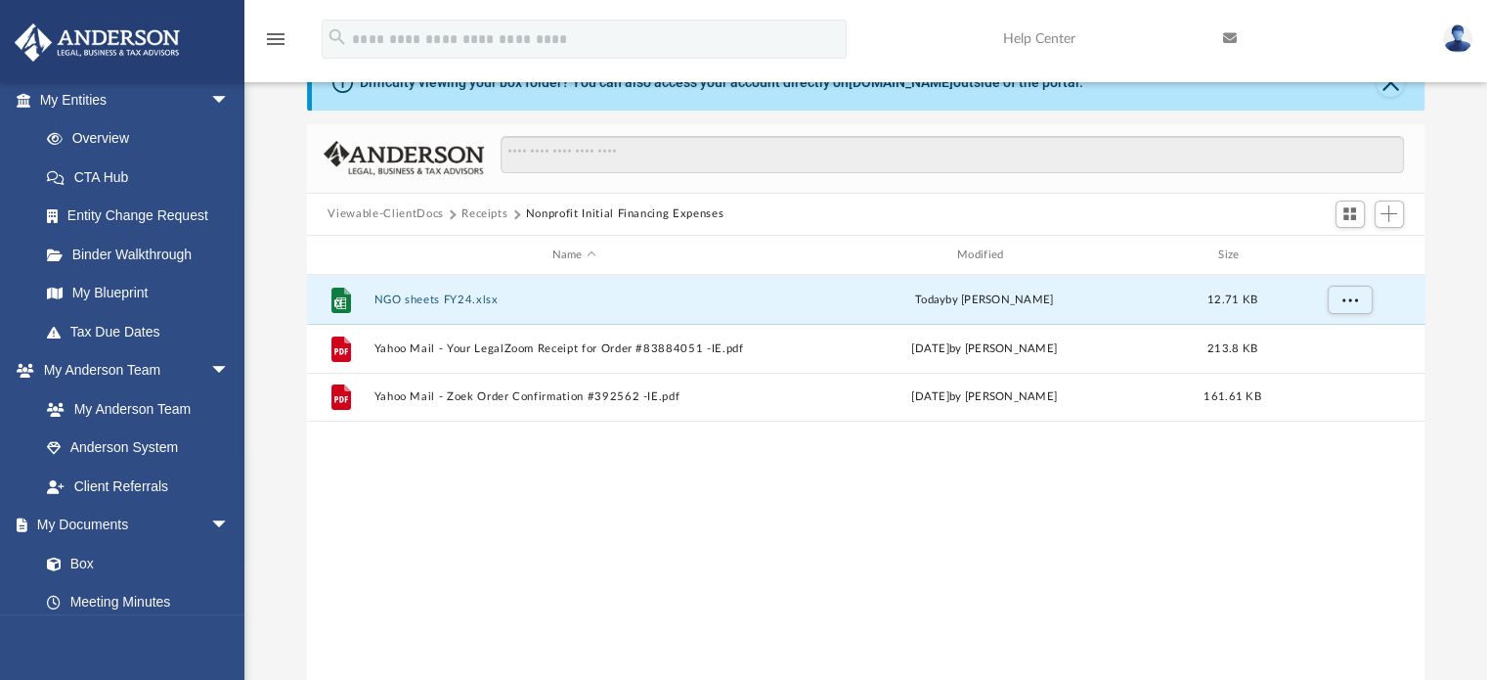
click at [289, 459] on div "Difficulty viewing your box folder? You can also access your account directly o…" at bounding box center [865, 368] width 1243 height 625
click at [480, 209] on button "Receipts" at bounding box center [485, 214] width 46 height 18
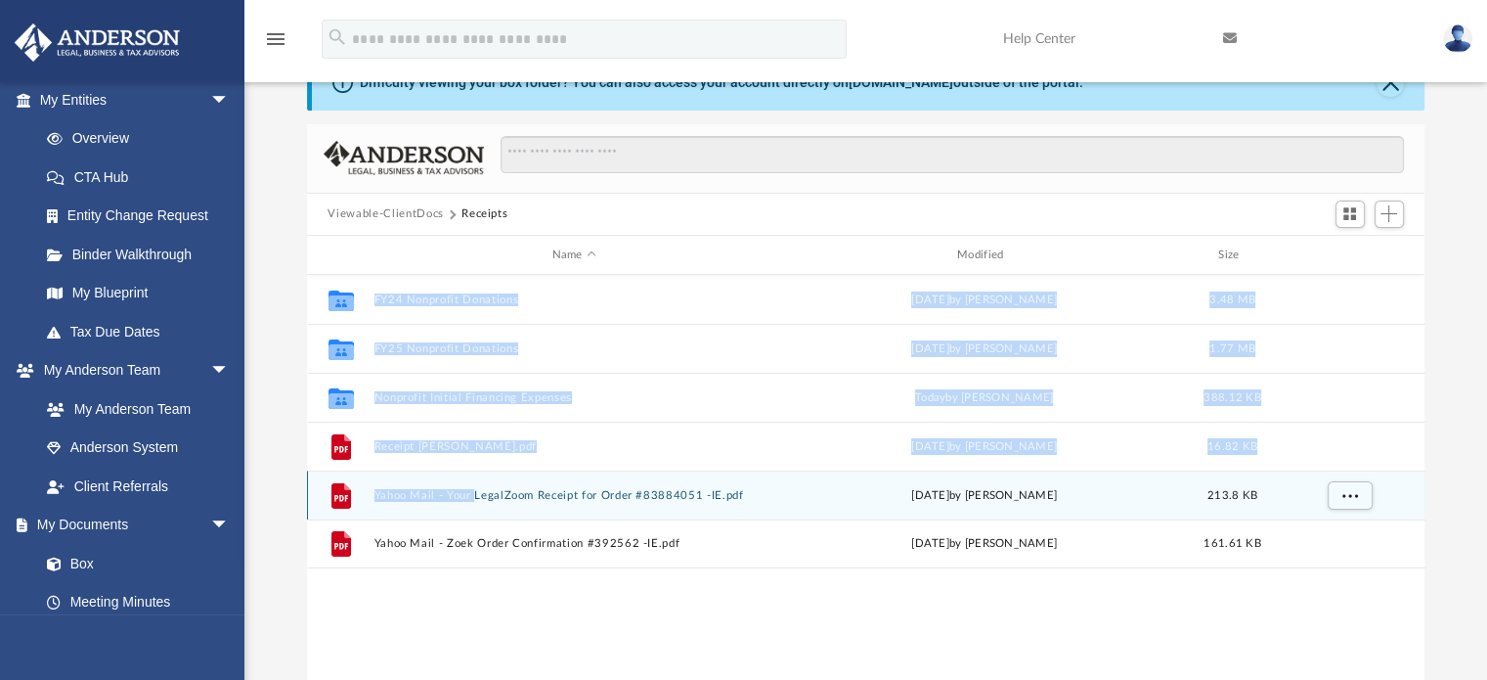
drag, startPoint x: 530, startPoint y: 583, endPoint x: 471, endPoint y: 481, distance: 117.4
click at [471, 481] on div "Collaborated Folder FY24 Nonprofit Donations [DATE] by [PERSON_NAME] 3.48 MB Co…" at bounding box center [866, 477] width 1119 height 405
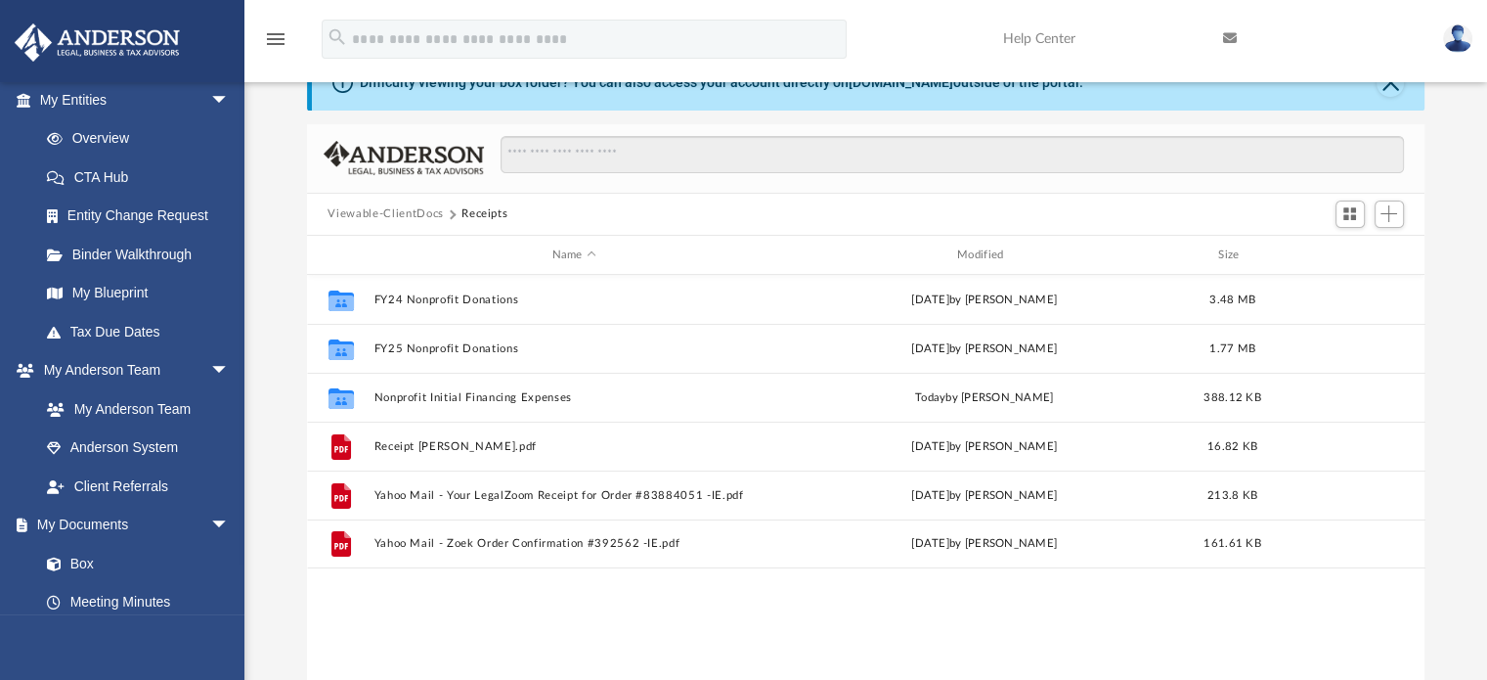
click at [575, 643] on div "Collaborated Folder FY24 Nonprofit Donations [DATE] by [PERSON_NAME] 3.48 MB Co…" at bounding box center [866, 477] width 1119 height 405
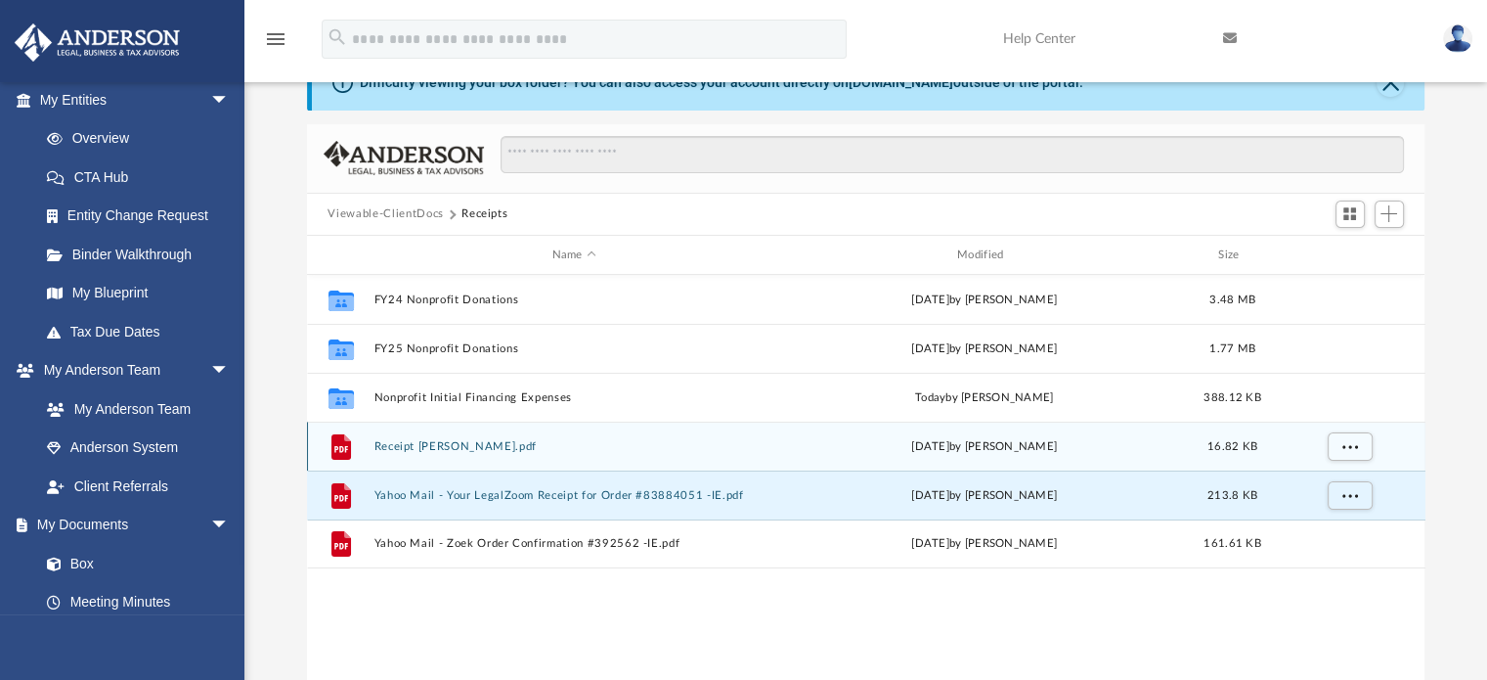
drag, startPoint x: 559, startPoint y: 498, endPoint x: 554, endPoint y: 422, distance: 75.4
click at [554, 422] on div "Collaborated Folder FY24 Nonprofit Donations [DATE] by [PERSON_NAME] 3.48 MB Co…" at bounding box center [866, 421] width 1119 height 293
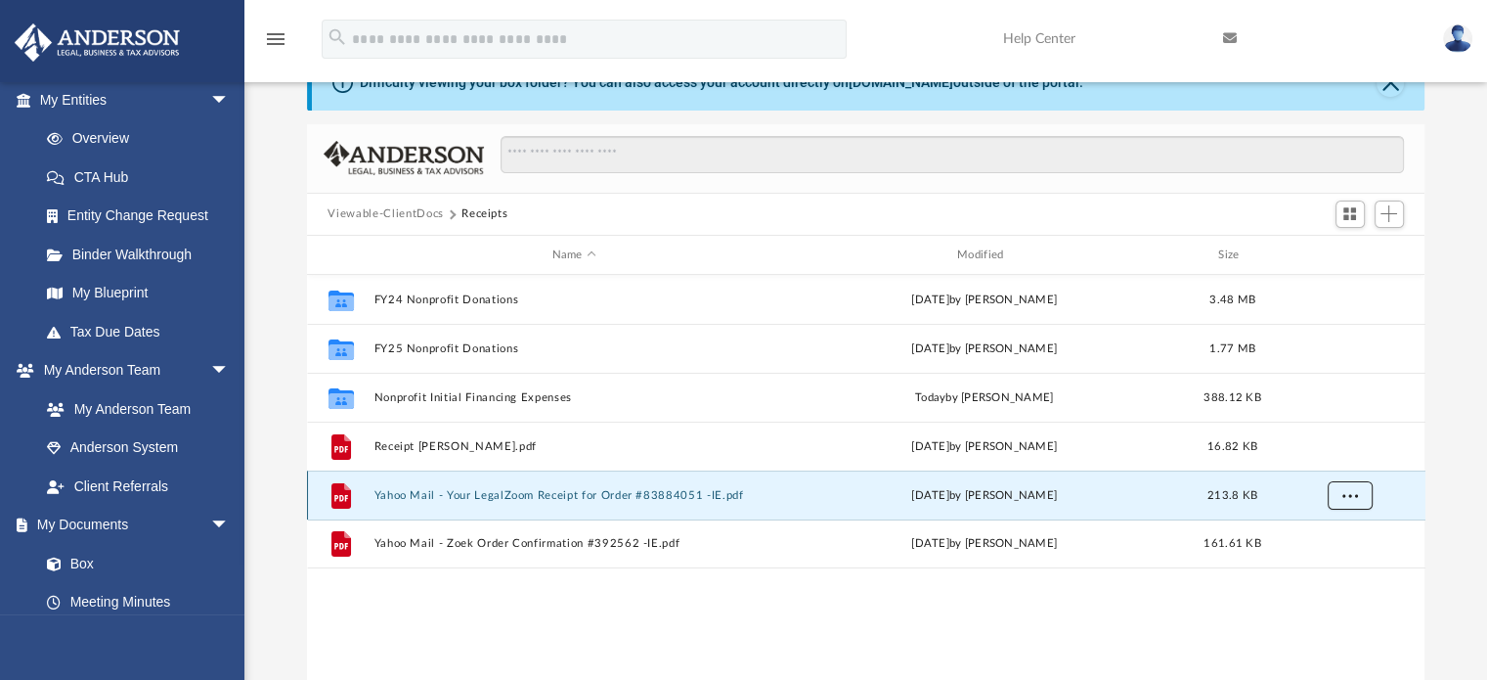
click at [1342, 497] on span "More options" at bounding box center [1350, 495] width 16 height 11
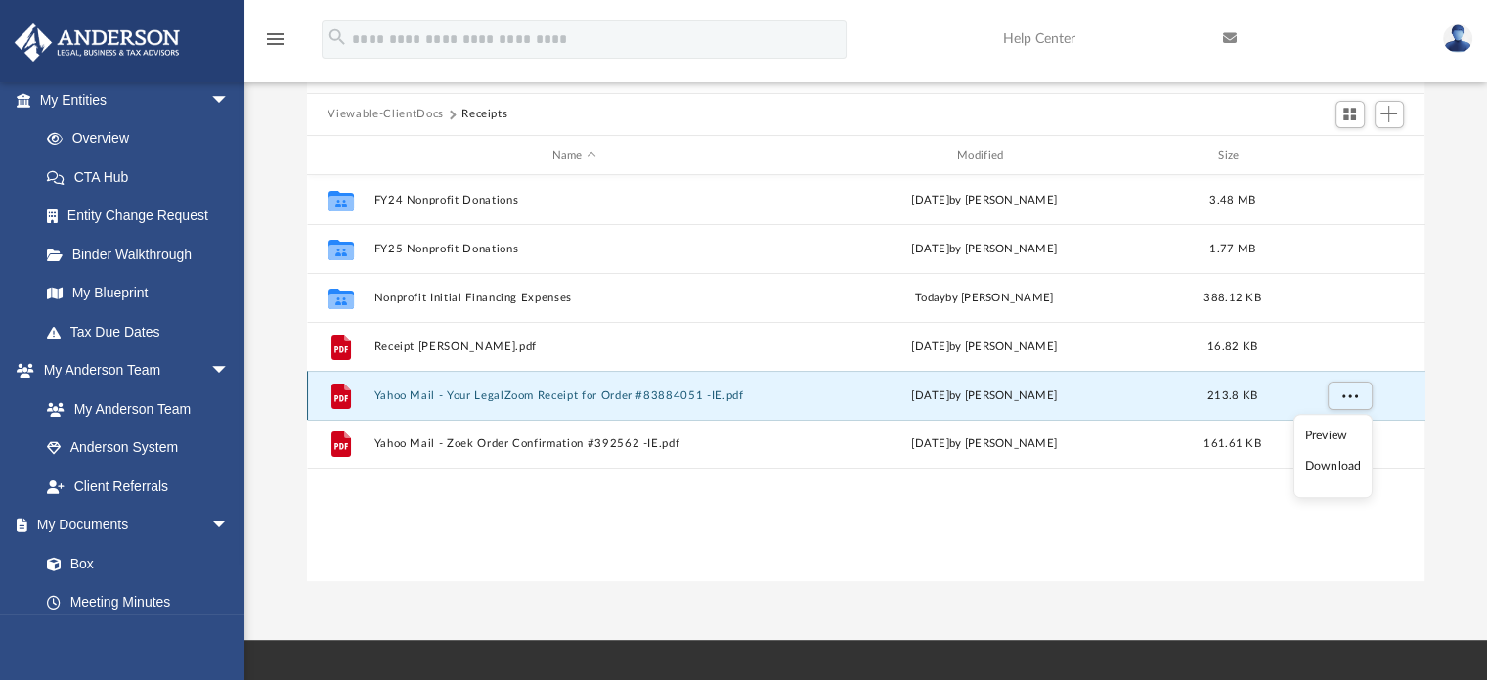
scroll to position [162, 0]
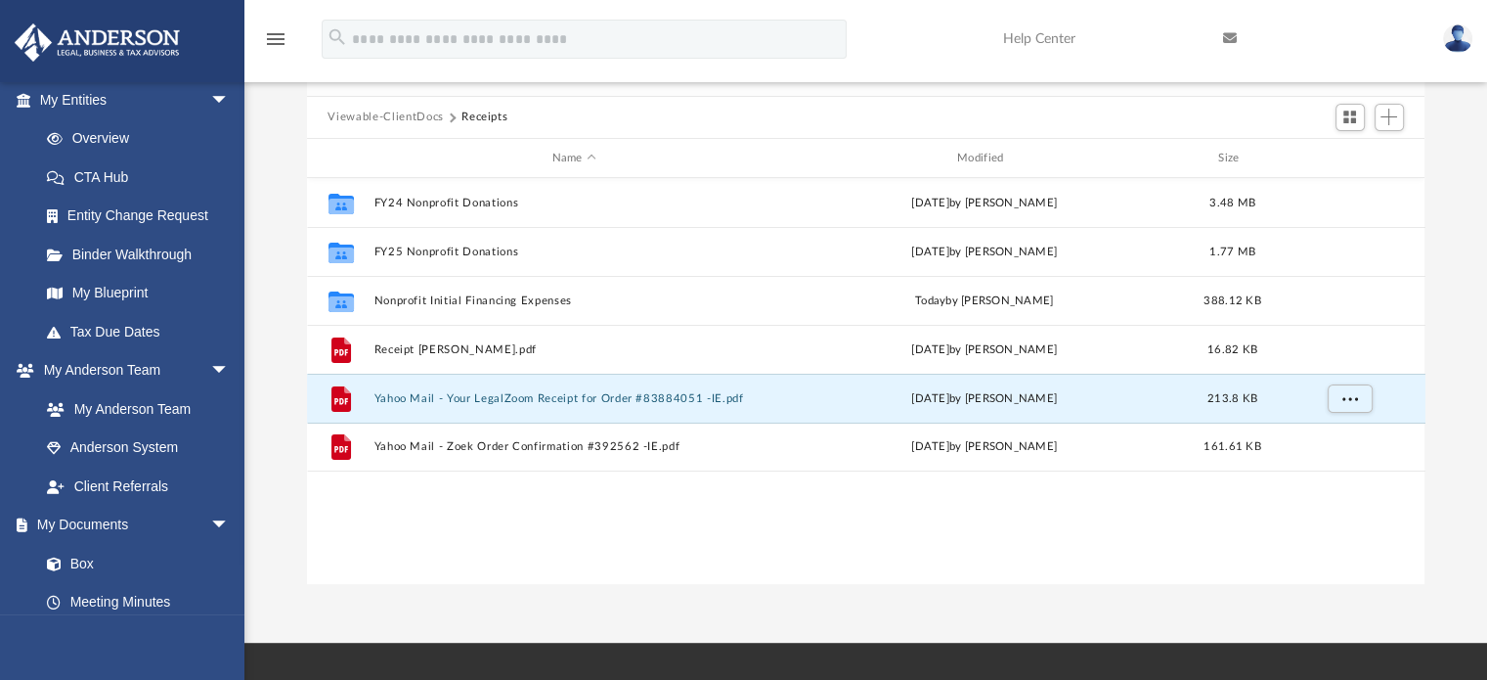
drag, startPoint x: 434, startPoint y: 398, endPoint x: 483, endPoint y: 523, distance: 134.4
click at [483, 523] on div "Collaborated Folder FY24 Nonprofit Donations [DATE] by [PERSON_NAME] 3.48 MB Co…" at bounding box center [866, 380] width 1119 height 405
click at [1393, 118] on span "Add" at bounding box center [1389, 117] width 17 height 17
click at [1353, 187] on li "New Folder" at bounding box center [1361, 186] width 63 height 21
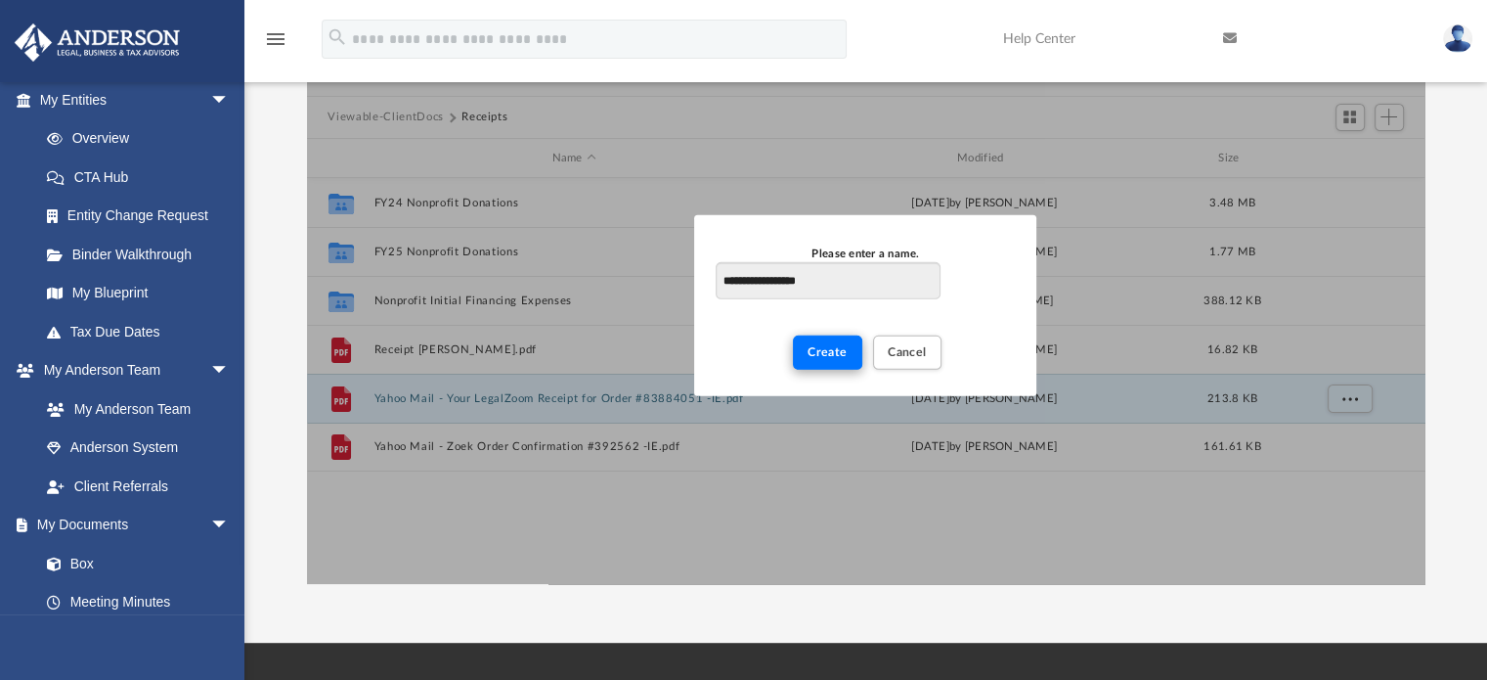
type input "**********"
click at [833, 355] on span "Create" at bounding box center [828, 352] width 40 height 12
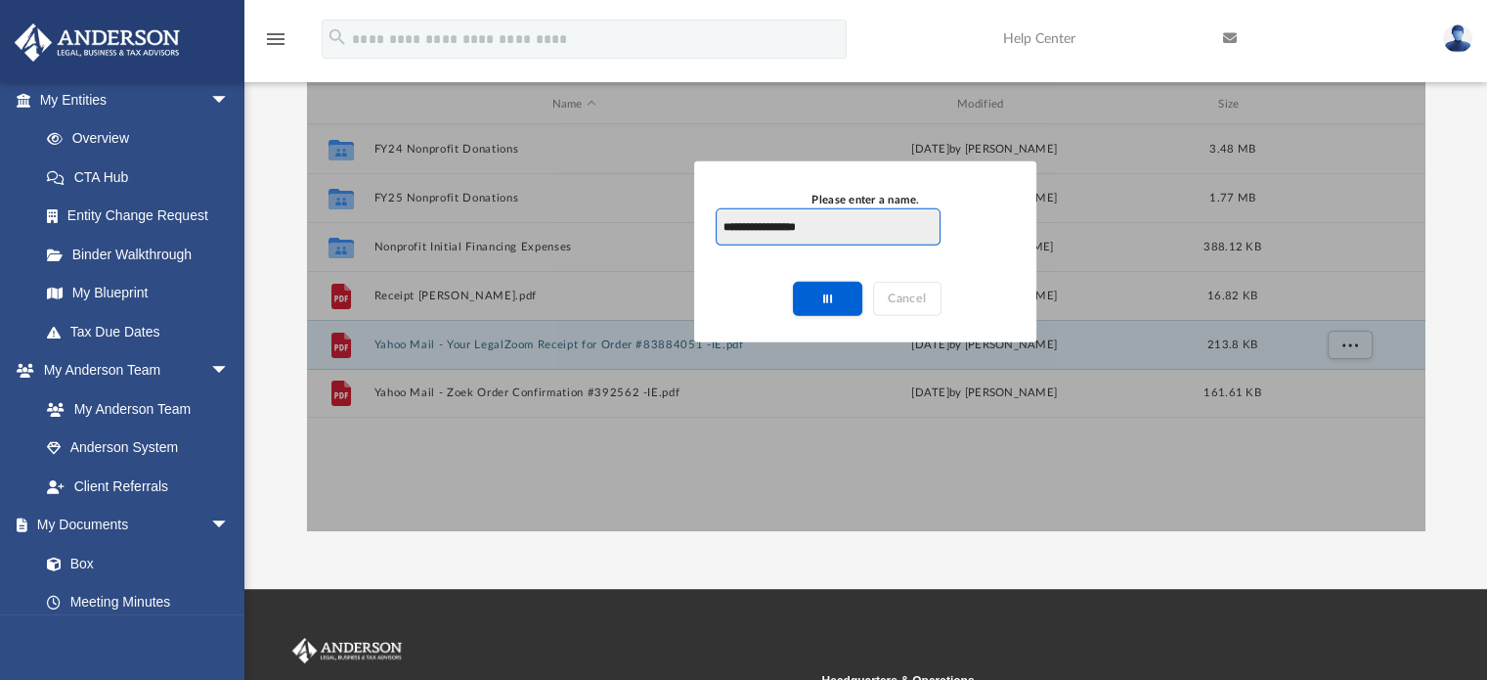
scroll to position [173, 0]
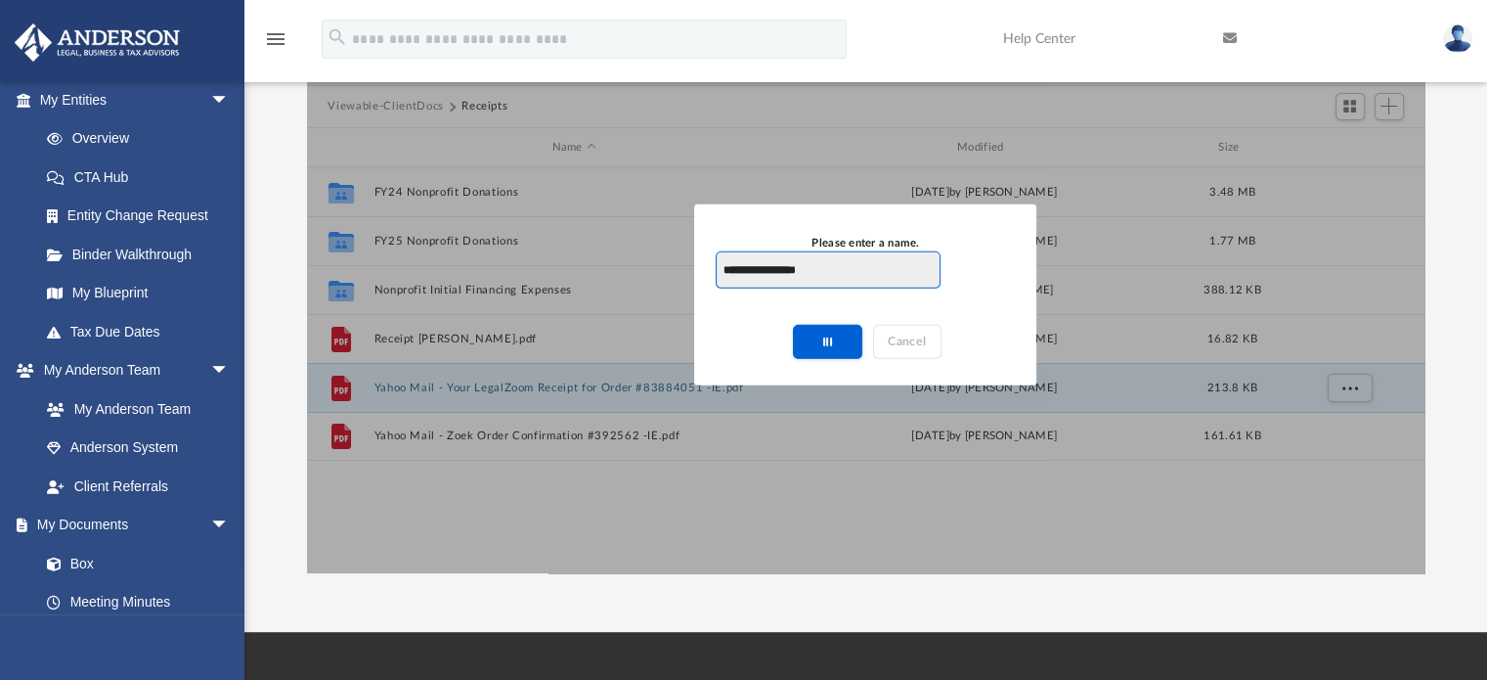
click at [921, 271] on input "**********" at bounding box center [828, 269] width 224 height 37
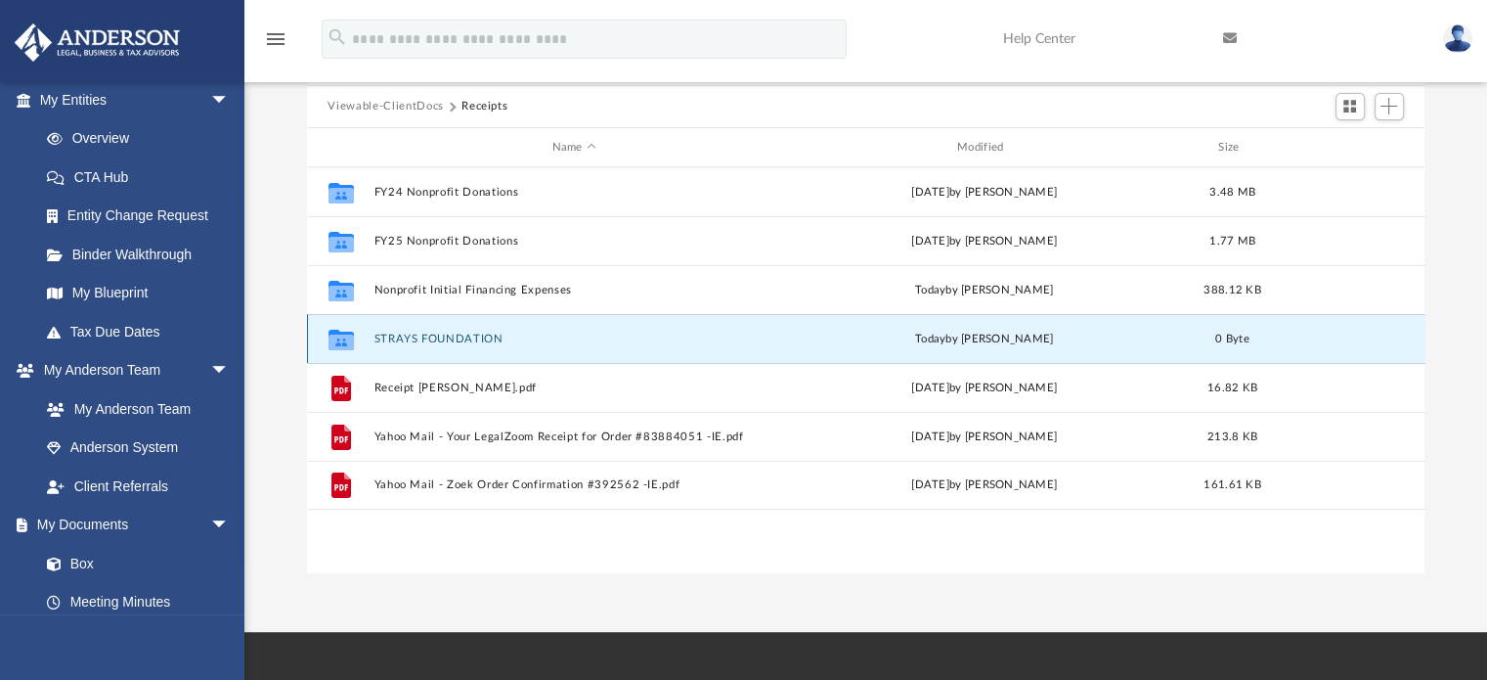
click at [451, 335] on button "STRAYS FOUNDATION" at bounding box center [574, 338] width 401 height 13
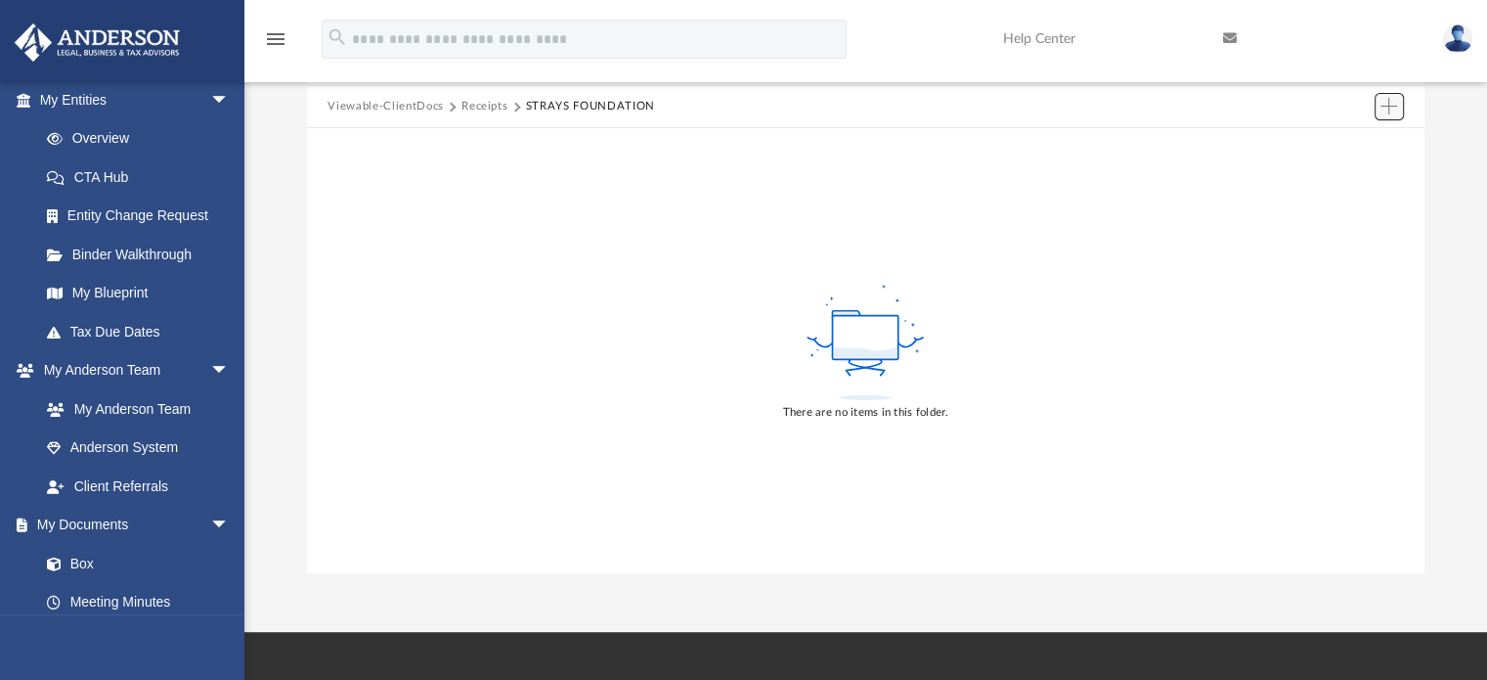
click at [1388, 98] on span "Add" at bounding box center [1389, 106] width 17 height 17
click at [1357, 148] on li "Upload" at bounding box center [1361, 145] width 63 height 21
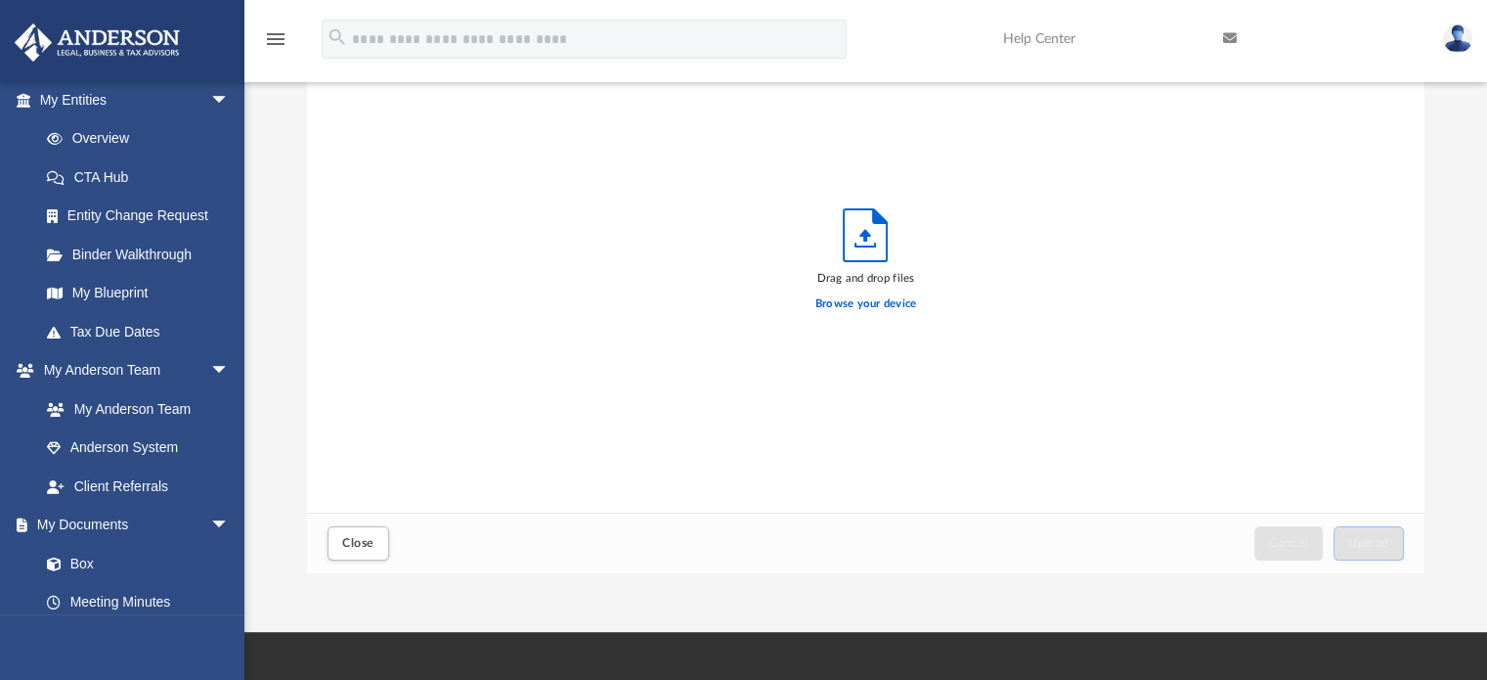
scroll to position [481, 1103]
click at [892, 300] on label "Browse your device" at bounding box center [866, 304] width 102 height 18
click at [0, 0] on input "Browse your device" at bounding box center [0, 0] width 0 height 0
click at [1256, 255] on div "Drag and drop files Browse your device" at bounding box center [866, 265] width 1119 height 497
click at [875, 300] on label "Browse your device" at bounding box center [866, 304] width 102 height 18
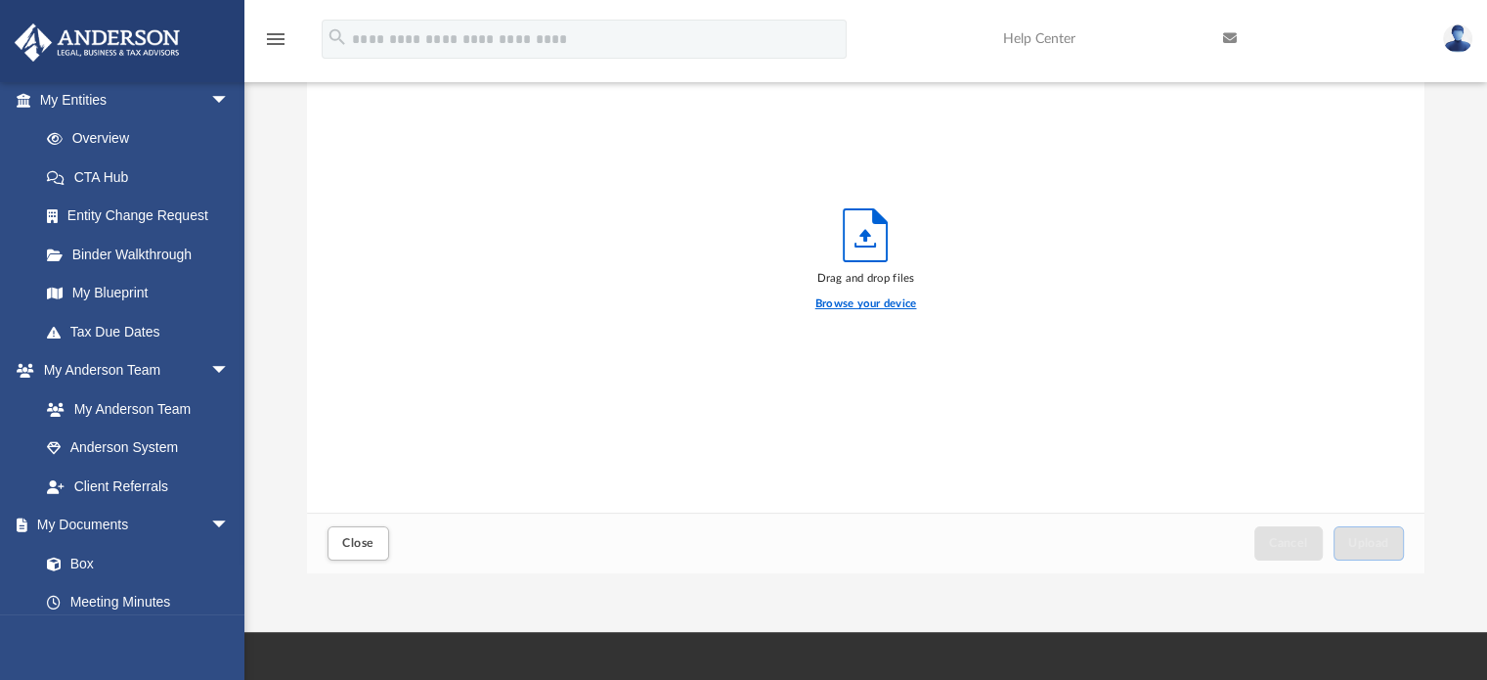
click at [0, 0] on input "Browse your device" at bounding box center [0, 0] width 0 height 0
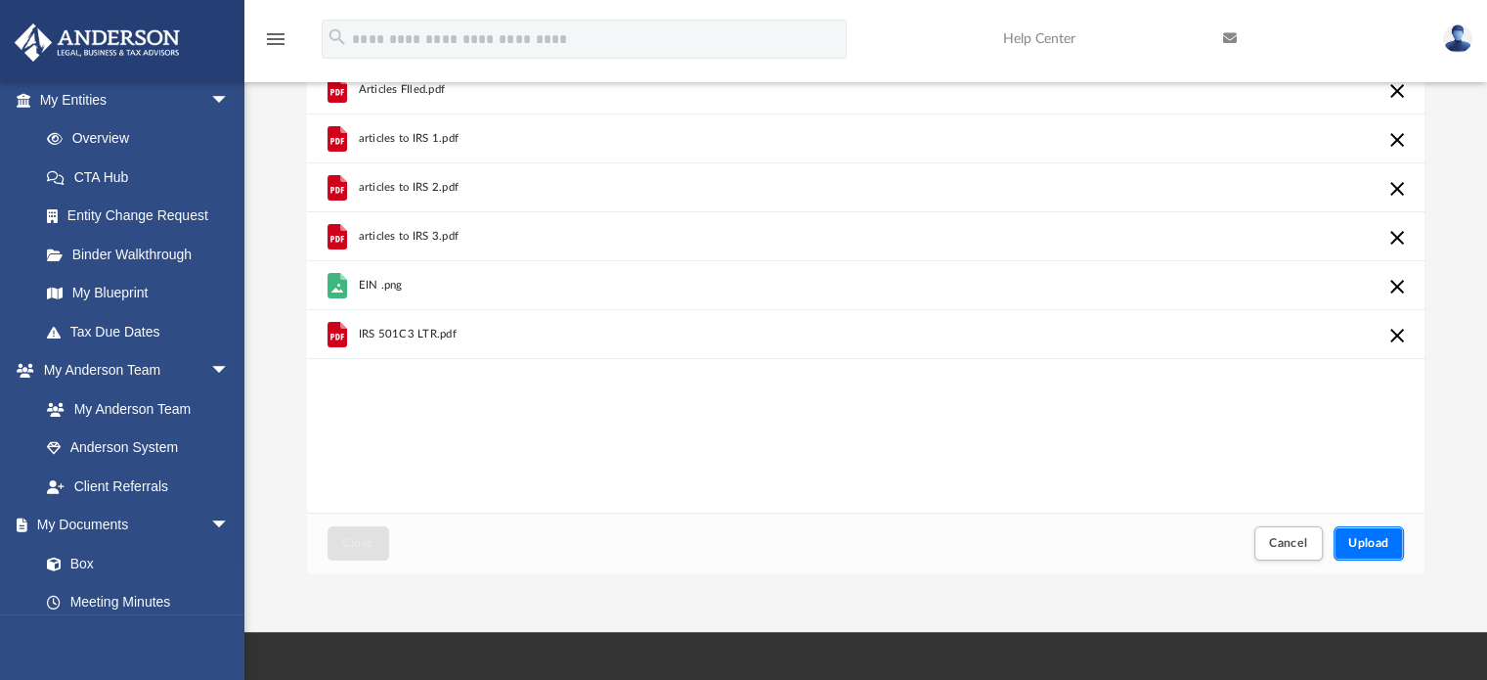
click at [1373, 541] on span "Upload" at bounding box center [1368, 543] width 41 height 12
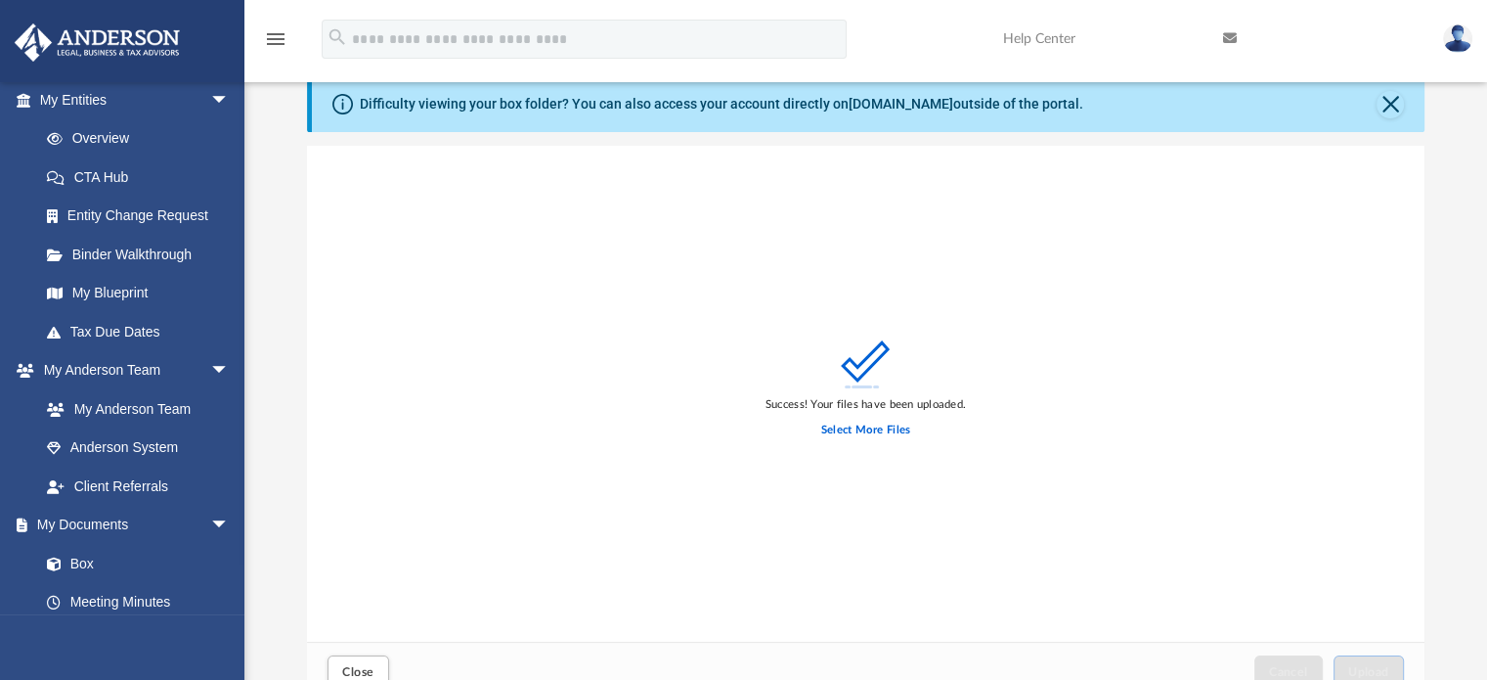
scroll to position [391, 0]
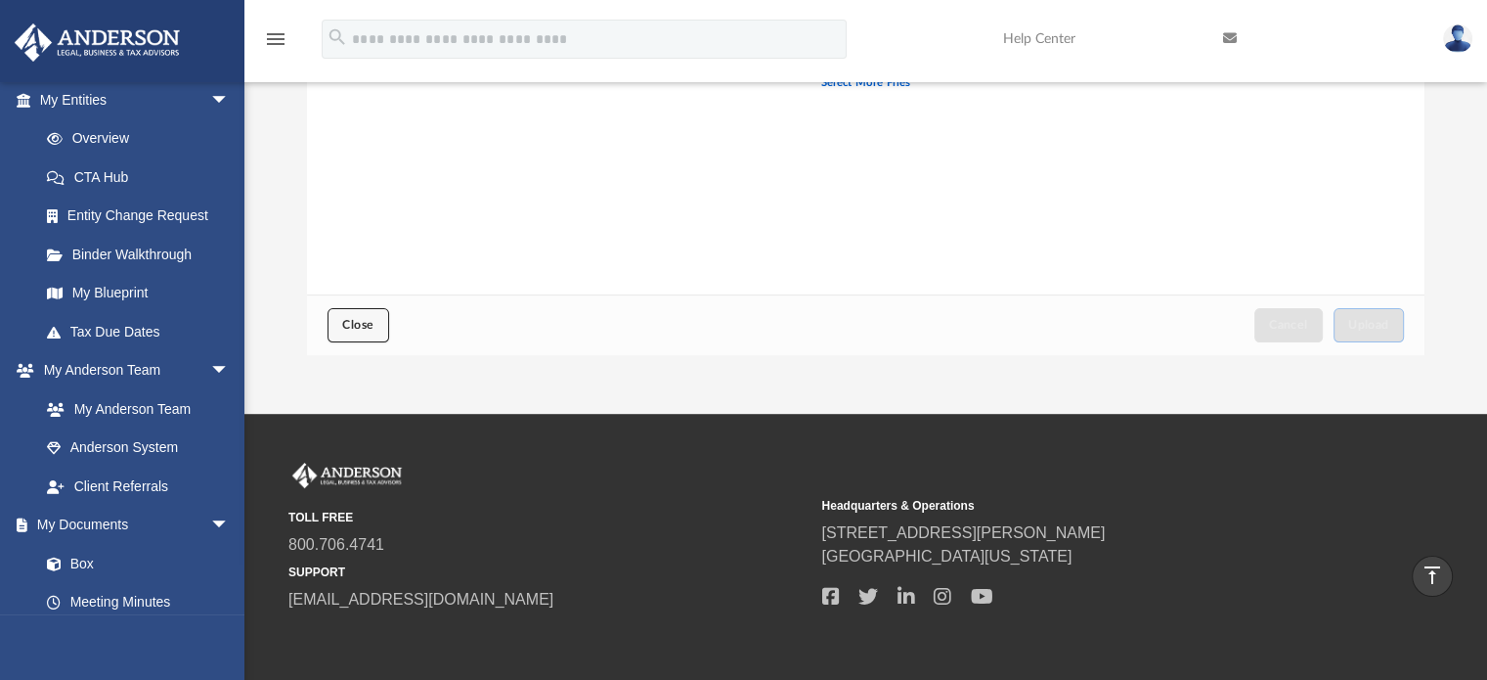
click at [329, 320] on button "Close" at bounding box center [358, 325] width 61 height 34
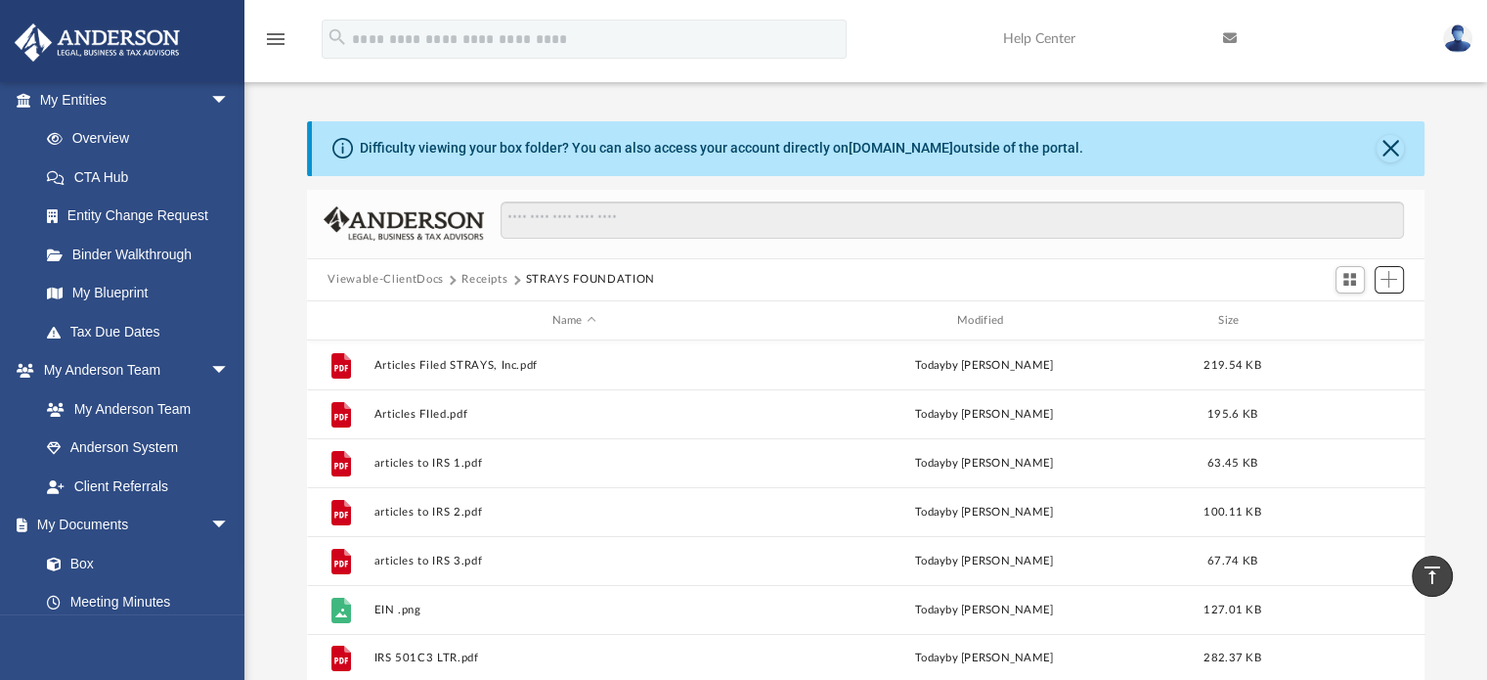
scroll to position [429, 1103]
click at [491, 277] on button "Receipts" at bounding box center [485, 280] width 46 height 18
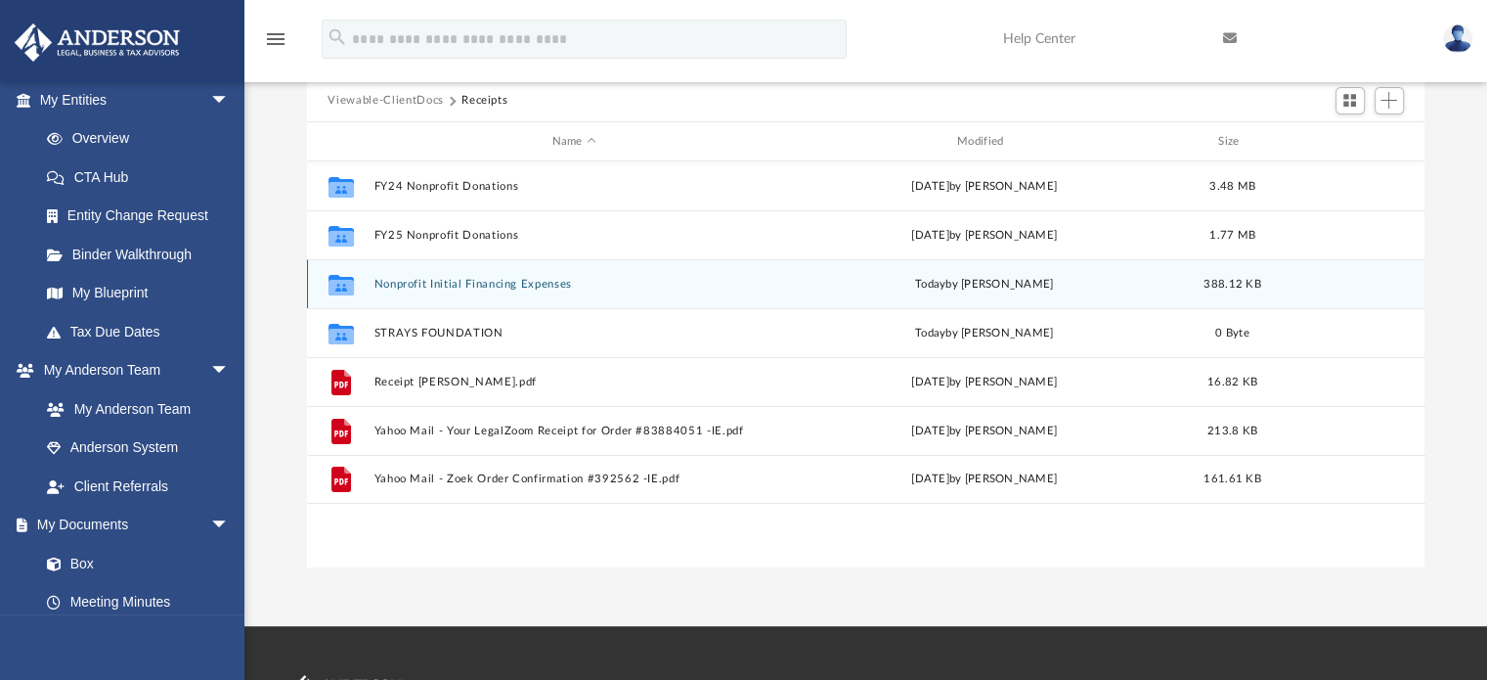
scroll to position [183, 0]
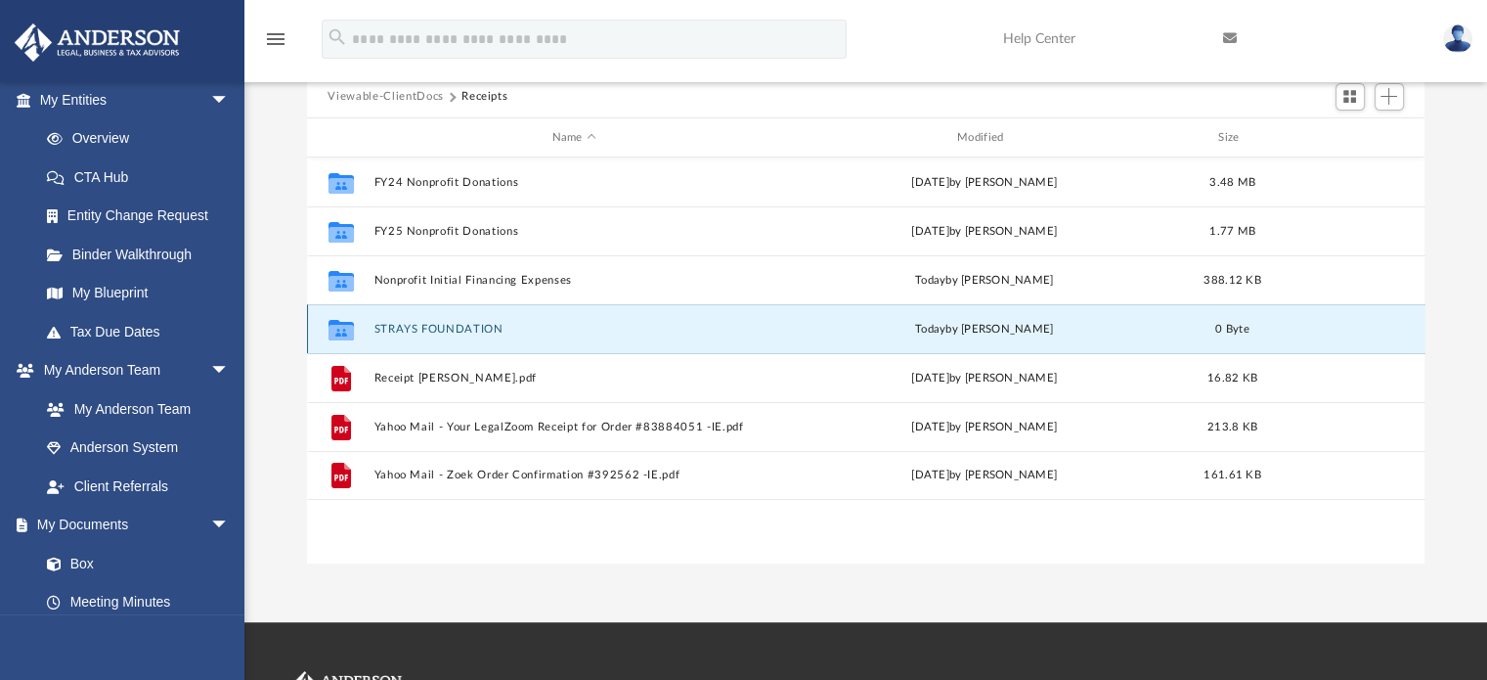
click at [458, 326] on button "STRAYS FOUNDATION" at bounding box center [574, 329] width 401 height 13
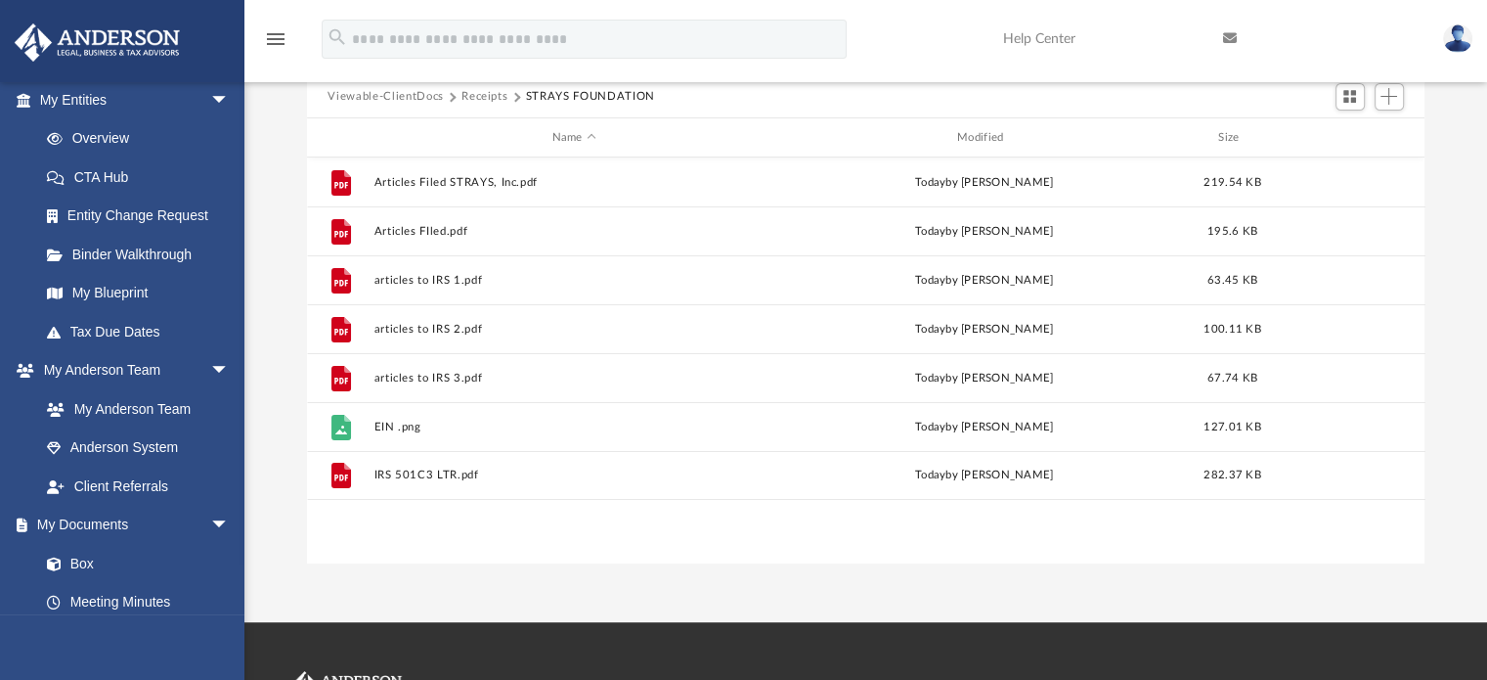
click at [470, 94] on button "Receipts" at bounding box center [485, 97] width 46 height 18
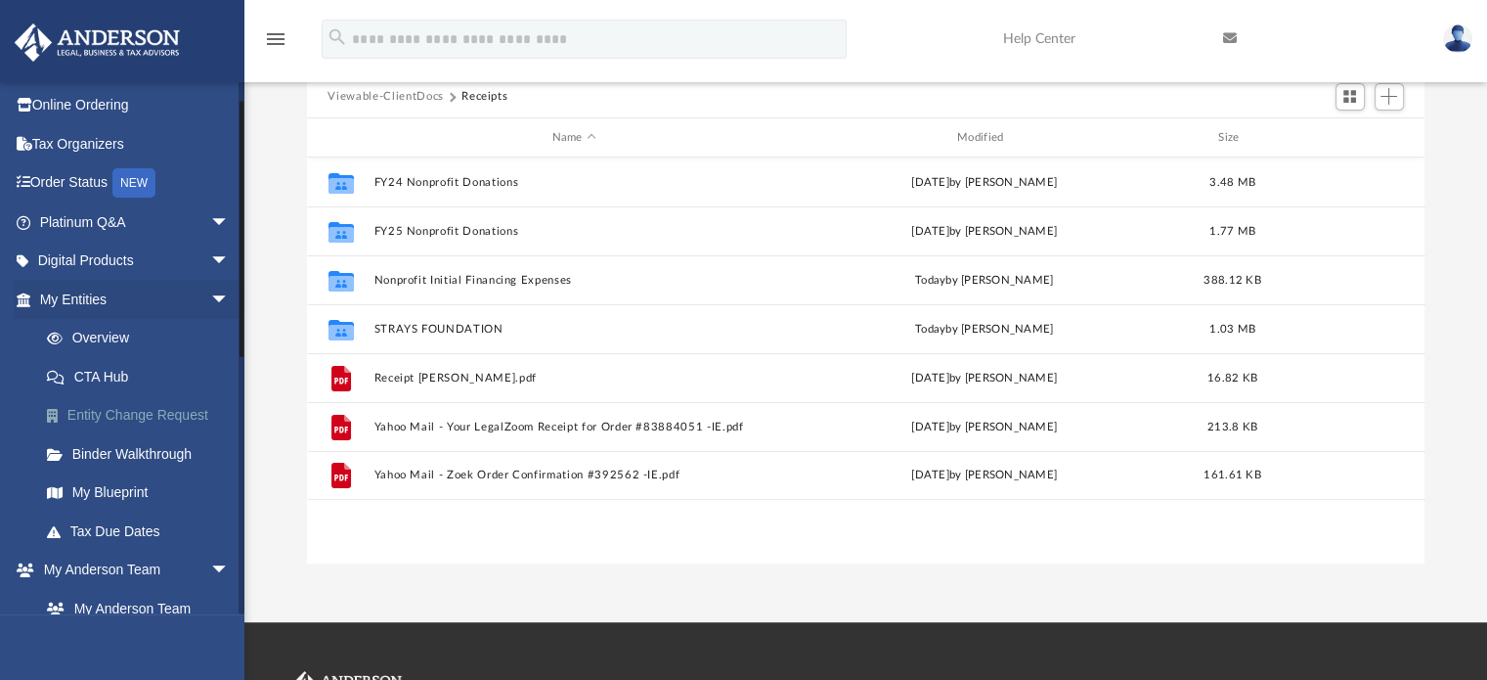
scroll to position [39, 0]
click at [210, 221] on span "arrow_drop_down" at bounding box center [229, 222] width 39 height 40
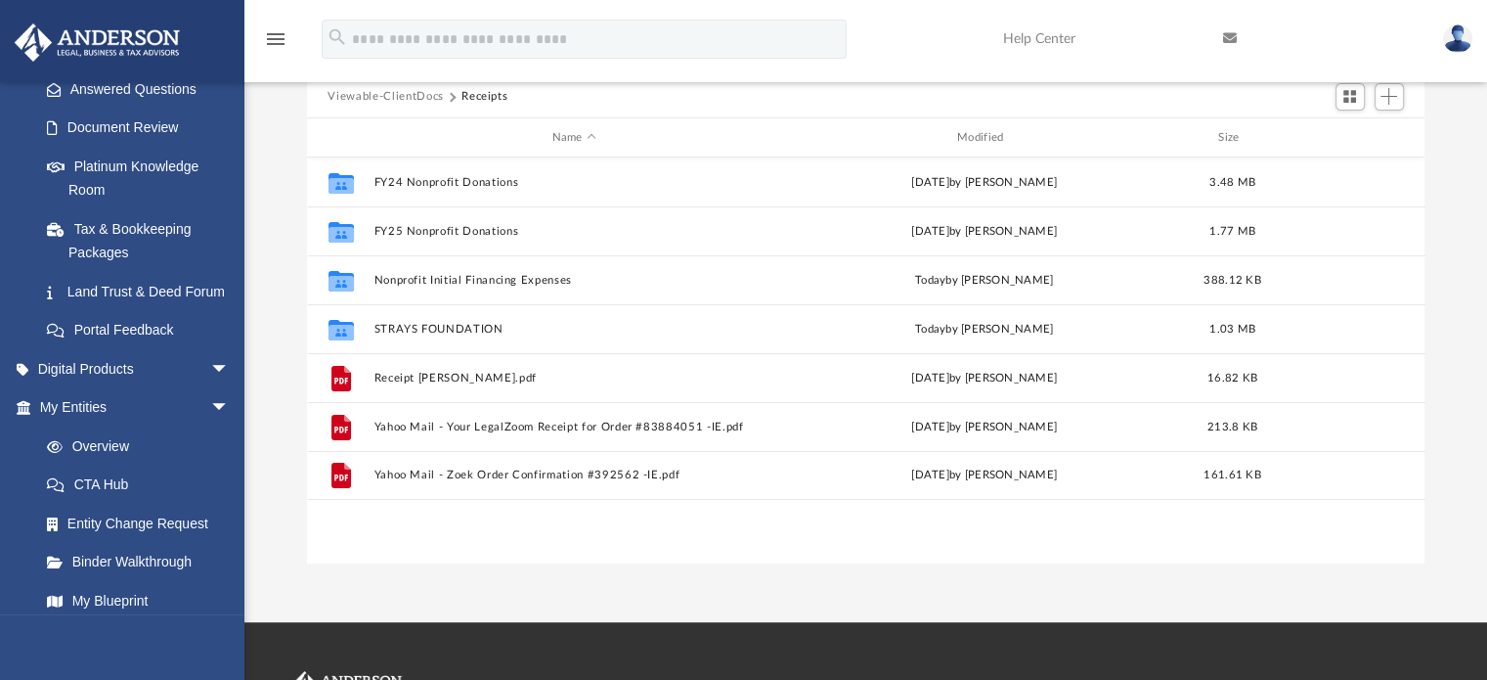
scroll to position [242, 0]
